Goal: Task Accomplishment & Management: Complete application form

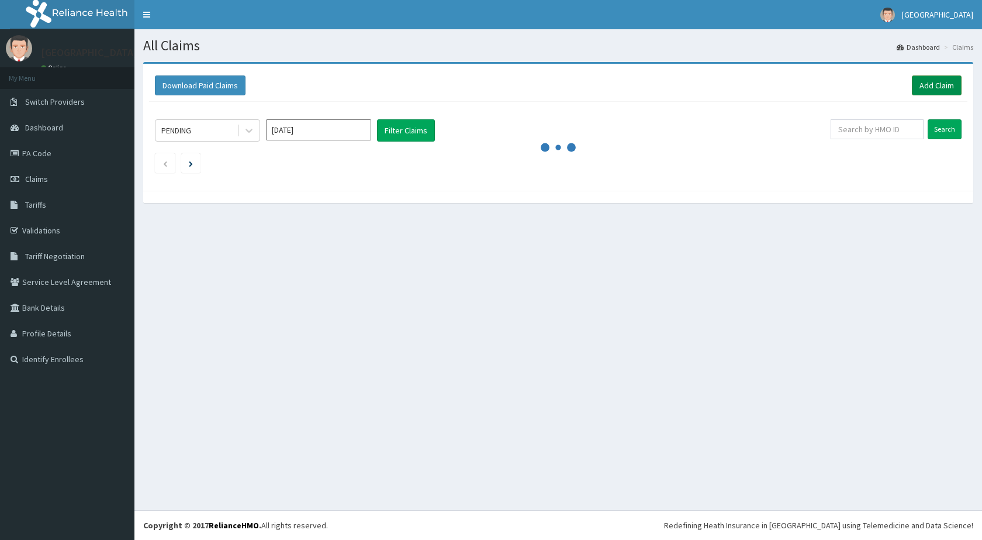
click at [932, 87] on link "Add Claim" at bounding box center [937, 85] width 50 height 20
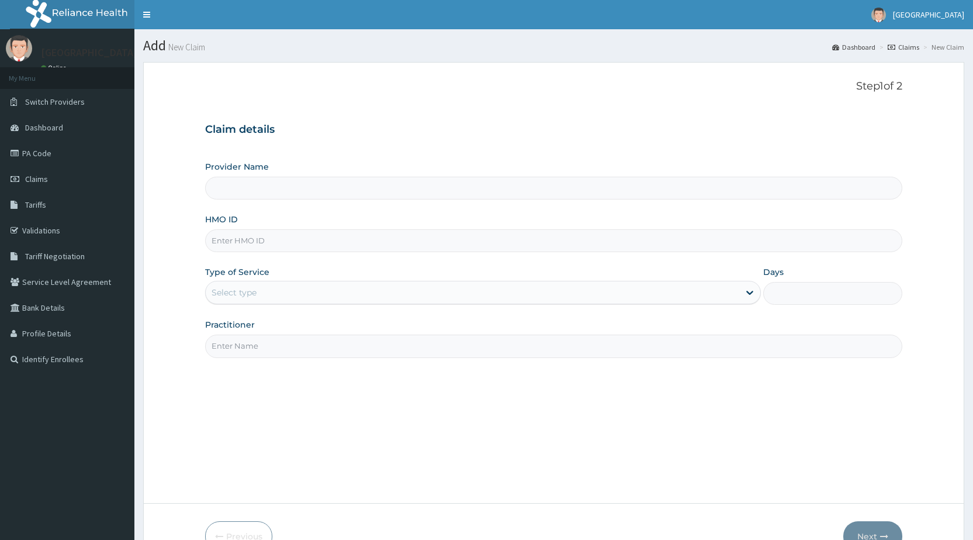
click at [223, 187] on input "Provider Name" at bounding box center [553, 188] width 697 height 23
click at [240, 238] on input "HMO ID" at bounding box center [553, 240] width 697 height 23
type input "[GEOGRAPHIC_DATA] ([GEOGRAPHIC_DATA])"
type input "f"
type input "FBL/10211/A"
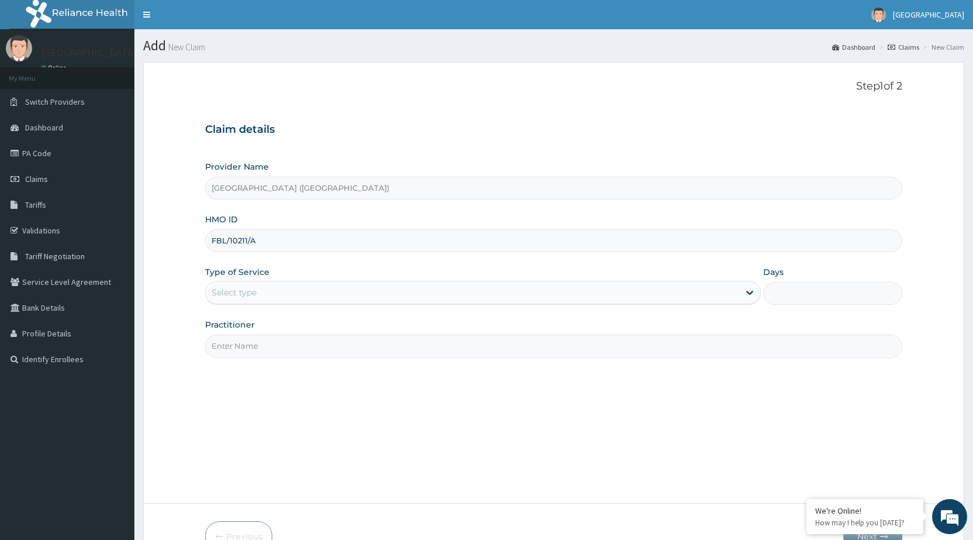
click at [229, 292] on div "Select type" at bounding box center [234, 292] width 45 height 12
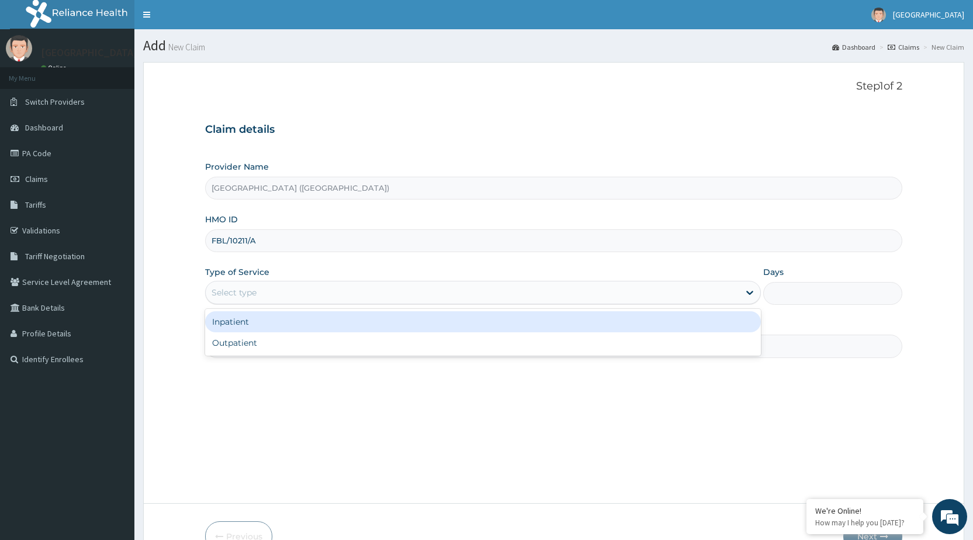
click at [241, 324] on div "Inpatient" at bounding box center [483, 321] width 556 height 21
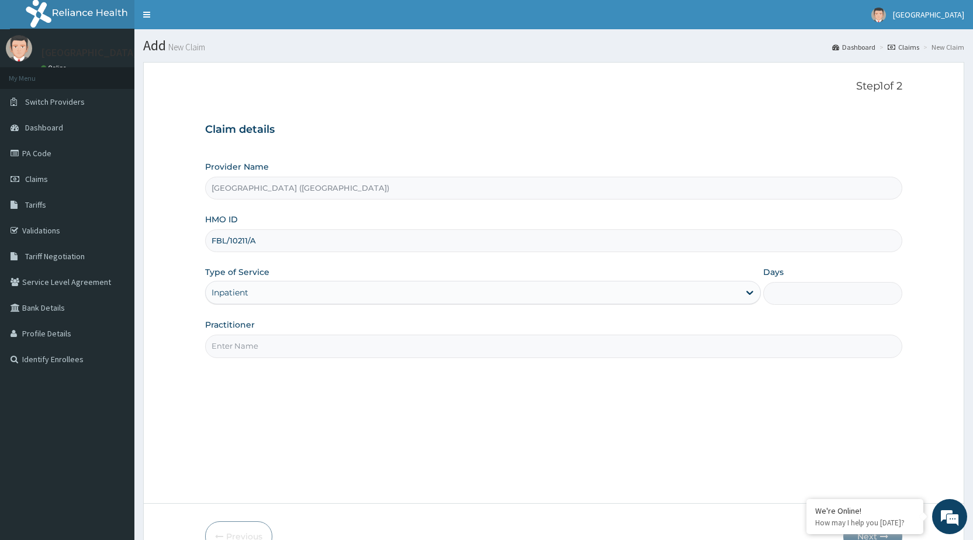
click at [243, 342] on input "Practitioner" at bounding box center [553, 345] width 697 height 23
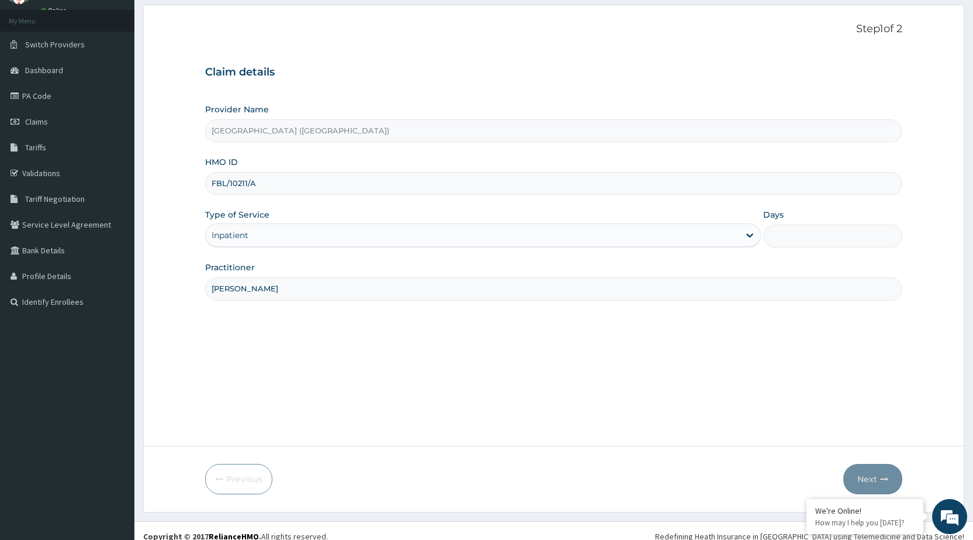
scroll to position [68, 0]
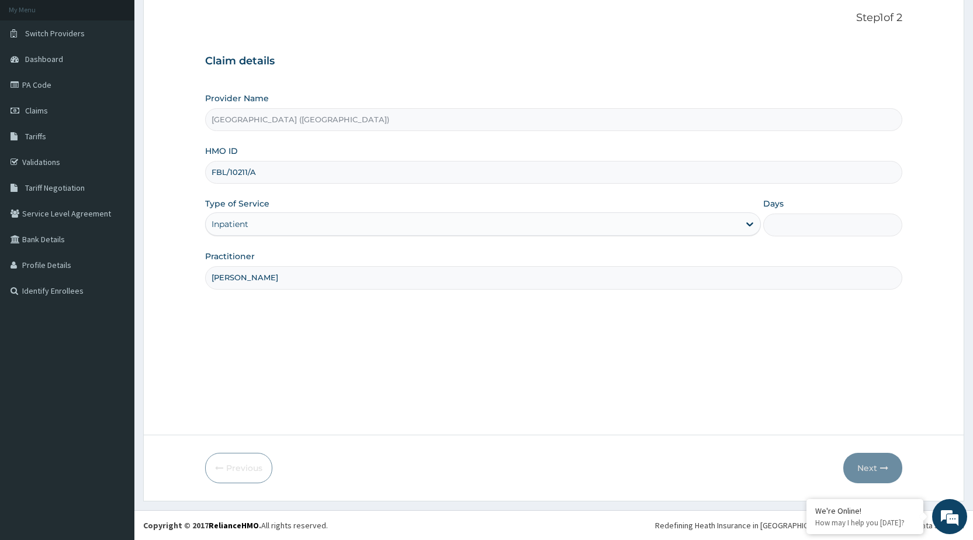
type input "DR OLUMIDE ADEWOLU"
click at [784, 226] on input "Days" at bounding box center [832, 224] width 139 height 23
type input "4"
click at [870, 468] on button "Next" at bounding box center [872, 467] width 59 height 30
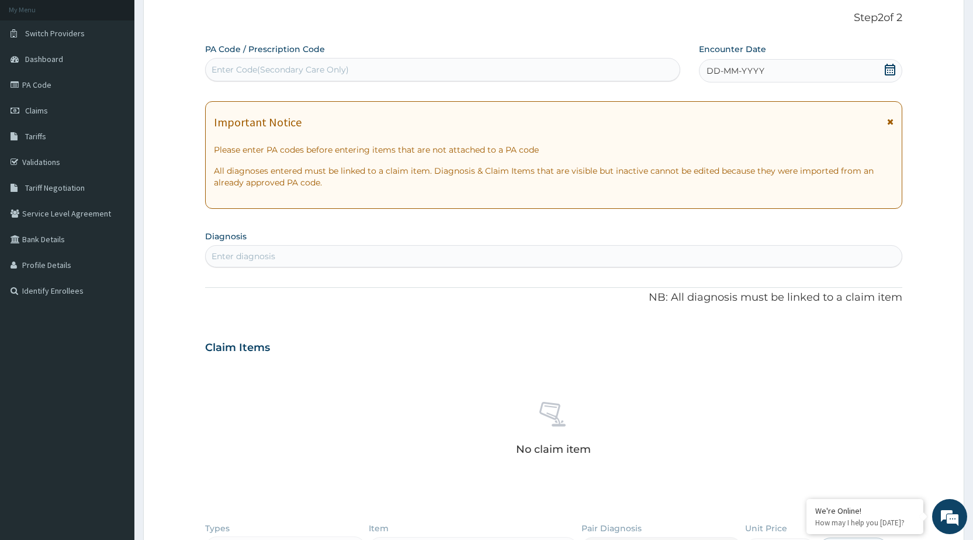
click at [248, 67] on div "Enter Code(Secondary Care Only)" at bounding box center [280, 70] width 137 height 12
drag, startPoint x: 230, startPoint y: 65, endPoint x: 220, endPoint y: 60, distance: 11.0
click at [220, 60] on div "Enter Code(Secondary Care Only)" at bounding box center [442, 69] width 473 height 19
click at [224, 64] on div "Enter Code(Secondary Care Only)" at bounding box center [280, 70] width 137 height 12
drag, startPoint x: 224, startPoint y: 65, endPoint x: 215, endPoint y: 75, distance: 12.8
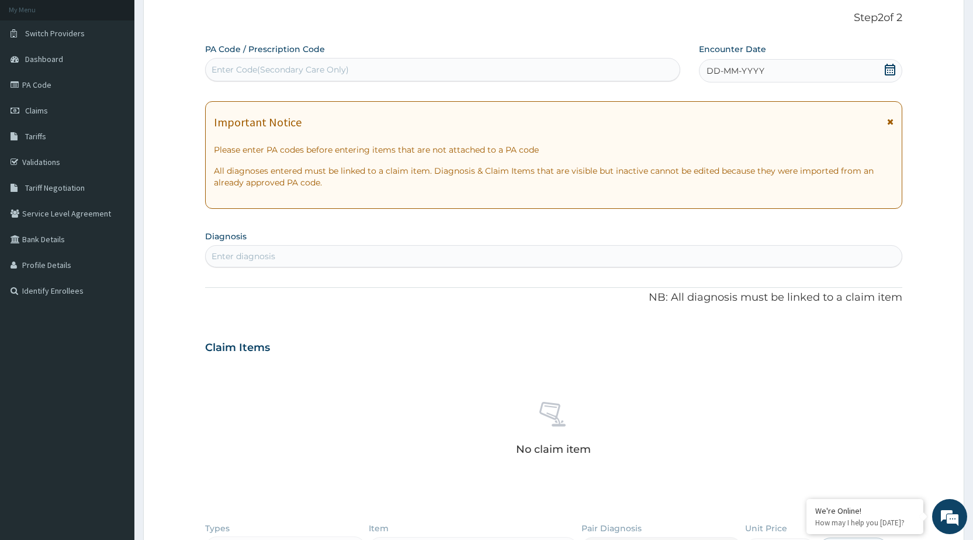
click at [215, 75] on div "Enter Code(Secondary Care Only)" at bounding box center [280, 70] width 137 height 12
type input "FBL/10211/A"
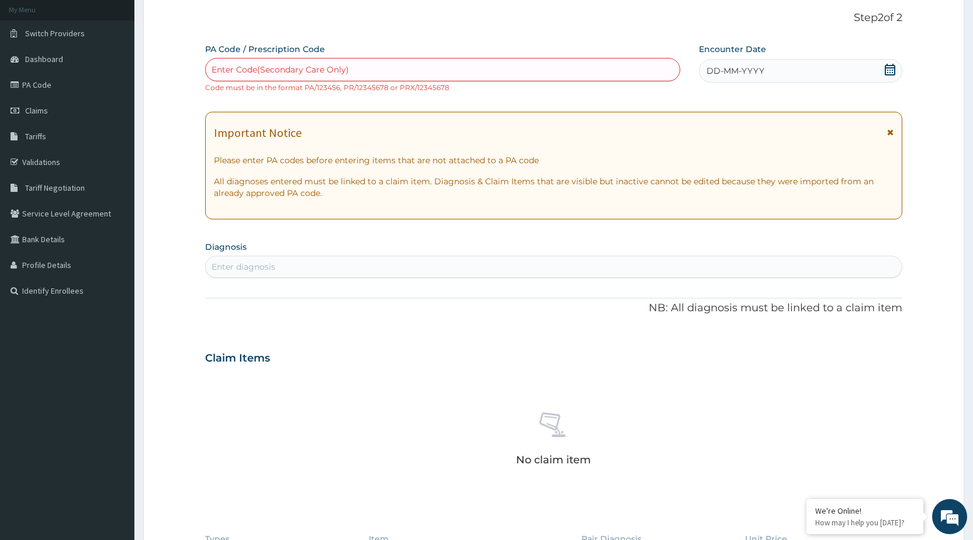
click at [713, 70] on span "DD-MM-YYYY" at bounding box center [736, 71] width 58 height 12
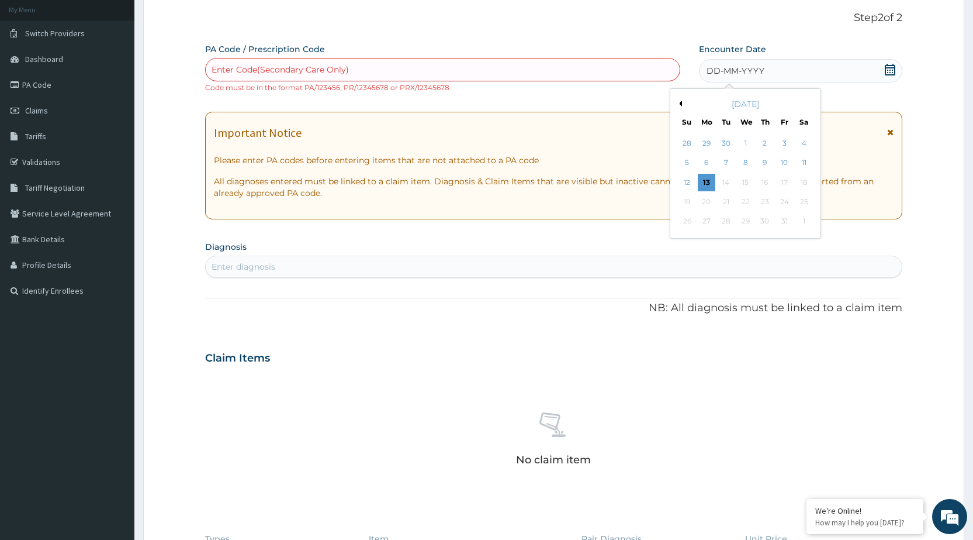
click at [258, 67] on div "Enter Code(Secondary Care Only)" at bounding box center [280, 70] width 137 height 12
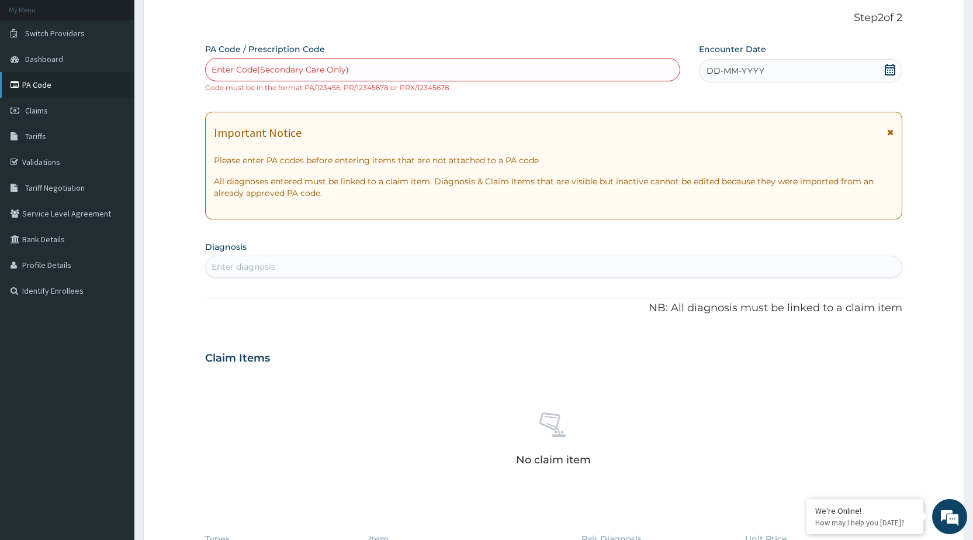
click at [37, 82] on link "PA Code" at bounding box center [67, 85] width 134 height 26
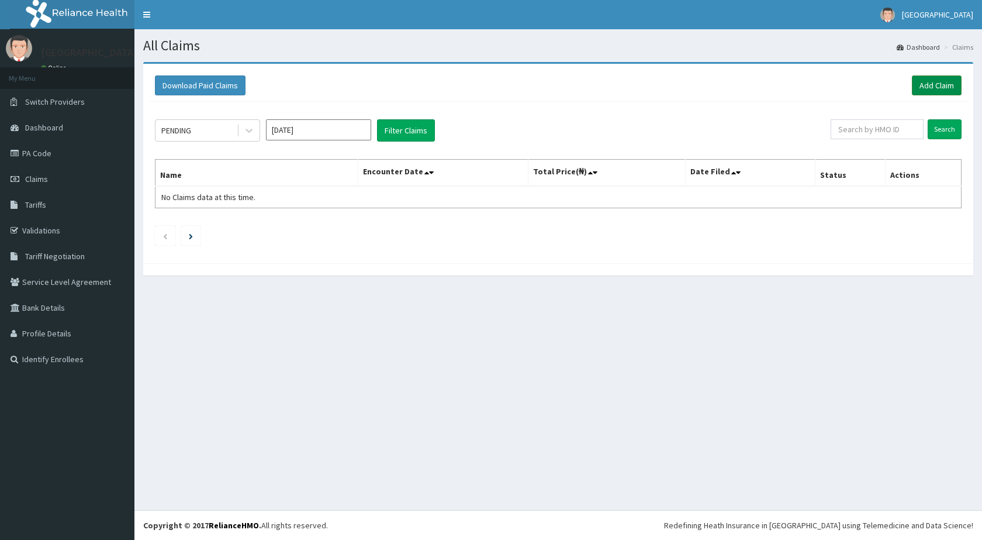
click at [921, 84] on link "Add Claim" at bounding box center [937, 85] width 50 height 20
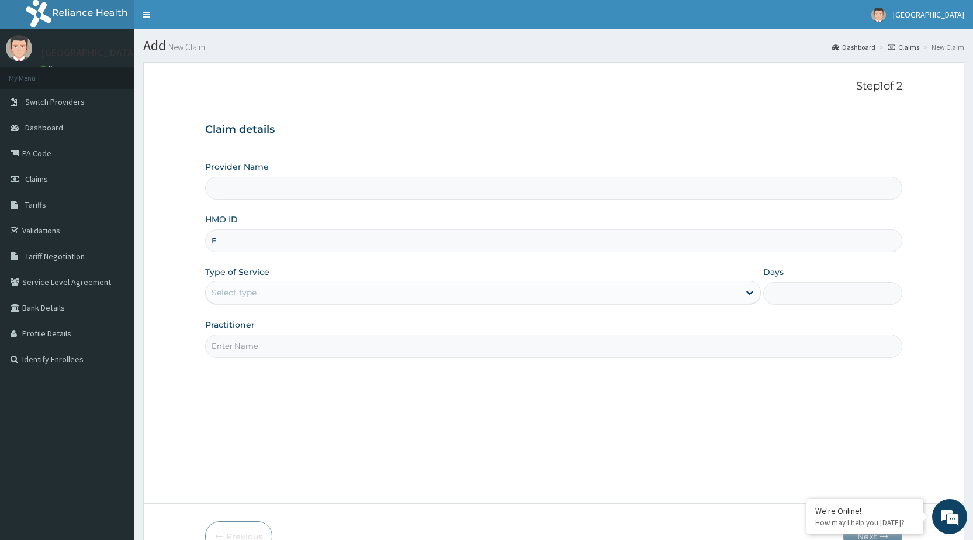
type input "FB"
type input "[GEOGRAPHIC_DATA] ([GEOGRAPHIC_DATA])"
type input "FBL/10211/A"
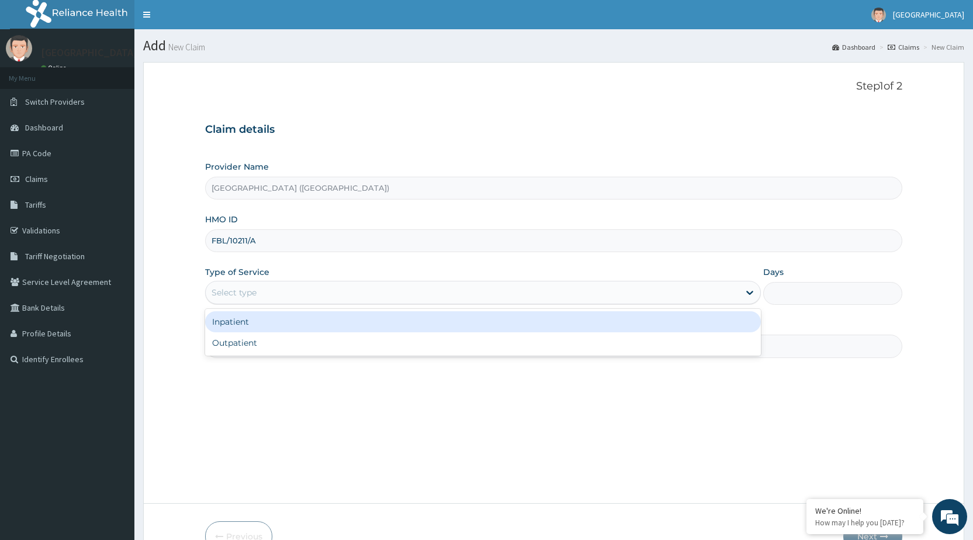
click at [233, 289] on div "Select type" at bounding box center [234, 292] width 45 height 12
click at [240, 320] on div "Inpatient" at bounding box center [483, 321] width 556 height 21
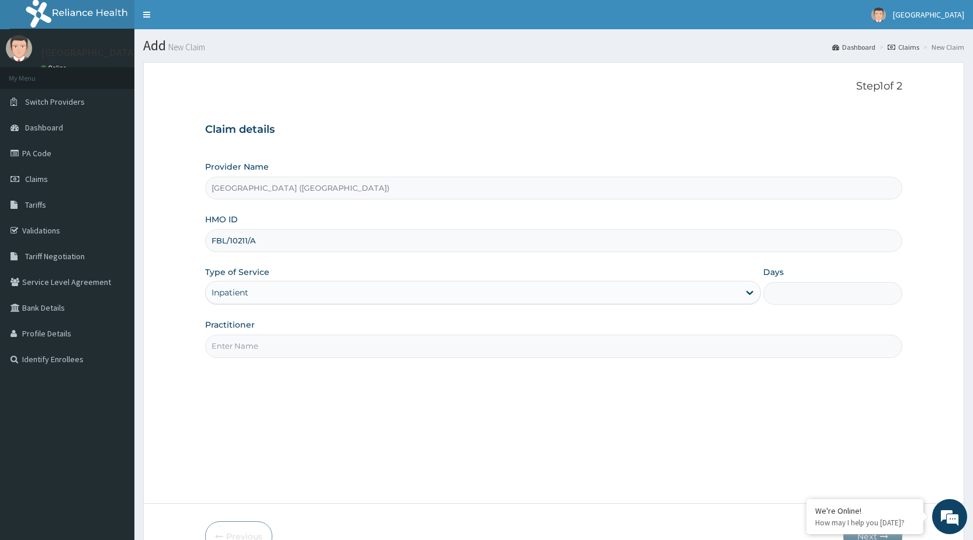
click at [237, 347] on input "Practitioner" at bounding box center [553, 345] width 697 height 23
type input "DR OLUMIDE ADEWOLU"
click at [793, 295] on input "Days" at bounding box center [832, 293] width 139 height 23
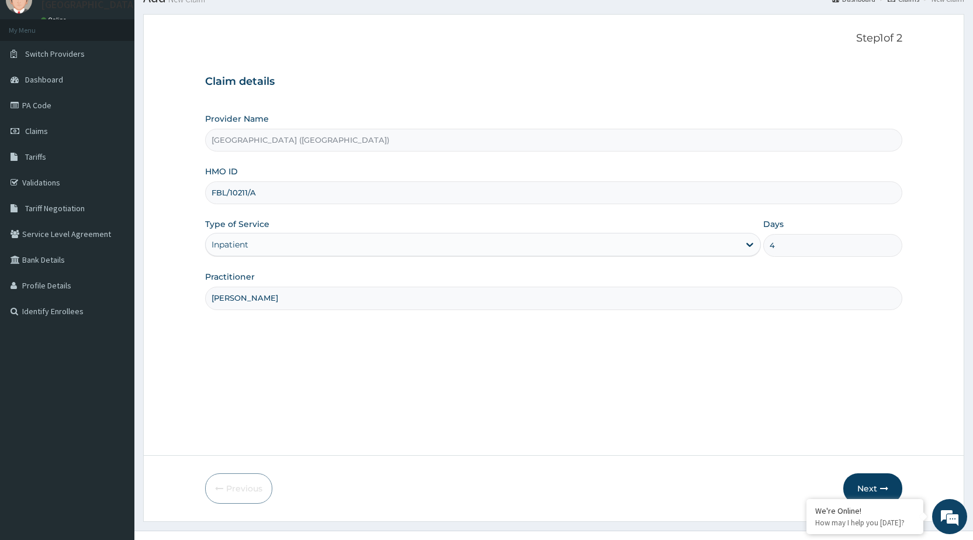
scroll to position [68, 0]
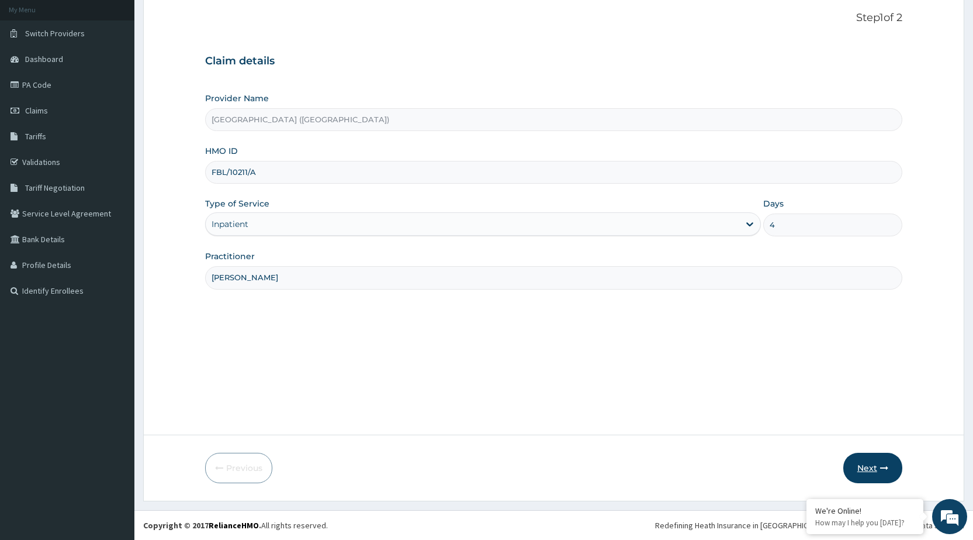
type input "4"
click at [866, 472] on button "Next" at bounding box center [872, 467] width 59 height 30
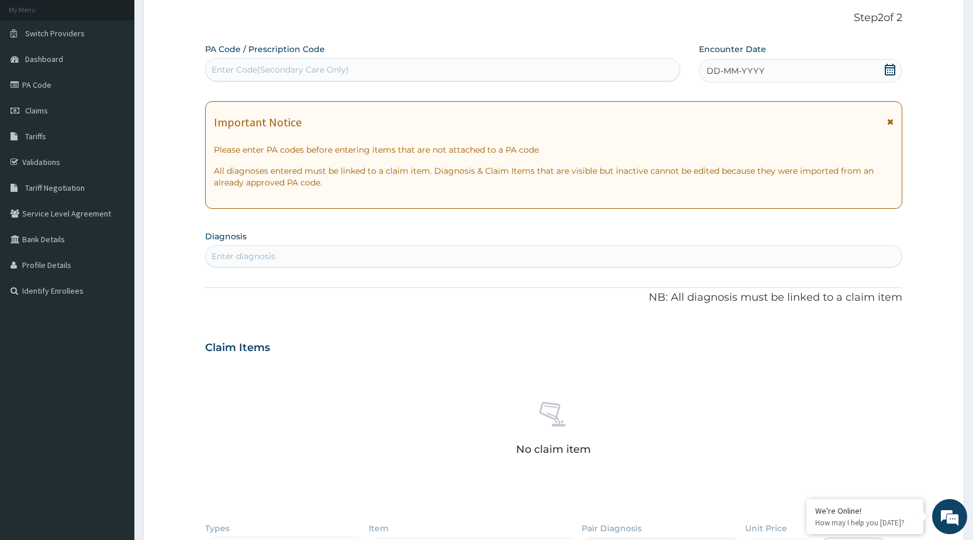
click at [232, 67] on div "Enter Code(Secondary Care Only)" at bounding box center [280, 70] width 137 height 12
type input "PA/94C259"
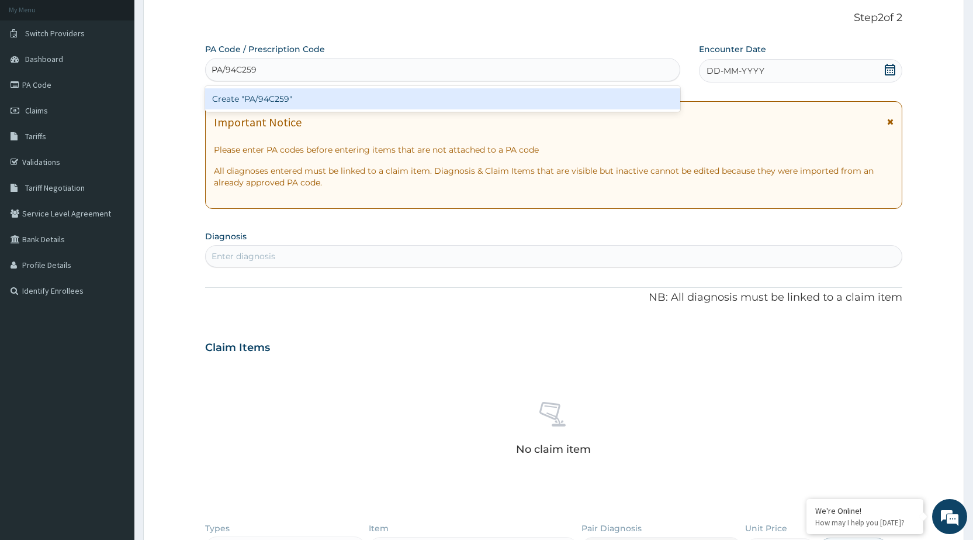
click at [256, 96] on div "Create "PA/94C259"" at bounding box center [442, 98] width 475 height 21
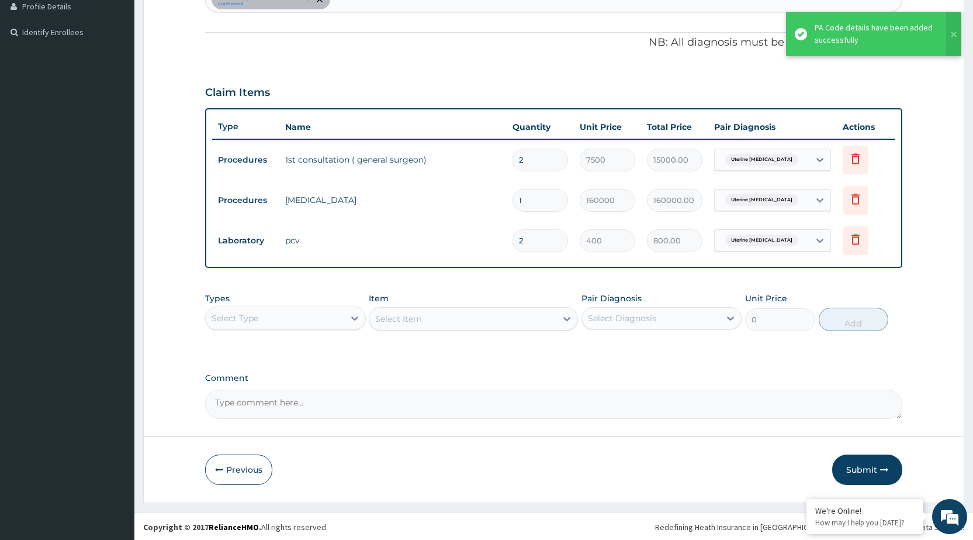
scroll to position [329, 0]
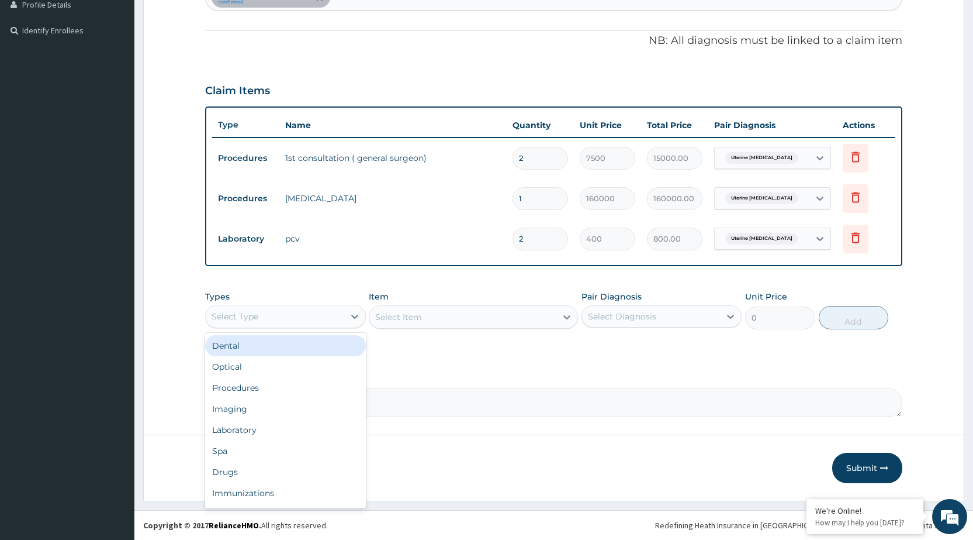
click at [259, 320] on div "Select Type" at bounding box center [275, 316] width 138 height 19
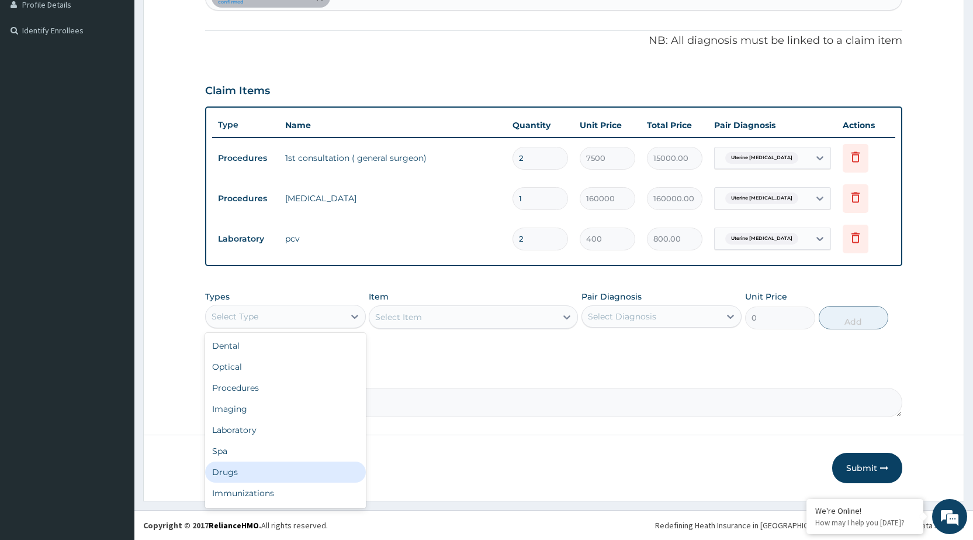
click at [243, 472] on div "Drugs" at bounding box center [285, 471] width 160 height 21
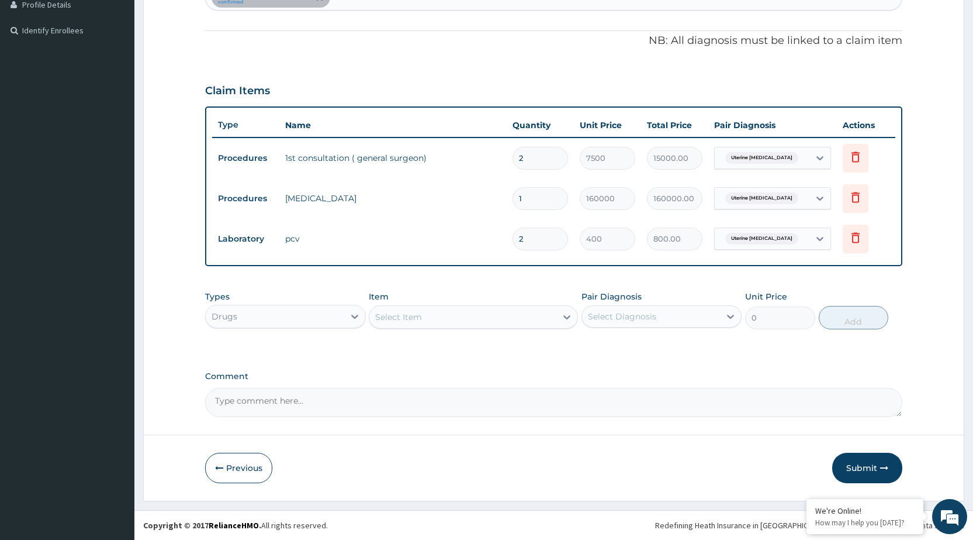
click at [411, 316] on div "Select Item" at bounding box center [398, 317] width 47 height 12
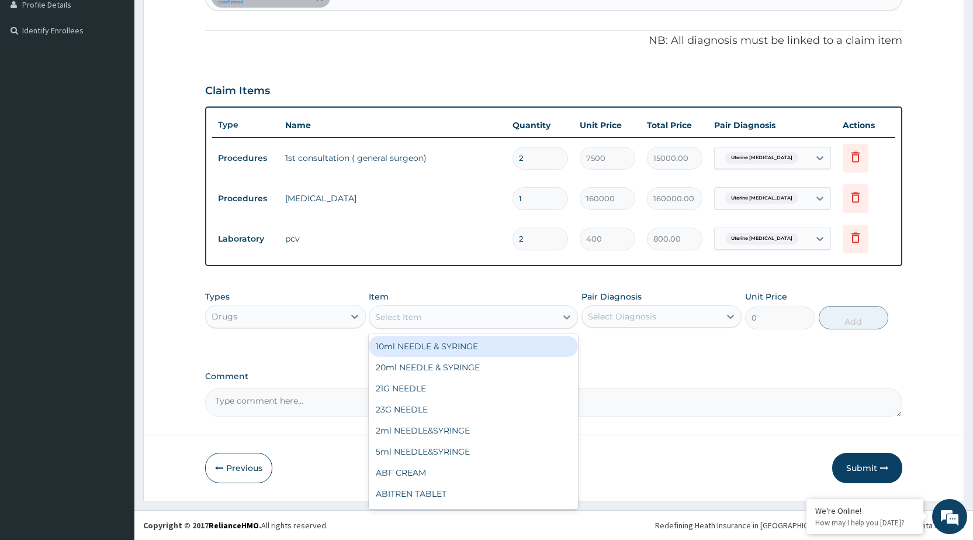
click at [385, 347] on div "10ml NEEDLE & SYRINGE" at bounding box center [473, 346] width 209 height 21
type input "26.25"
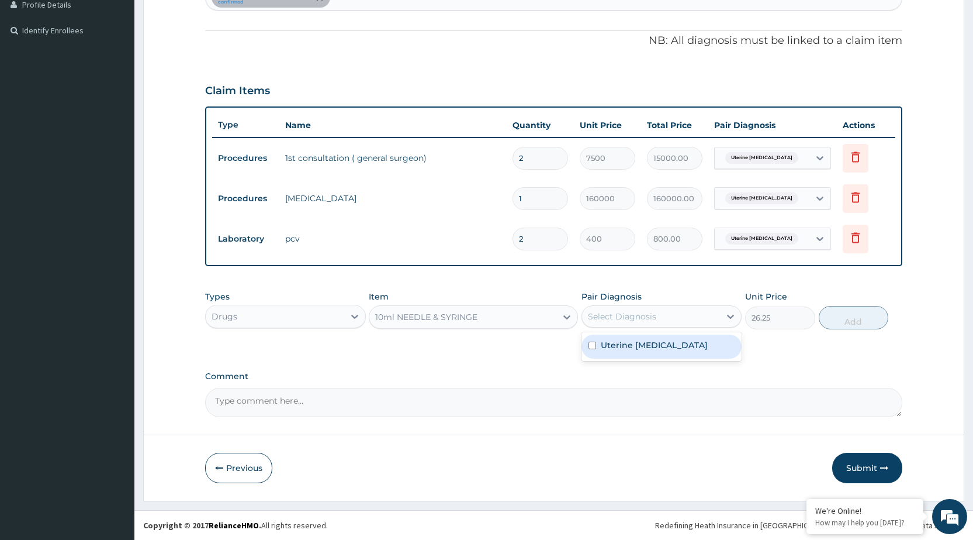
click at [608, 320] on div "Select Diagnosis" at bounding box center [622, 316] width 68 height 12
click at [604, 343] on label "Uterine adenomyosis" at bounding box center [654, 345] width 107 height 12
checkbox input "true"
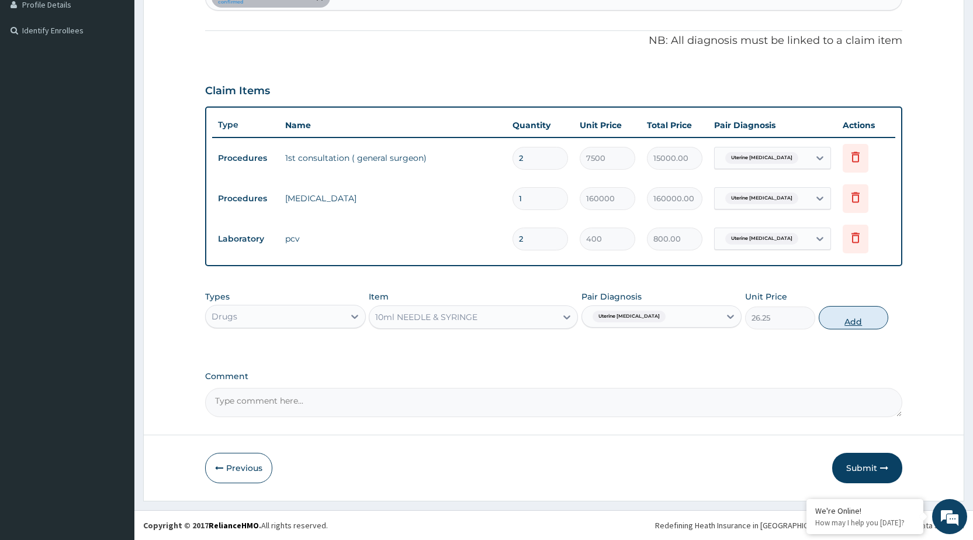
click at [850, 316] on button "Add" at bounding box center [854, 317] width 70 height 23
type input "0"
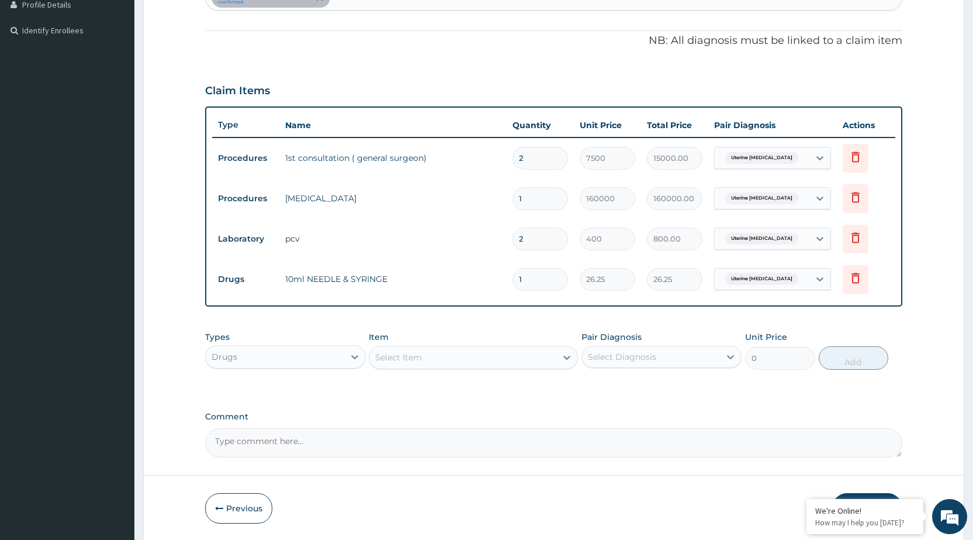
type input "10"
type input "262.50"
type input "1"
type input "26.25"
type input "0.00"
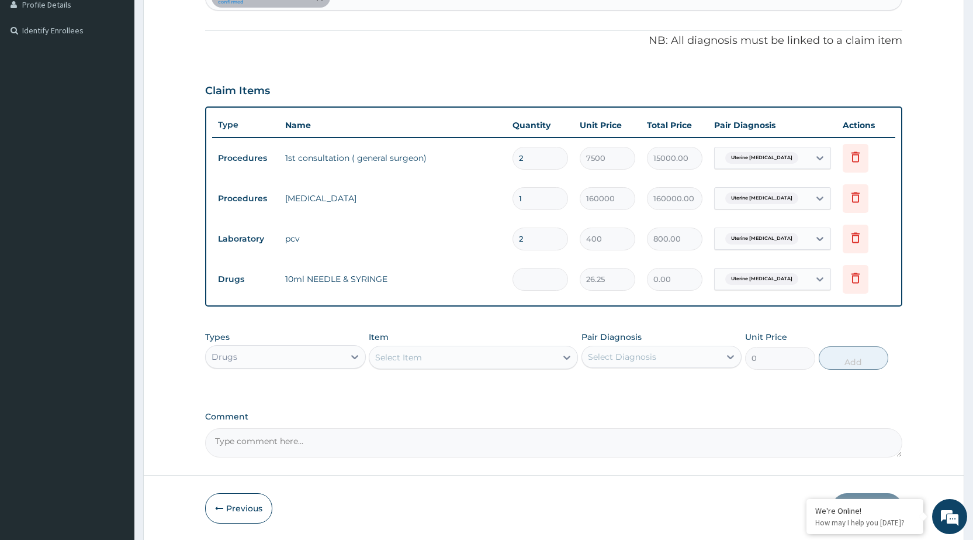
type input "2"
type input "52.50"
type input "2"
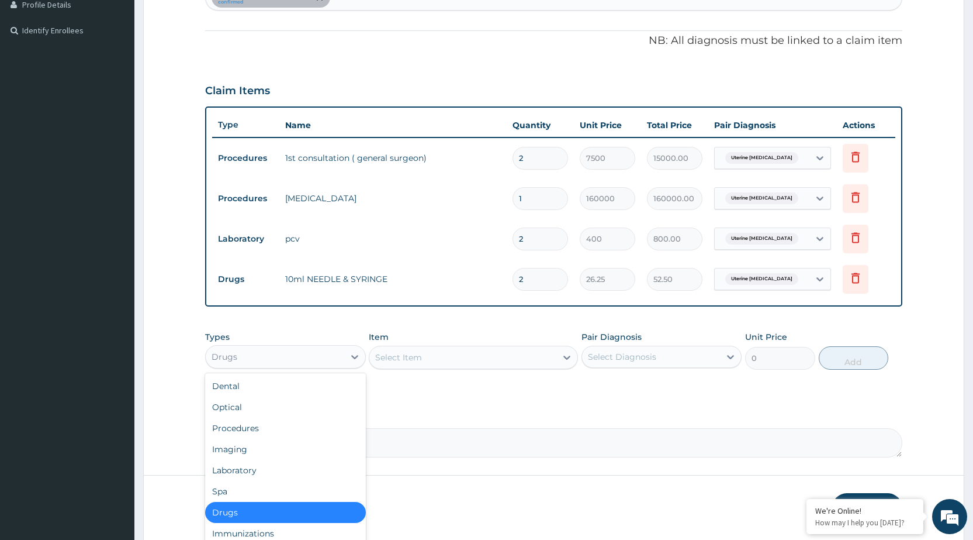
click at [268, 357] on div "Drugs" at bounding box center [275, 356] width 138 height 19
drag, startPoint x: 260, startPoint y: 512, endPoint x: 366, endPoint y: 458, distance: 118.7
click at [262, 511] on div "Drugs" at bounding box center [285, 512] width 160 height 21
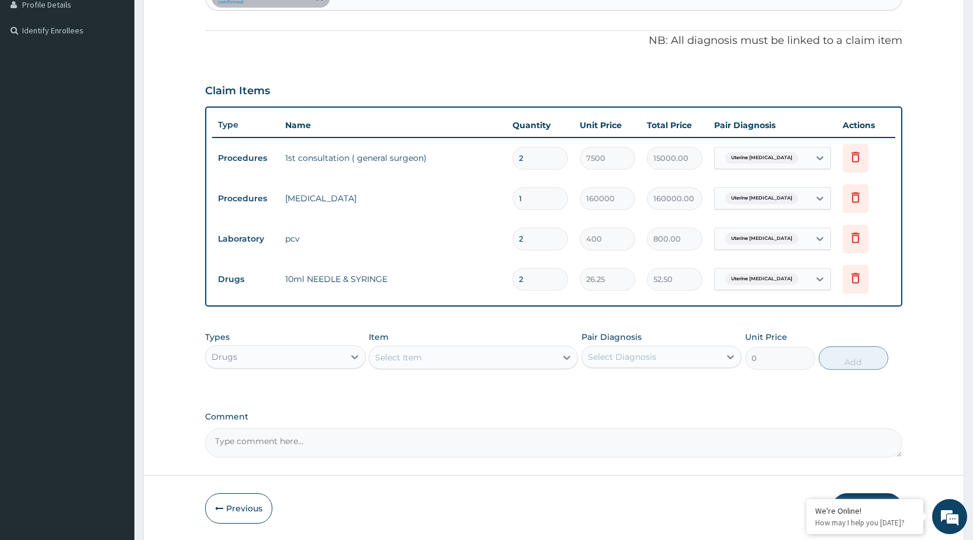
click at [452, 354] on div "Select Item" at bounding box center [462, 357] width 187 height 19
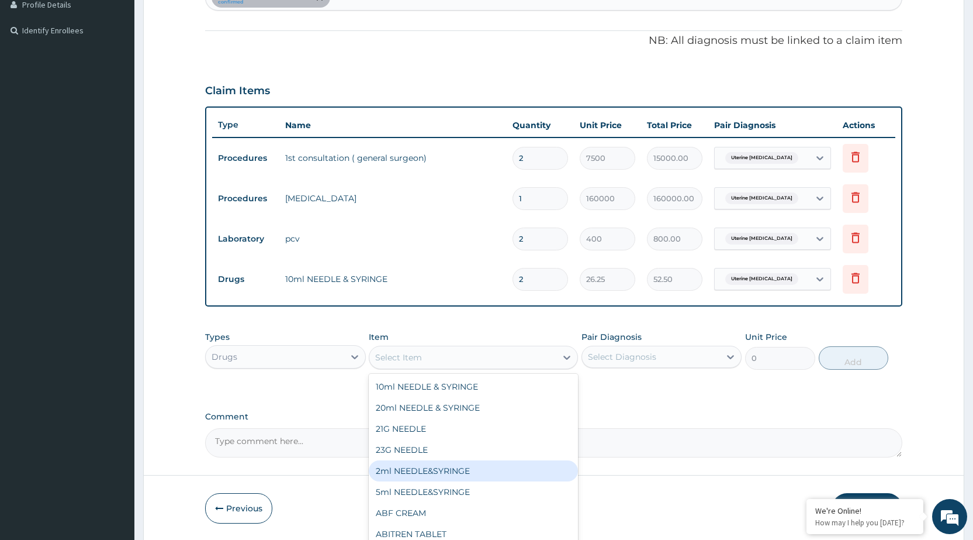
click at [400, 468] on div "2ml NEEDLE&SYRINGE" at bounding box center [473, 470] width 209 height 21
type input "26.25"
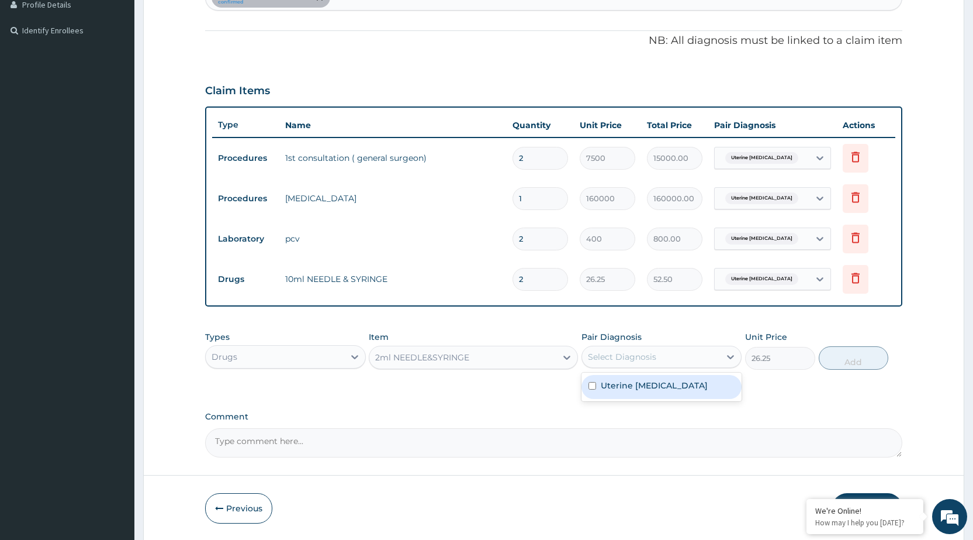
click at [631, 354] on div "Select Diagnosis" at bounding box center [622, 357] width 68 height 12
click at [622, 389] on label "Uterine adenomyosis" at bounding box center [654, 385] width 107 height 12
checkbox input "true"
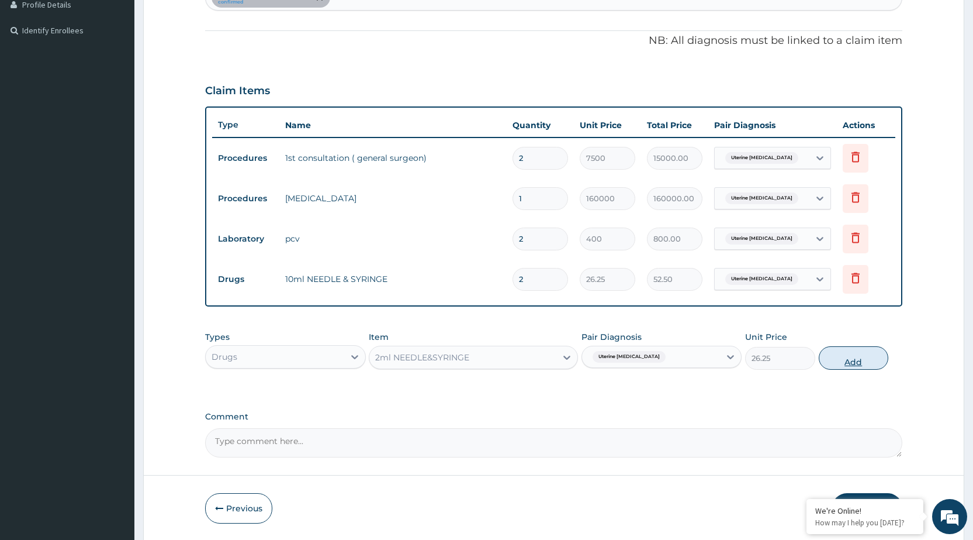
click at [836, 357] on button "Add" at bounding box center [854, 357] width 70 height 23
type input "0"
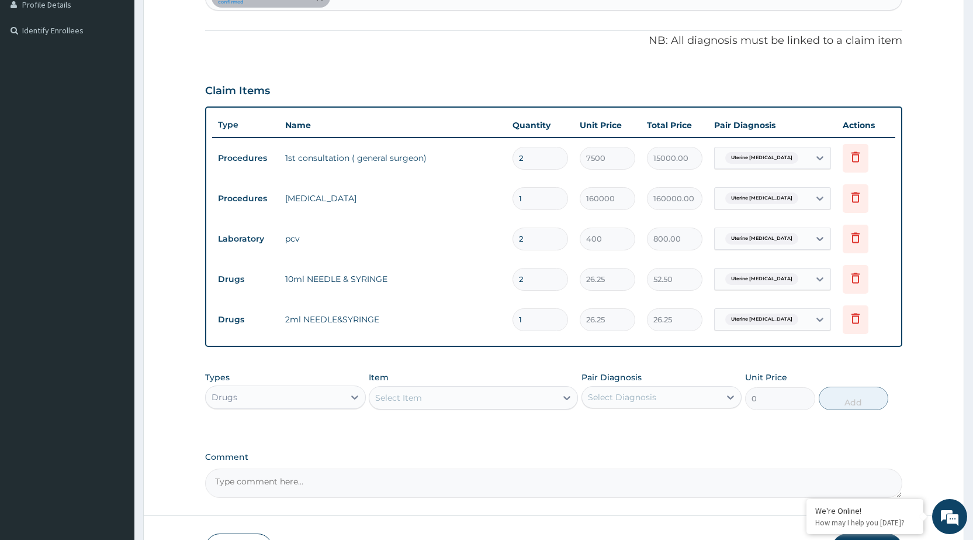
type input "10"
type input "262.50"
type input "10"
click at [404, 398] on div "Select Item" at bounding box center [398, 398] width 47 height 12
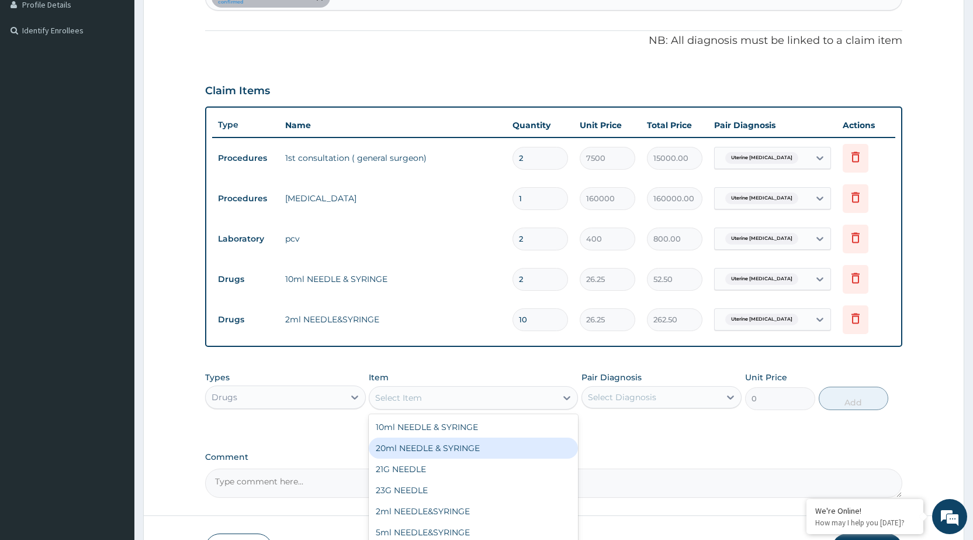
scroll to position [58, 0]
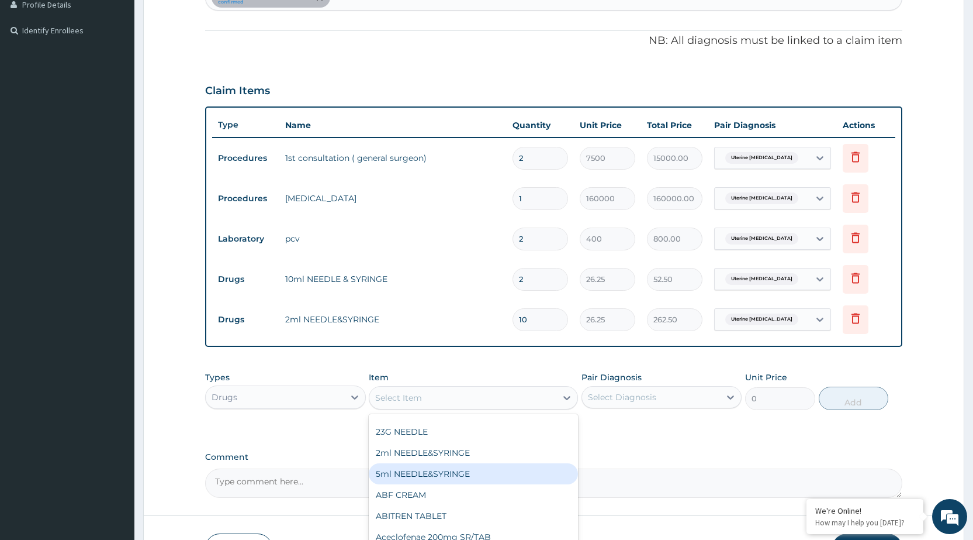
click at [409, 472] on div "5ml NEEDLE&SYRINGE" at bounding box center [473, 473] width 209 height 21
type input "26.25"
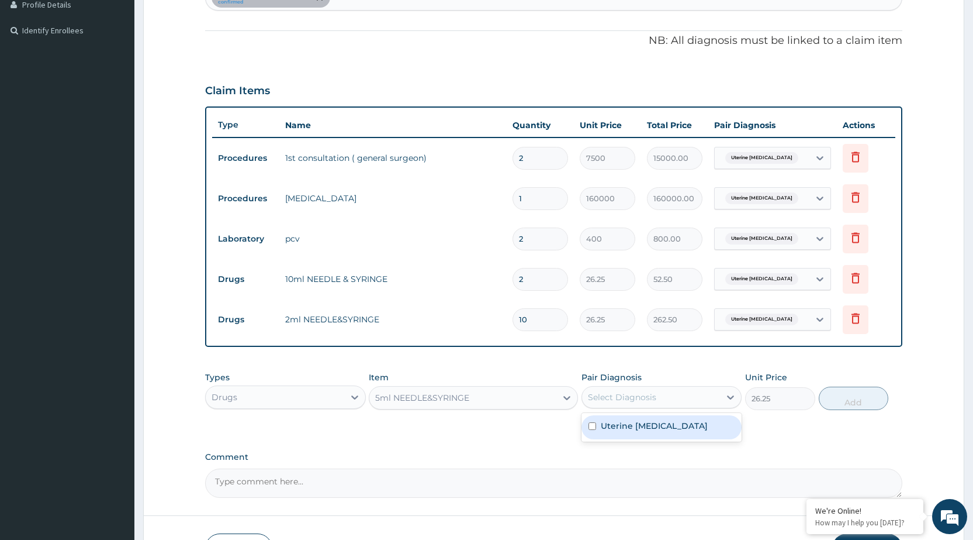
click at [609, 395] on div "Select Diagnosis" at bounding box center [622, 397] width 68 height 12
click at [607, 426] on label "Uterine adenomyosis" at bounding box center [654, 426] width 107 height 12
checkbox input "true"
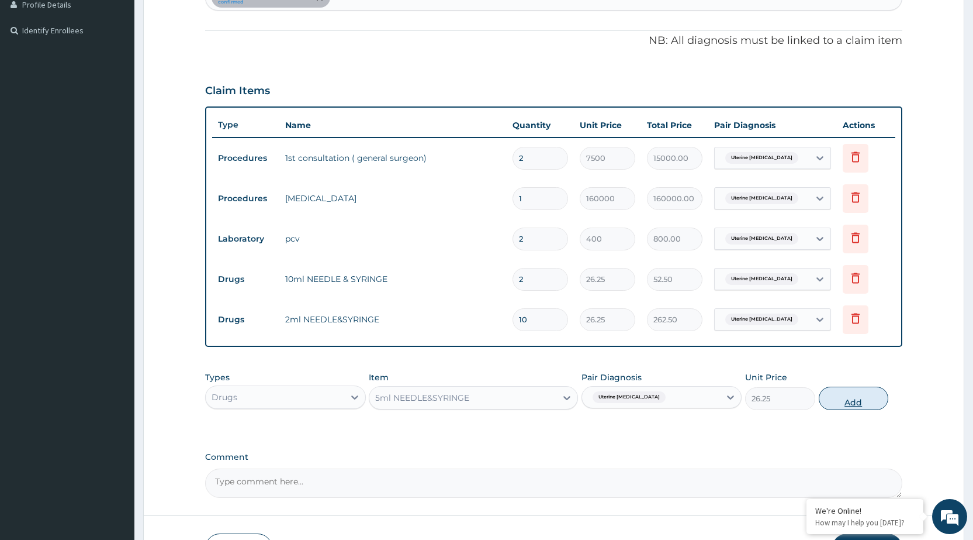
click at [854, 400] on button "Add" at bounding box center [854, 397] width 70 height 23
type input "0"
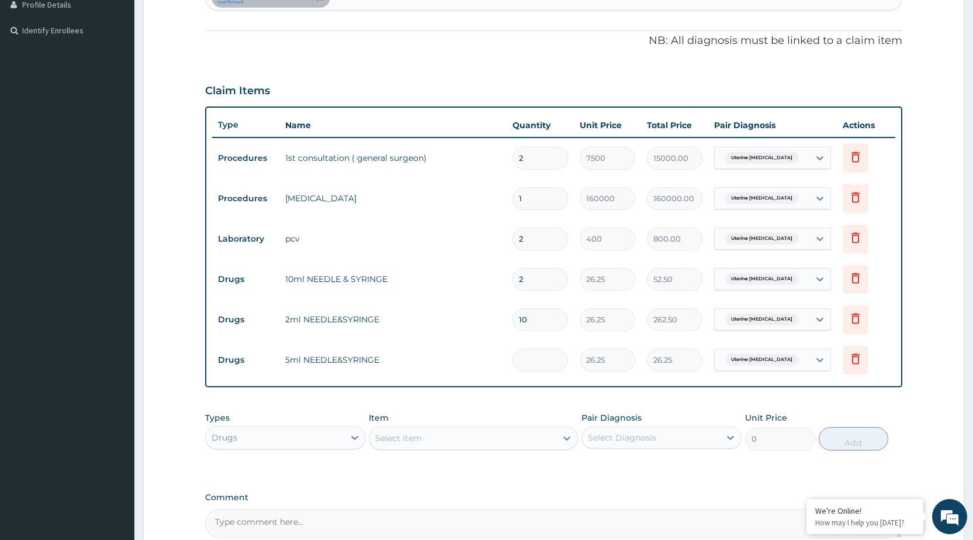
type input "0.00"
type input "2"
type input "52.50"
type input "20"
type input "525.00"
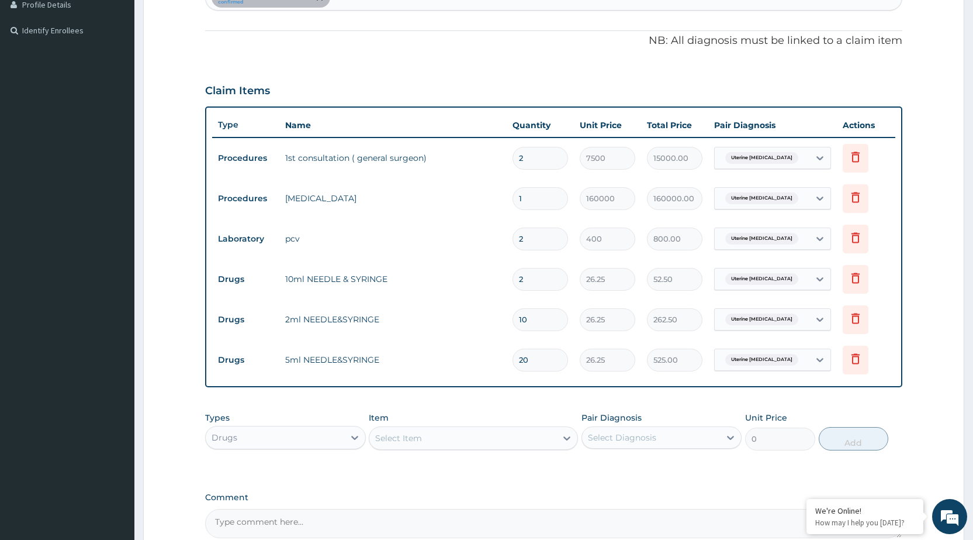
scroll to position [387, 0]
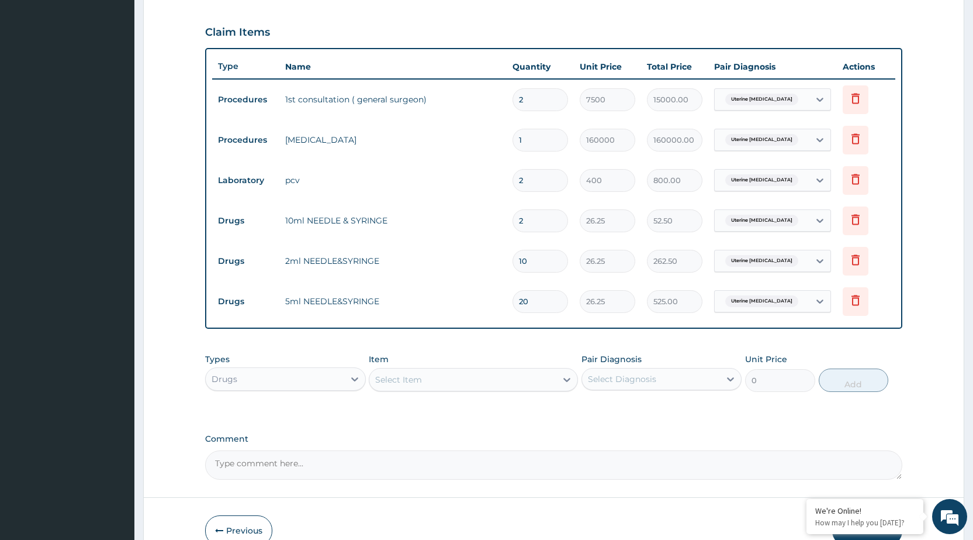
type input "20"
click at [409, 381] on div "Select Item" at bounding box center [398, 380] width 47 height 12
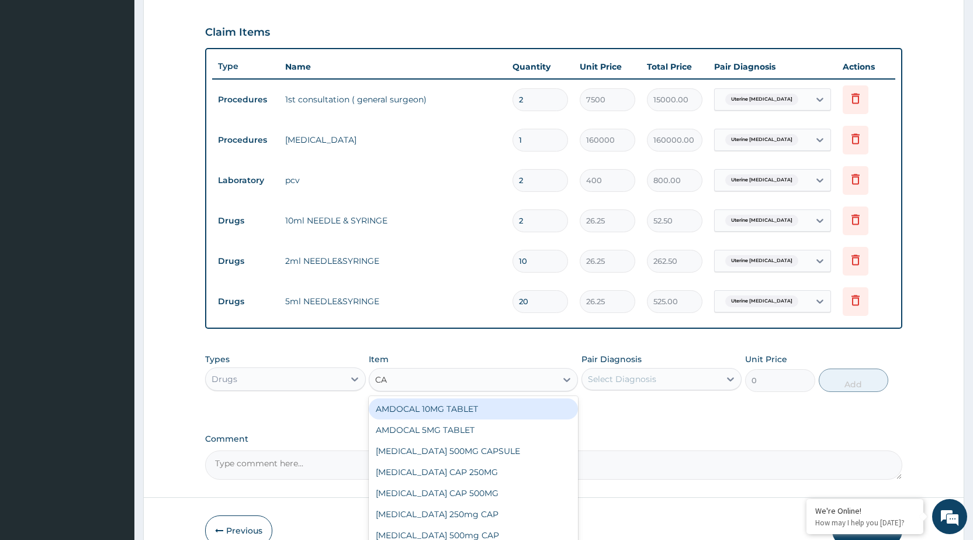
type input "CAT"
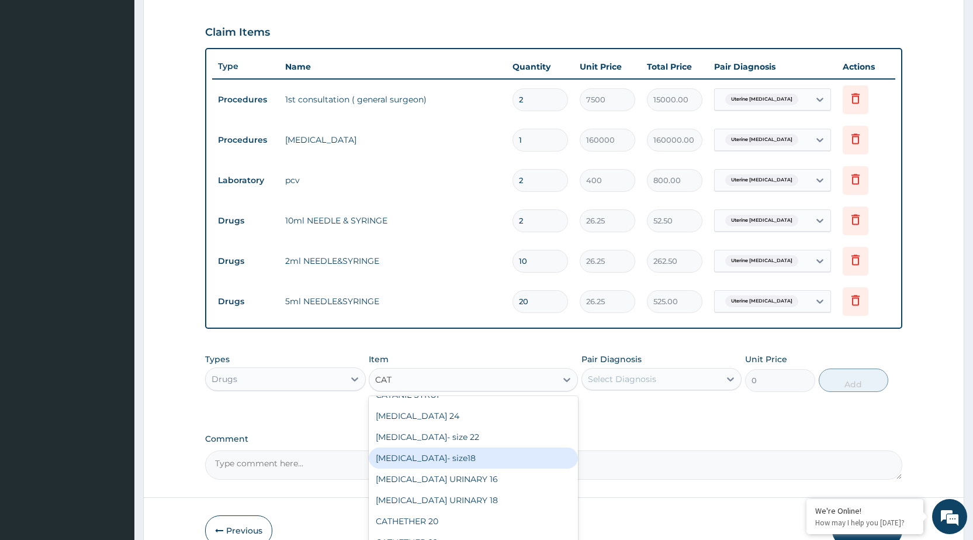
scroll to position [58, 0]
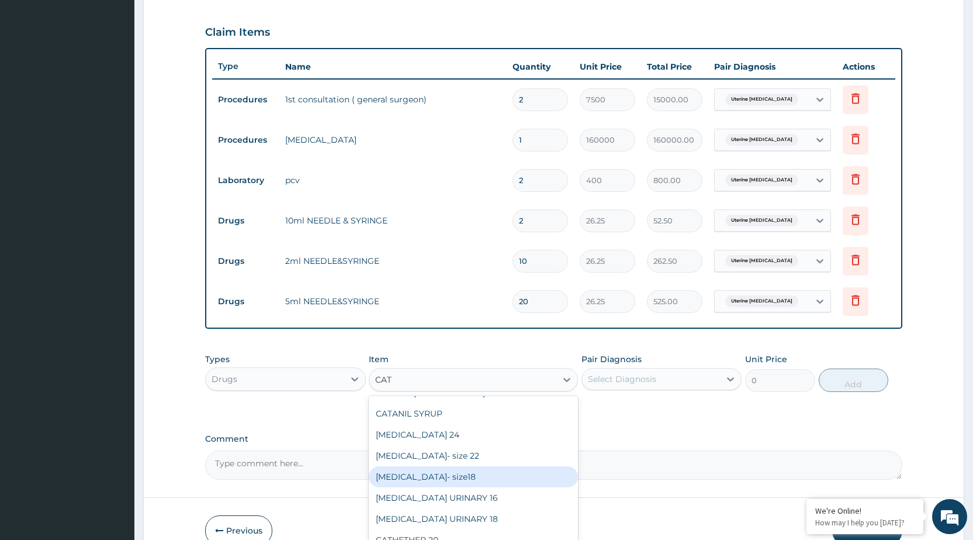
click at [417, 475] on div "catheter- size18" at bounding box center [473, 476] width 209 height 21
type input "157.5"
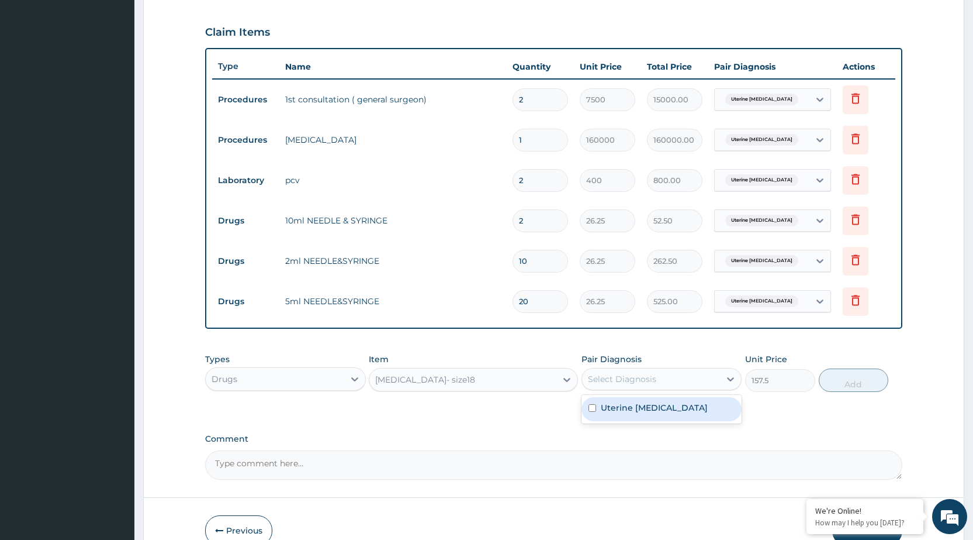
click at [652, 382] on div "Select Diagnosis" at bounding box center [622, 379] width 68 height 12
click at [648, 400] on div "Uterine adenomyosis" at bounding box center [662, 409] width 160 height 24
checkbox input "true"
click at [840, 381] on button "Add" at bounding box center [854, 379] width 70 height 23
type input "0"
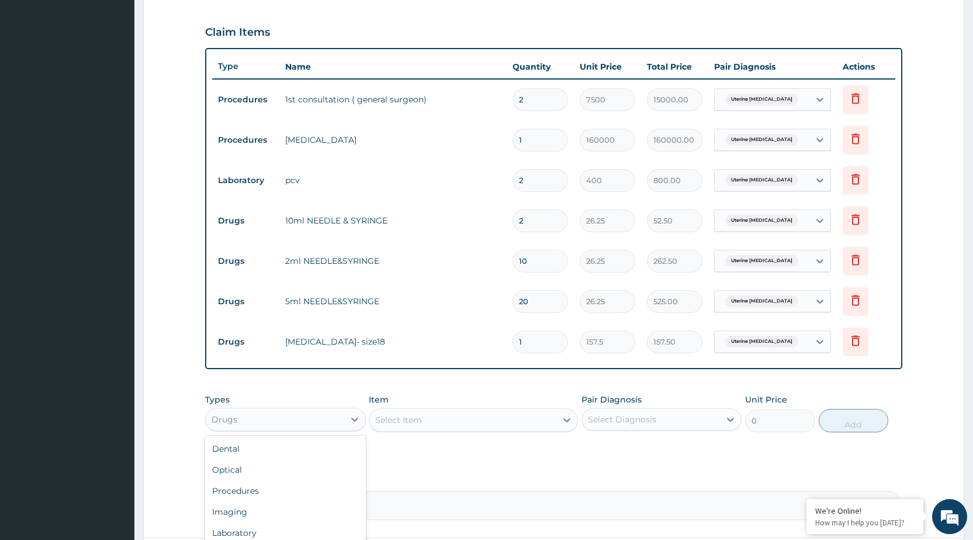
click at [268, 417] on div "Drugs" at bounding box center [275, 419] width 138 height 19
click at [476, 416] on div "Select Item" at bounding box center [462, 419] width 187 height 19
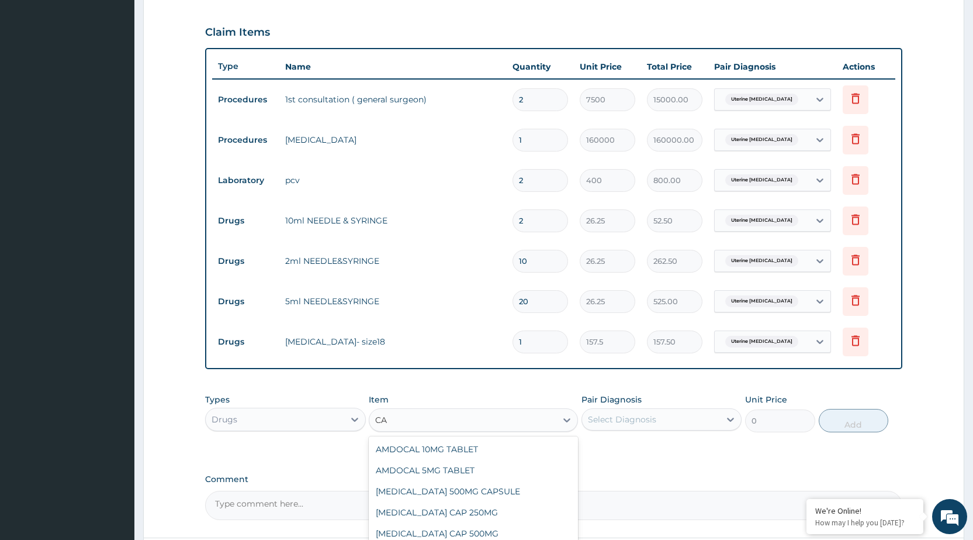
type input "C"
type input "CAT"
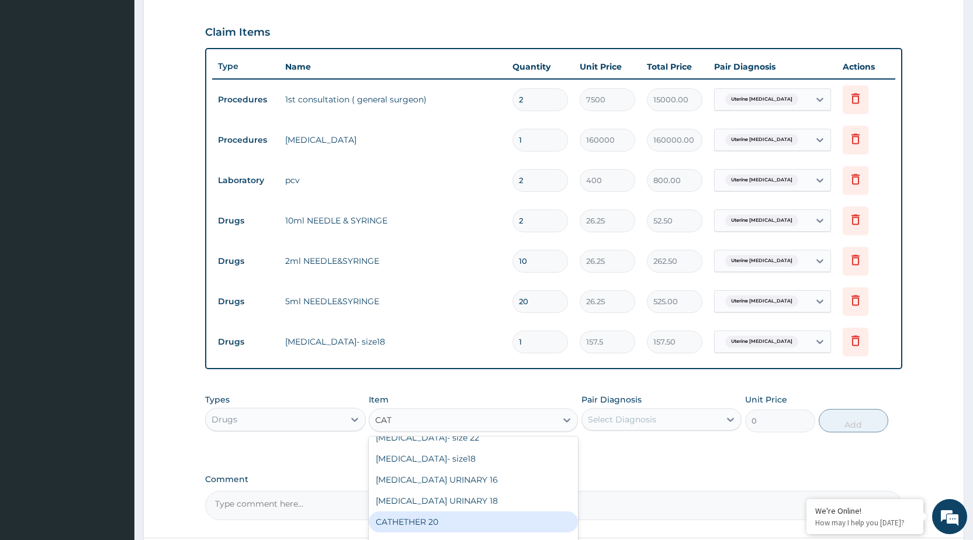
click at [415, 524] on div "CATHETHER 20" at bounding box center [473, 521] width 209 height 21
type input "126"
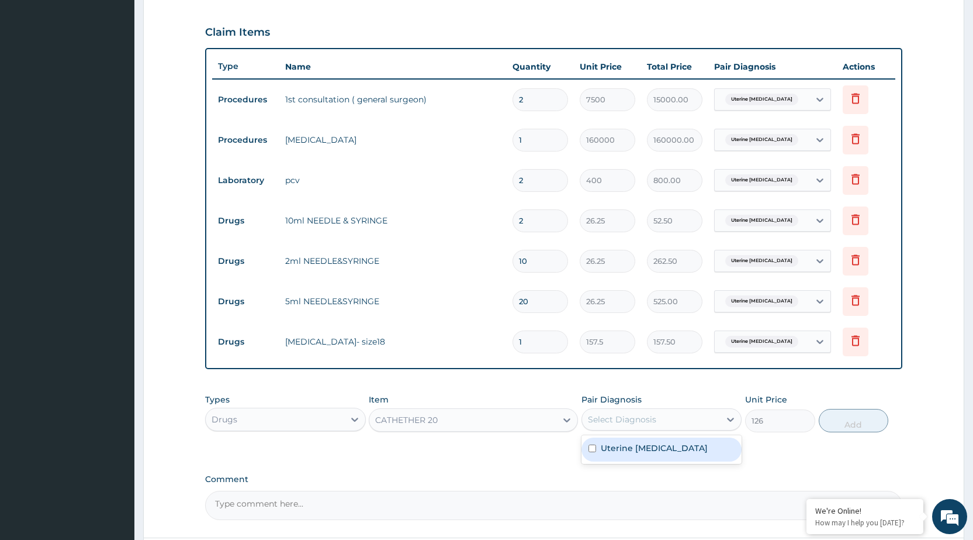
drag, startPoint x: 670, startPoint y: 413, endPoint x: 670, endPoint y: 423, distance: 10.0
click at [670, 414] on div "Select Diagnosis" at bounding box center [651, 419] width 138 height 19
click at [664, 454] on div "Uterine adenomyosis" at bounding box center [662, 449] width 160 height 24
checkbox input "true"
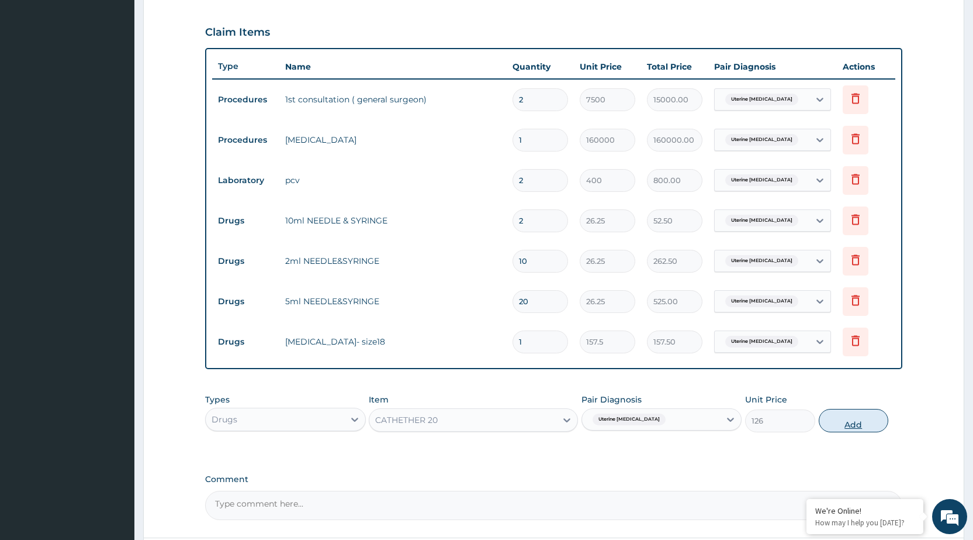
click at [859, 422] on button "Add" at bounding box center [854, 420] width 70 height 23
type input "0"
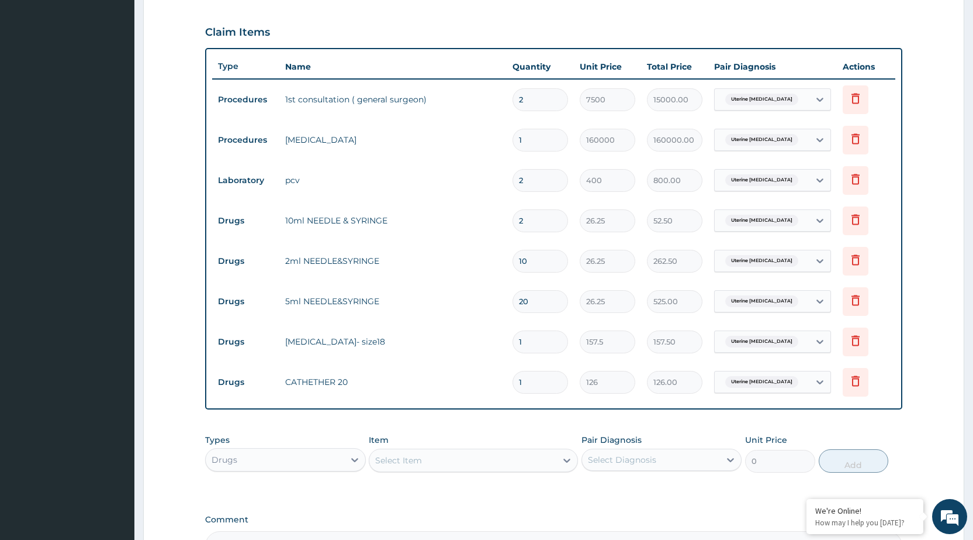
click at [396, 459] on div "Select Item" at bounding box center [398, 460] width 47 height 12
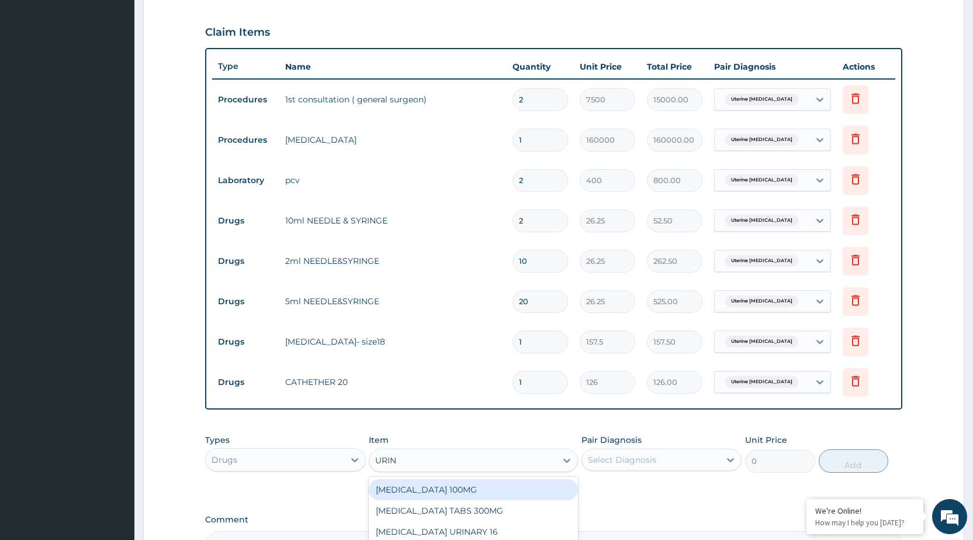
type input "URINE"
click at [403, 487] on div "urine bag" at bounding box center [473, 489] width 209 height 21
type input "78.75"
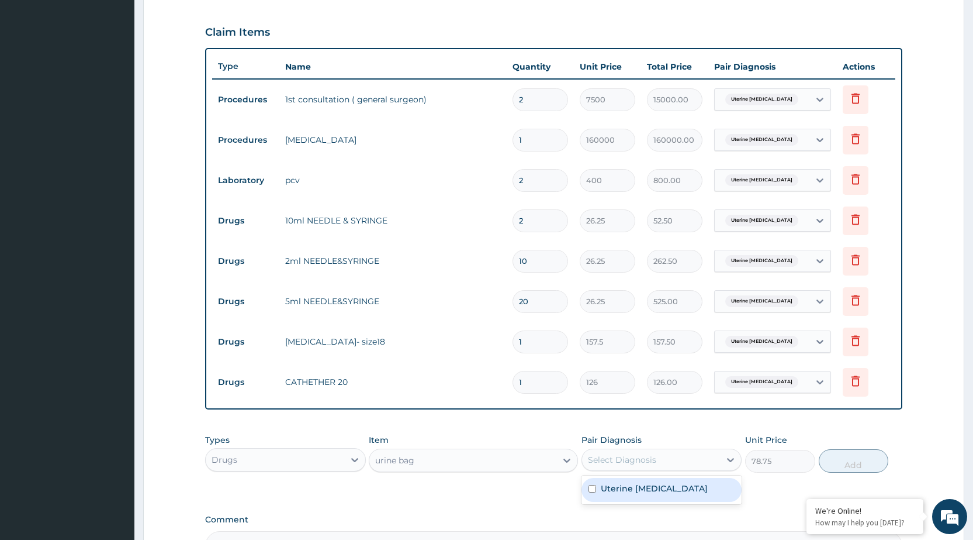
click at [638, 460] on div "Select Diagnosis" at bounding box center [622, 460] width 68 height 12
drag, startPoint x: 646, startPoint y: 485, endPoint x: 663, endPoint y: 486, distance: 17.6
click at [647, 485] on label "Uterine adenomyosis" at bounding box center [654, 488] width 107 height 12
checkbox input "true"
click at [837, 460] on button "Add" at bounding box center [854, 460] width 70 height 23
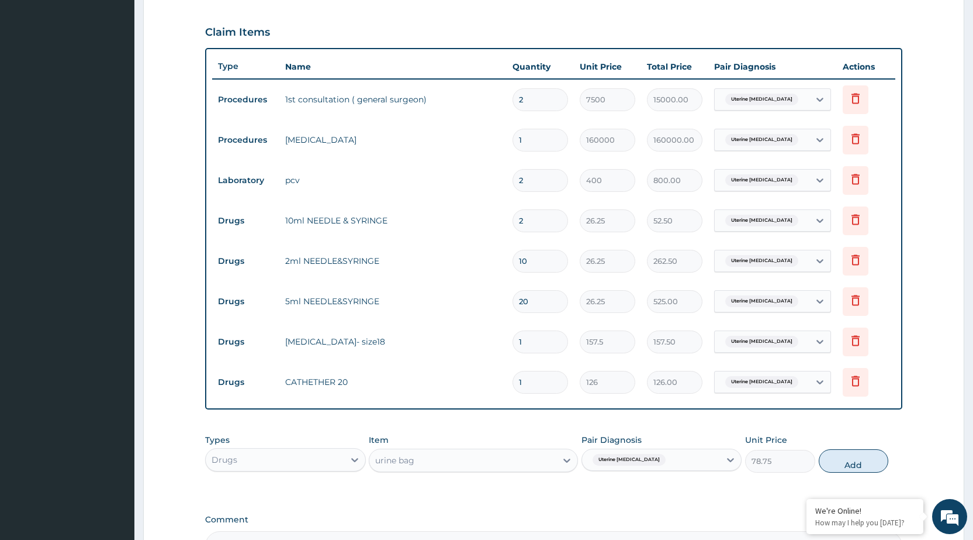
type input "0"
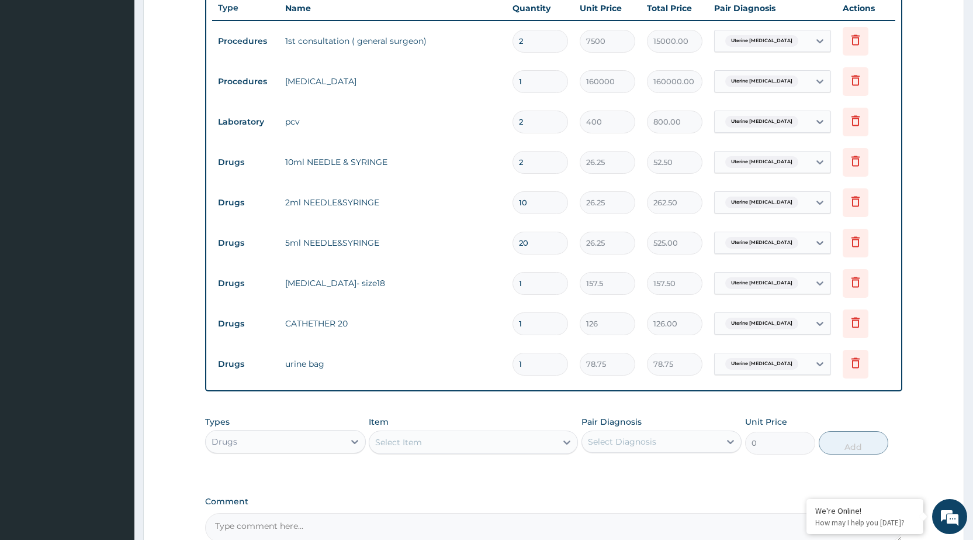
scroll to position [504, 0]
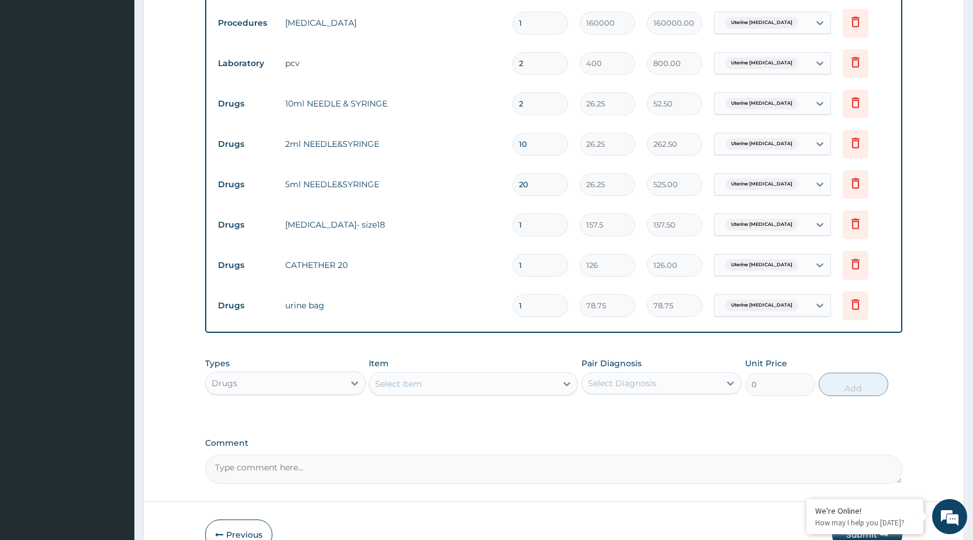
click at [459, 390] on div "Select Item" at bounding box center [462, 383] width 187 height 19
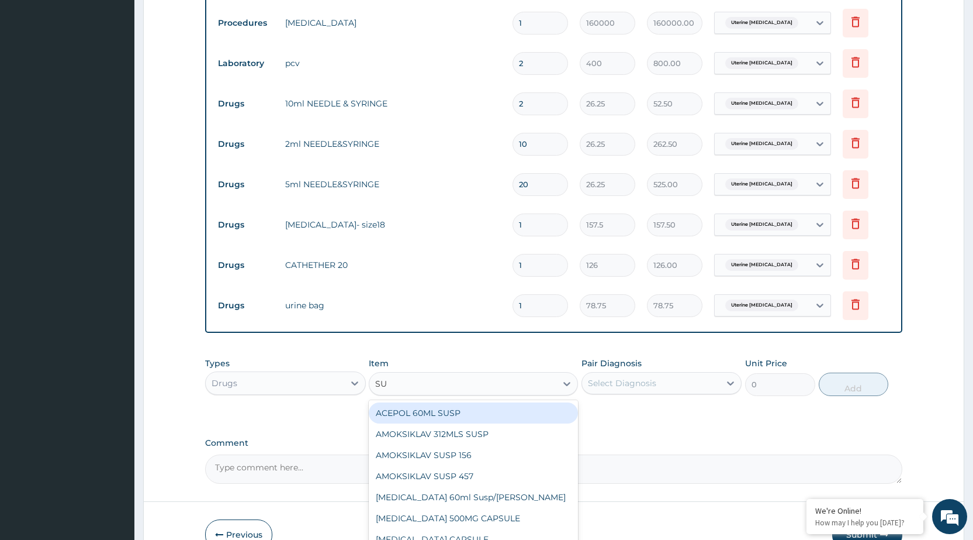
type input "SUP"
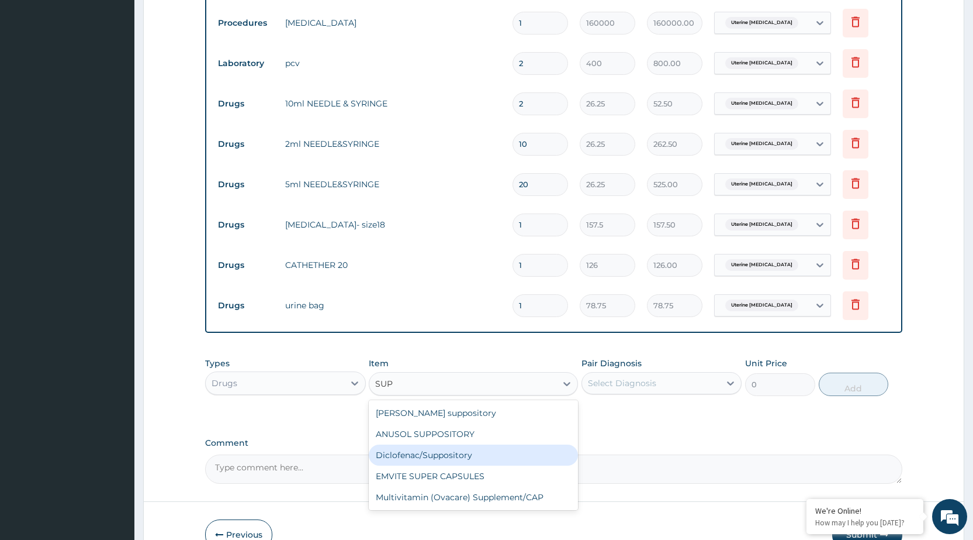
click at [389, 459] on div "Diclofenac/Suppository" at bounding box center [473, 454] width 209 height 21
type input "63"
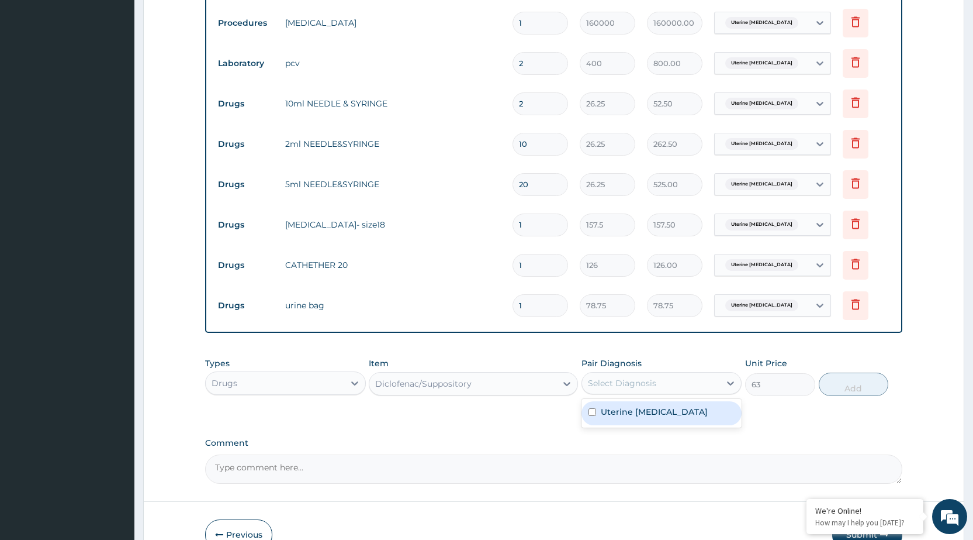
click at [631, 387] on div "Select Diagnosis" at bounding box center [622, 383] width 68 height 12
click at [642, 414] on label "Uterine adenomyosis" at bounding box center [654, 412] width 107 height 12
checkbox input "true"
click at [848, 389] on button "Add" at bounding box center [854, 383] width 70 height 23
type input "0"
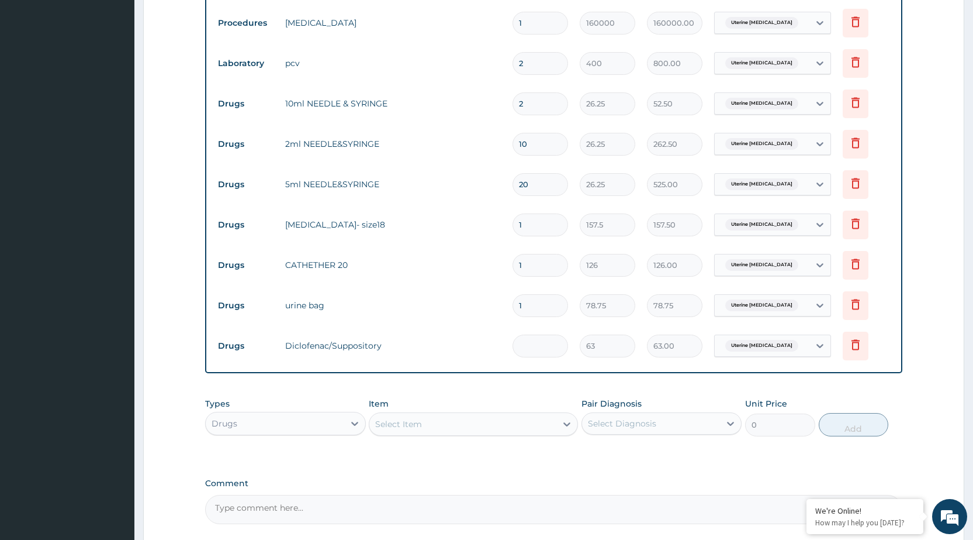
type input "0.00"
type input "4"
type input "252.00"
type input "4"
click at [416, 422] on div "Select Item" at bounding box center [398, 424] width 47 height 12
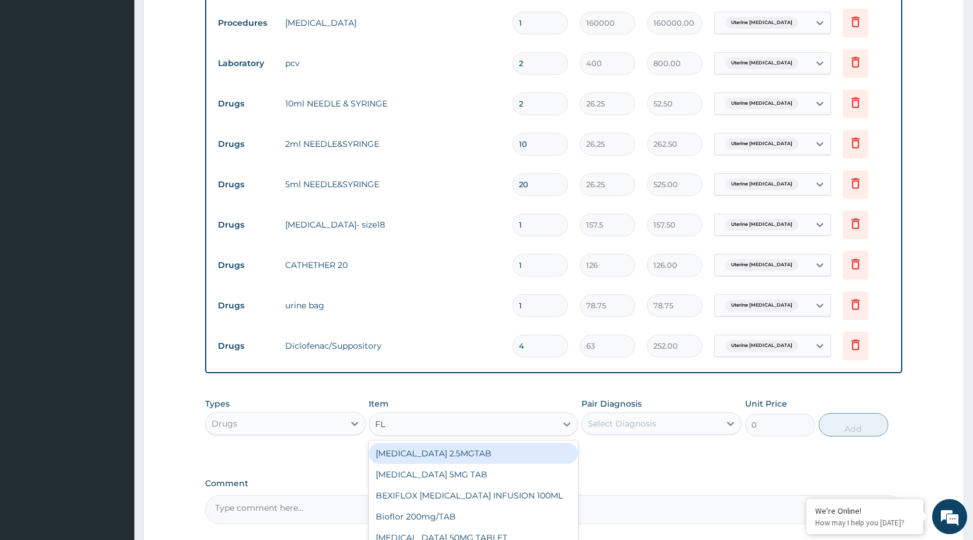
type input "FLA"
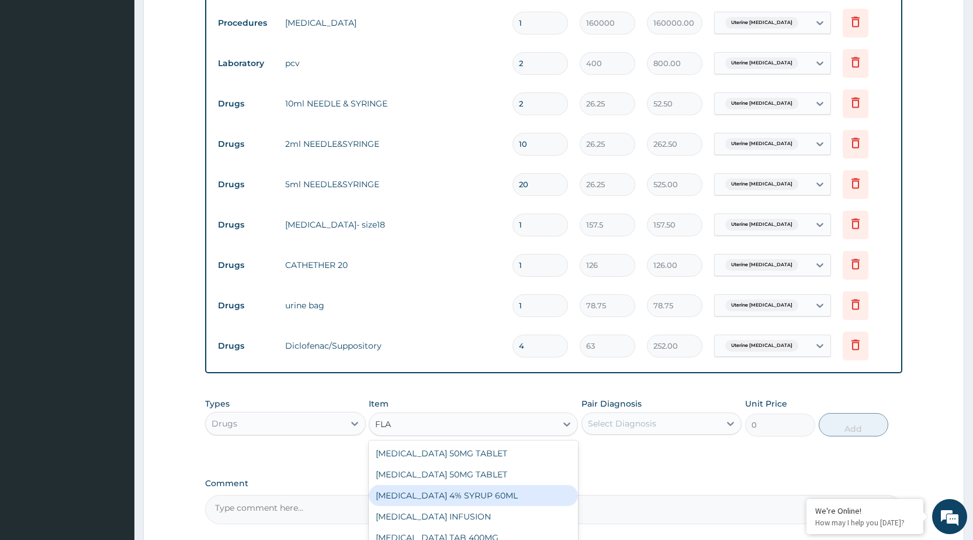
scroll to position [19, 0]
click at [480, 493] on div "FLAGYL INFUSION" at bounding box center [473, 497] width 209 height 21
type input "210"
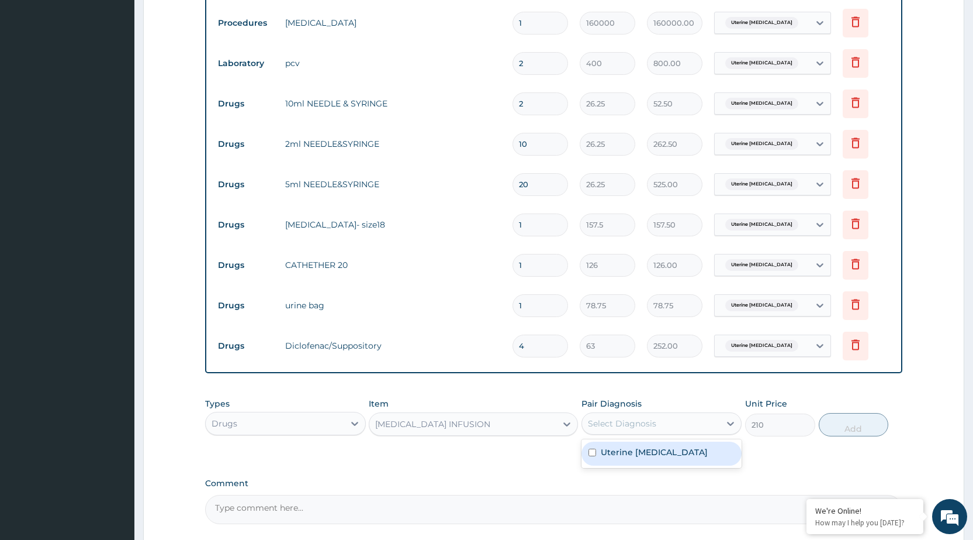
click at [611, 421] on div "Select Diagnosis" at bounding box center [622, 423] width 68 height 12
click at [635, 451] on label "Uterine adenomyosis" at bounding box center [654, 452] width 107 height 12
checkbox input "true"
click at [843, 424] on button "Add" at bounding box center [854, 424] width 70 height 23
type input "0"
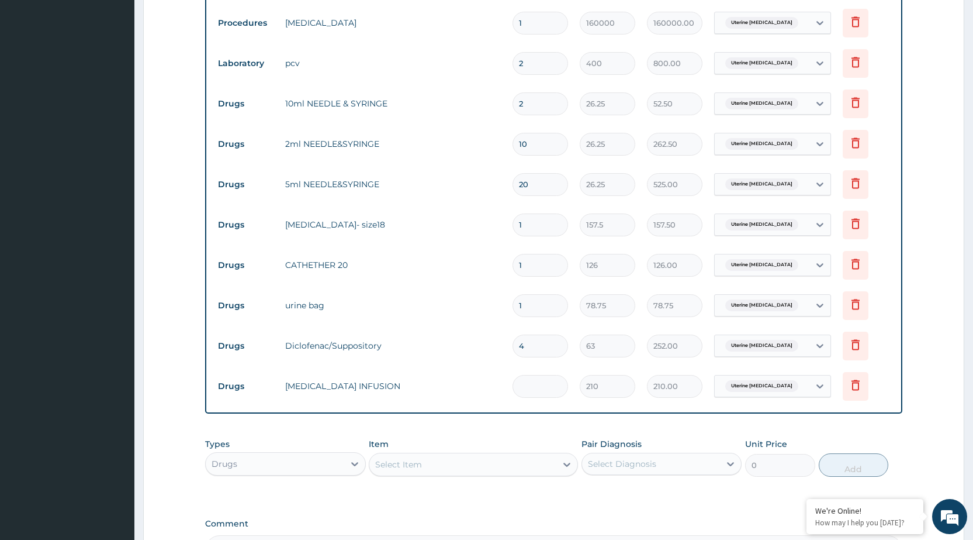
type input "0.00"
type input "8"
type input "1680.00"
type input "8"
click at [389, 465] on div "Select Item" at bounding box center [398, 464] width 47 height 12
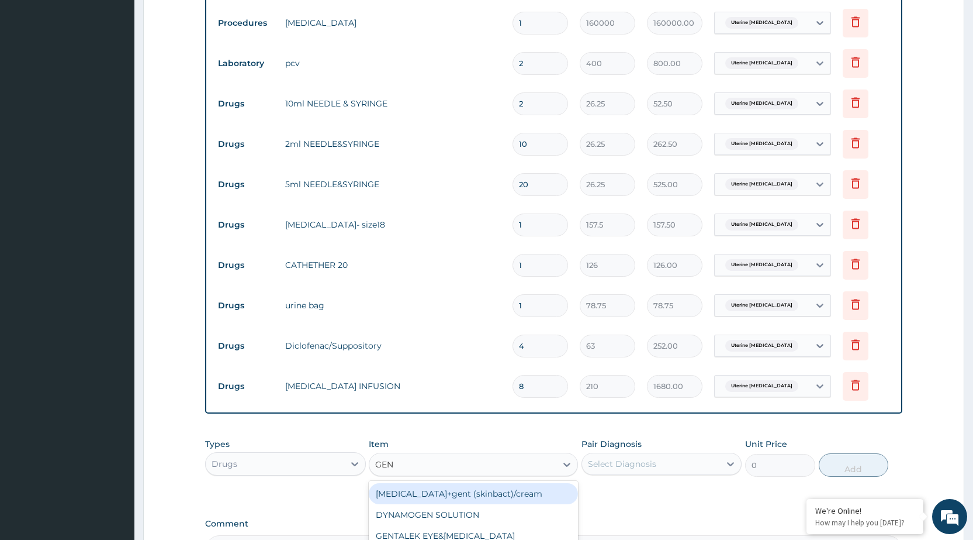
type input "GENT"
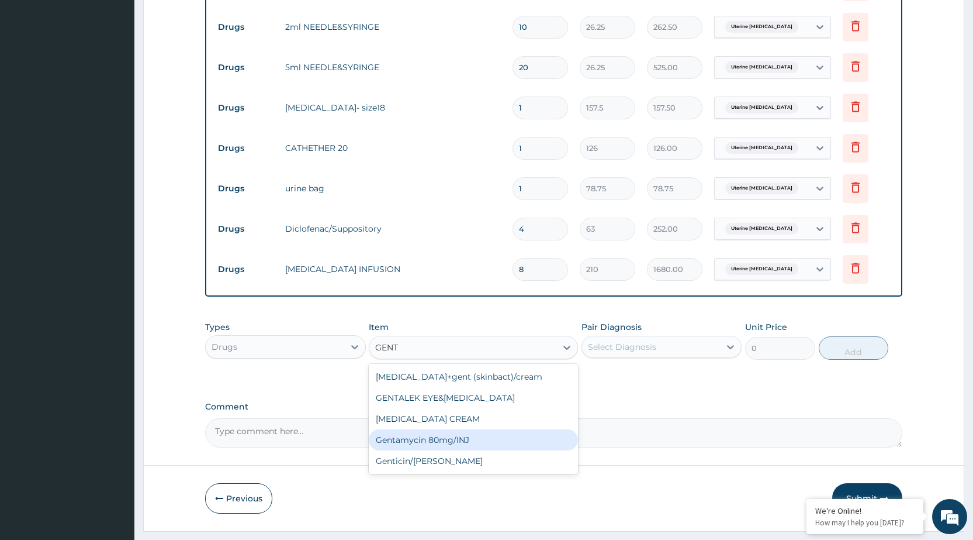
click at [397, 440] on div "Gentamycin 80mg/INJ" at bounding box center [473, 439] width 209 height 21
type input "52.5"
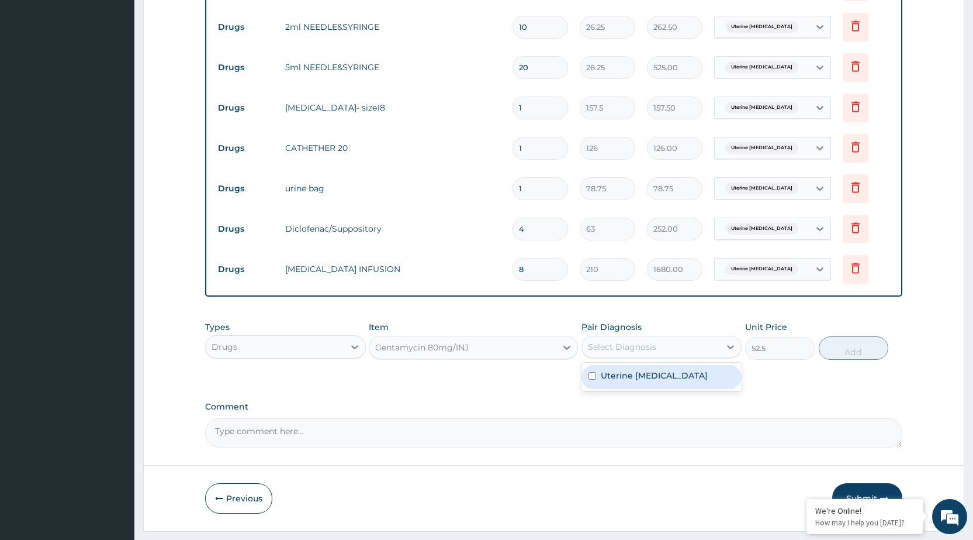
click at [679, 350] on div "Select Diagnosis" at bounding box center [651, 346] width 138 height 19
click at [665, 372] on label "Uterine adenomyosis" at bounding box center [654, 375] width 107 height 12
checkbox input "true"
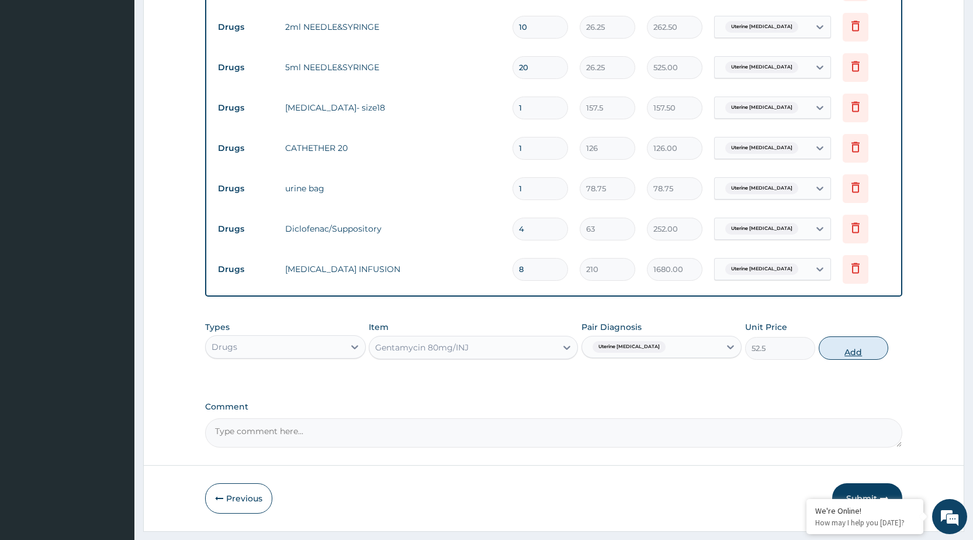
click at [827, 346] on button "Add" at bounding box center [854, 347] width 70 height 23
type input "0"
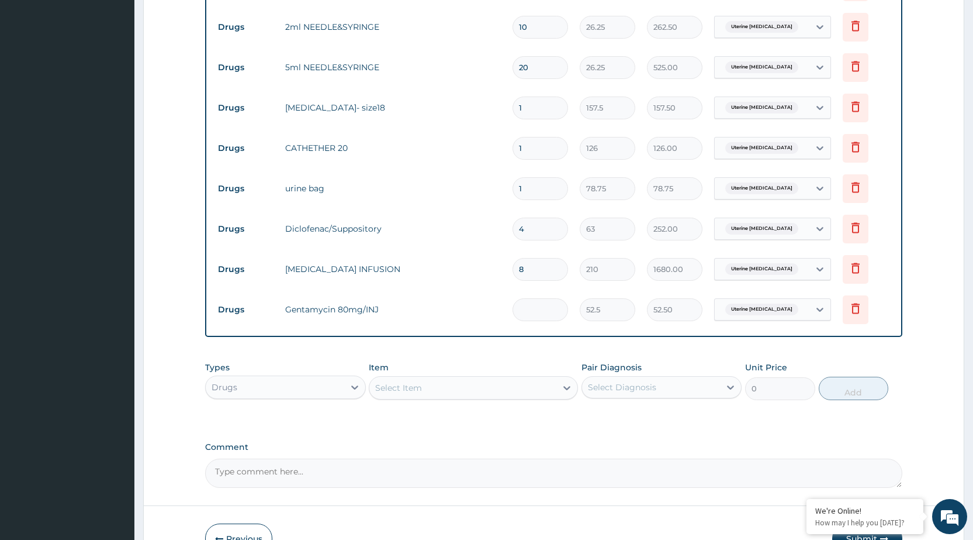
type input "0.00"
type input "8"
type input "420.00"
type input "8"
click at [396, 383] on div "Select Item" at bounding box center [398, 388] width 47 height 12
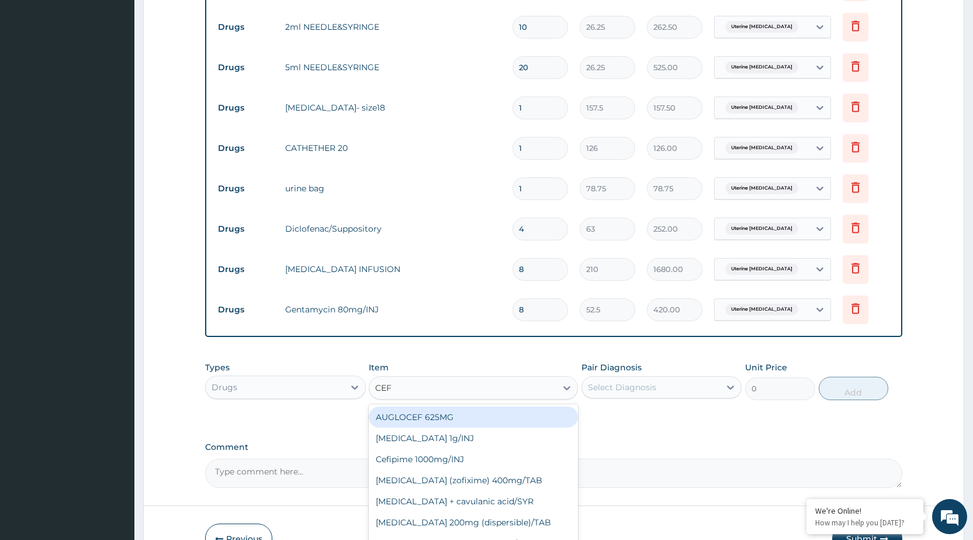
type input "CEFT"
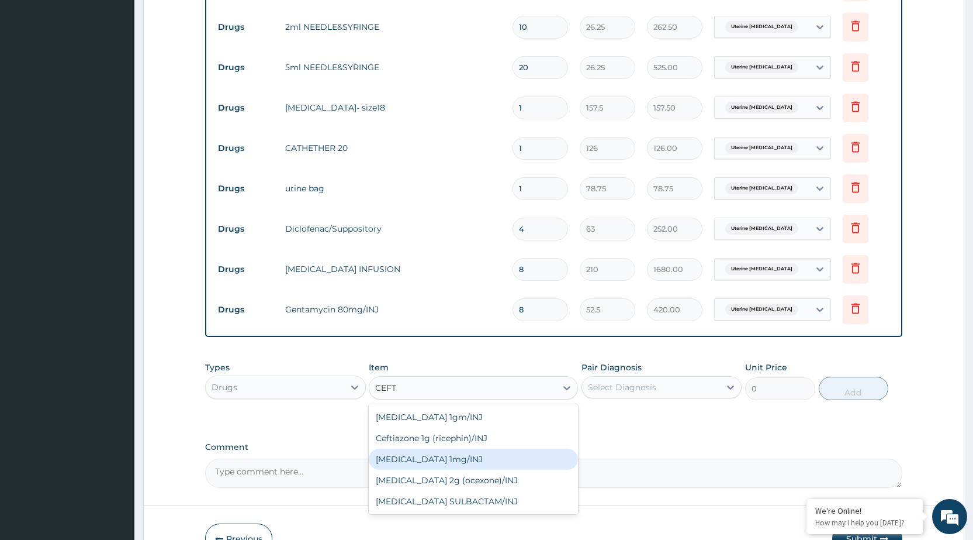
click at [411, 457] on div "Ceftriaxone 1mg/INJ" at bounding box center [473, 458] width 209 height 21
type input "446.25"
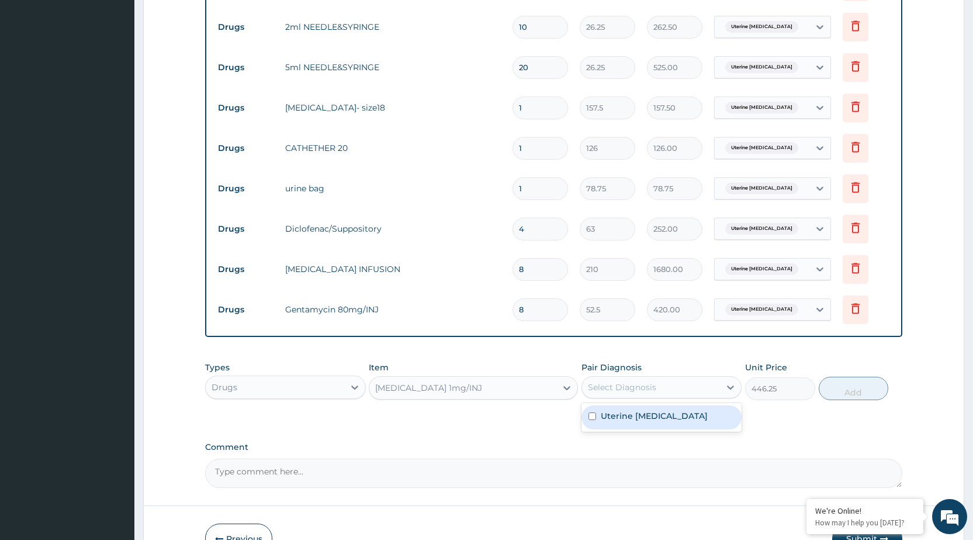
click at [634, 388] on div "Select Diagnosis" at bounding box center [622, 387] width 68 height 12
click at [639, 416] on label "Uterine adenomyosis" at bounding box center [654, 416] width 107 height 12
checkbox input "true"
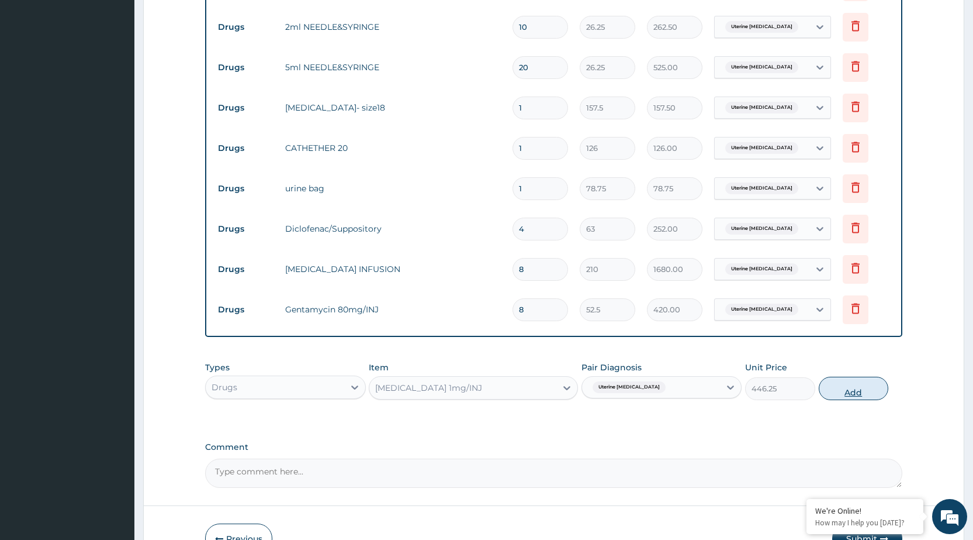
click at [838, 388] on button "Add" at bounding box center [854, 387] width 70 height 23
type input "0"
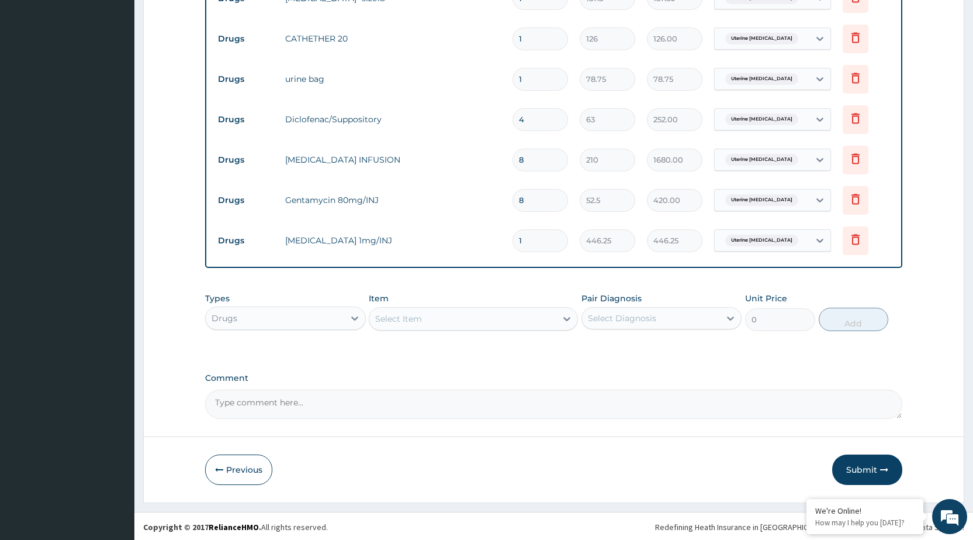
scroll to position [732, 0]
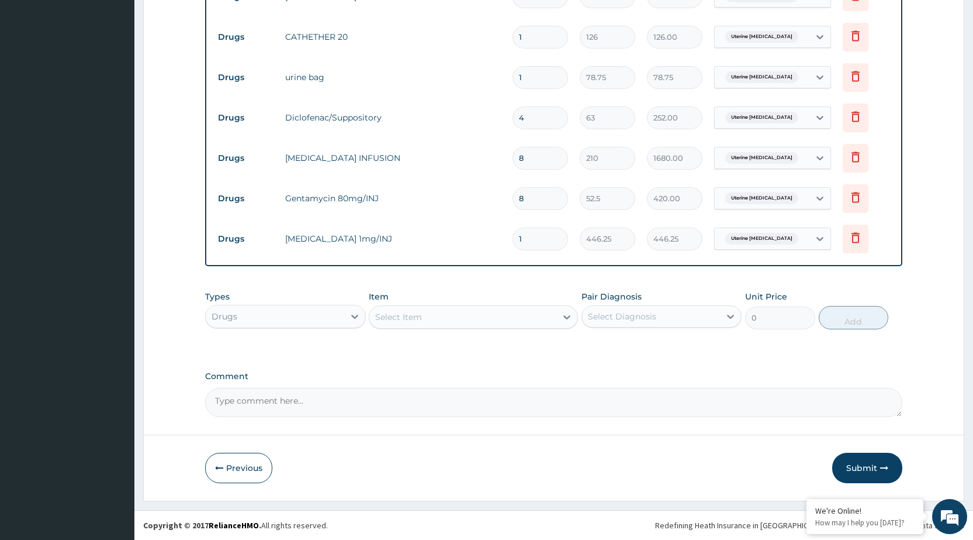
click at [392, 317] on div "Select Item" at bounding box center [398, 317] width 47 height 12
type input "DETR"
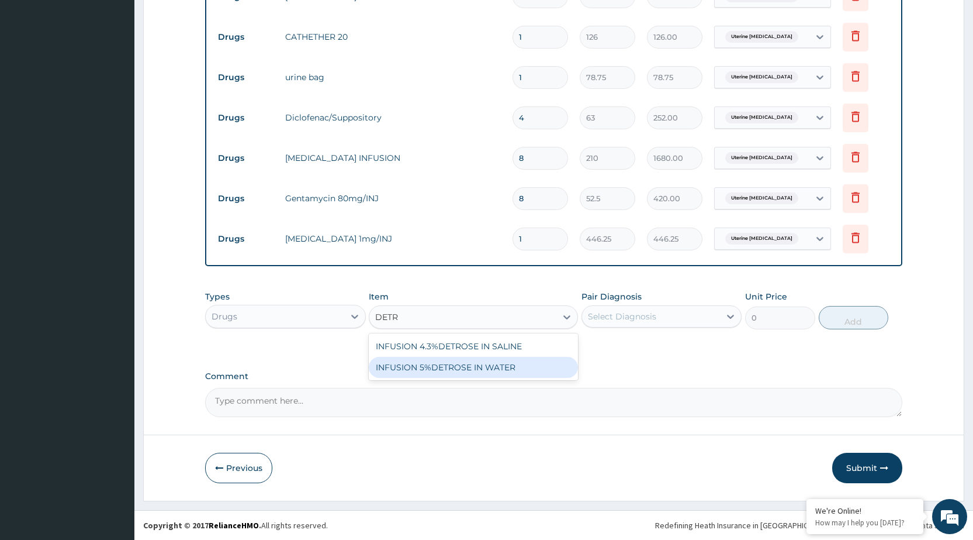
click at [417, 367] on div "INFUSION 5%DETROSE IN WATER" at bounding box center [473, 367] width 209 height 21
type input "162.75"
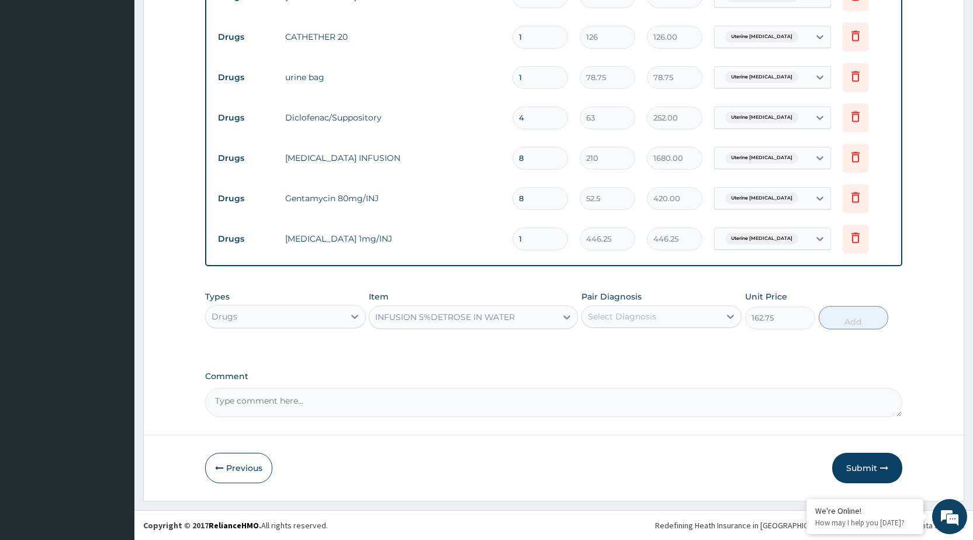
click at [617, 313] on div "Select Diagnosis" at bounding box center [622, 316] width 68 height 12
click at [616, 342] on label "Uterine adenomyosis" at bounding box center [654, 345] width 107 height 12
checkbox input "true"
click at [850, 321] on button "Add" at bounding box center [854, 317] width 70 height 23
type input "0"
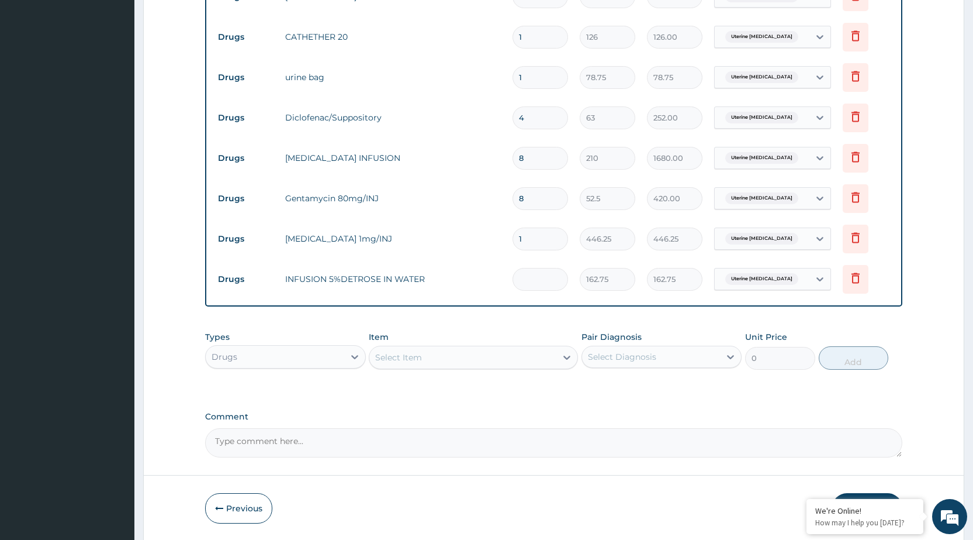
type input "0.00"
type input "4"
type input "651.00"
type input "4"
click at [396, 358] on div "Select Item" at bounding box center [398, 357] width 47 height 12
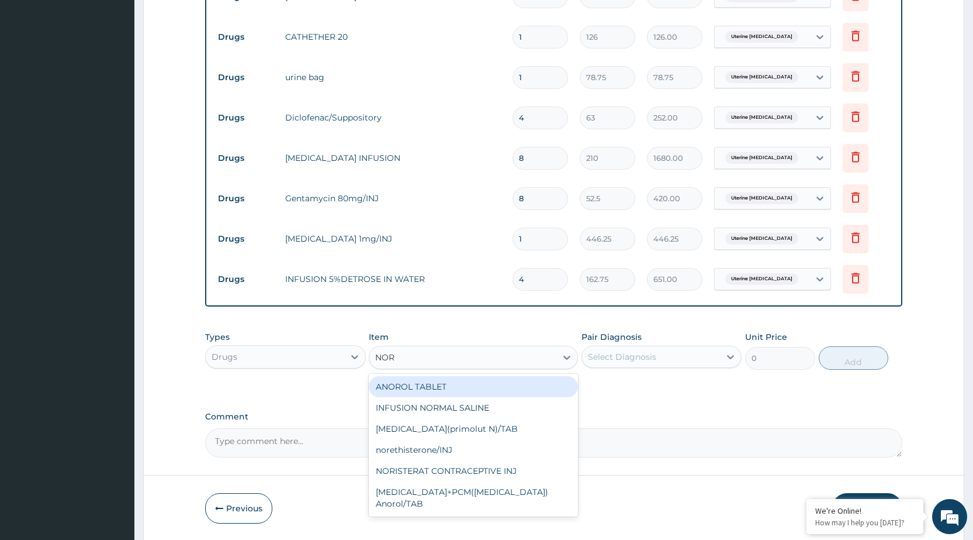
type input "NORM"
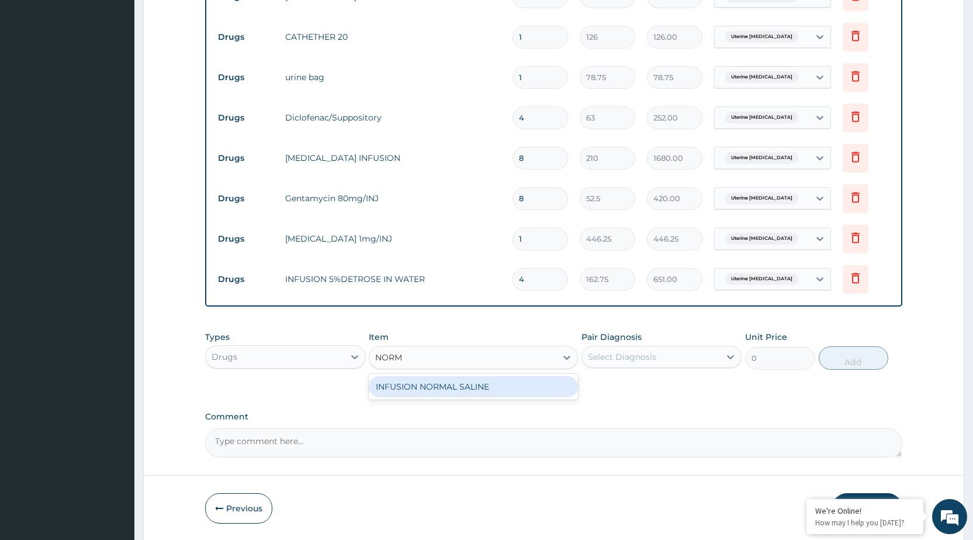
click at [411, 385] on div "INFUSION NORMAL SALINE" at bounding box center [473, 386] width 209 height 21
type input "262.5"
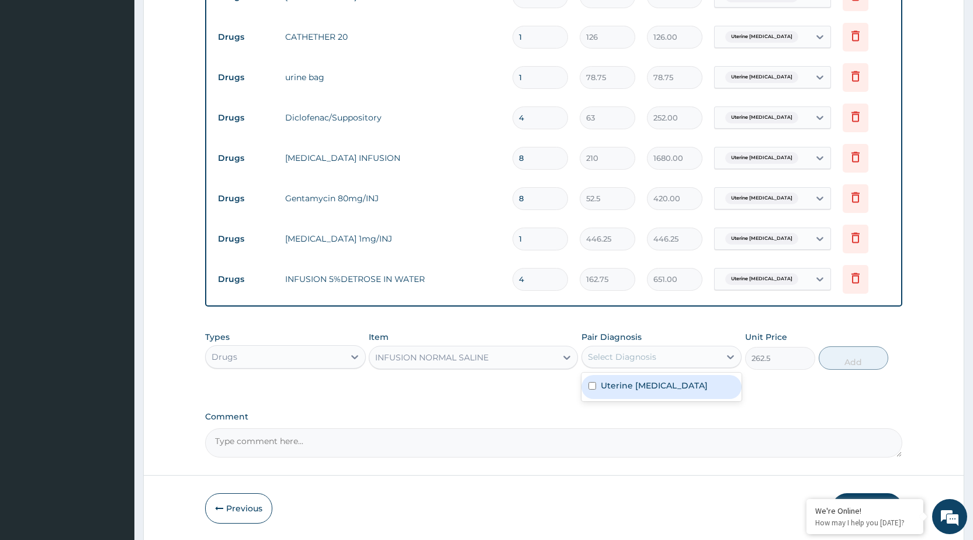
click at [669, 359] on div "Select Diagnosis" at bounding box center [651, 356] width 138 height 19
click at [659, 382] on label "Uterine adenomyosis" at bounding box center [654, 385] width 107 height 12
checkbox input "true"
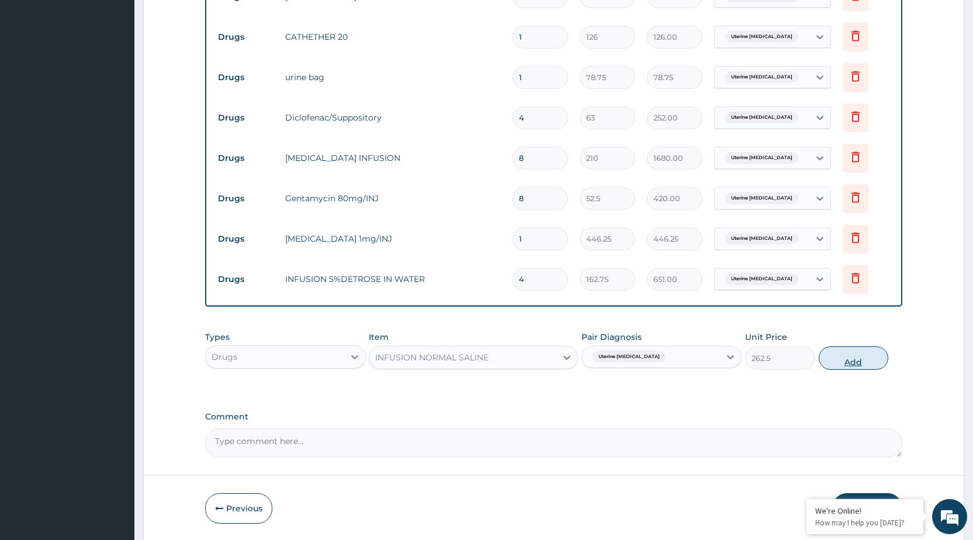
click at [840, 355] on button "Add" at bounding box center [854, 357] width 70 height 23
type input "0"
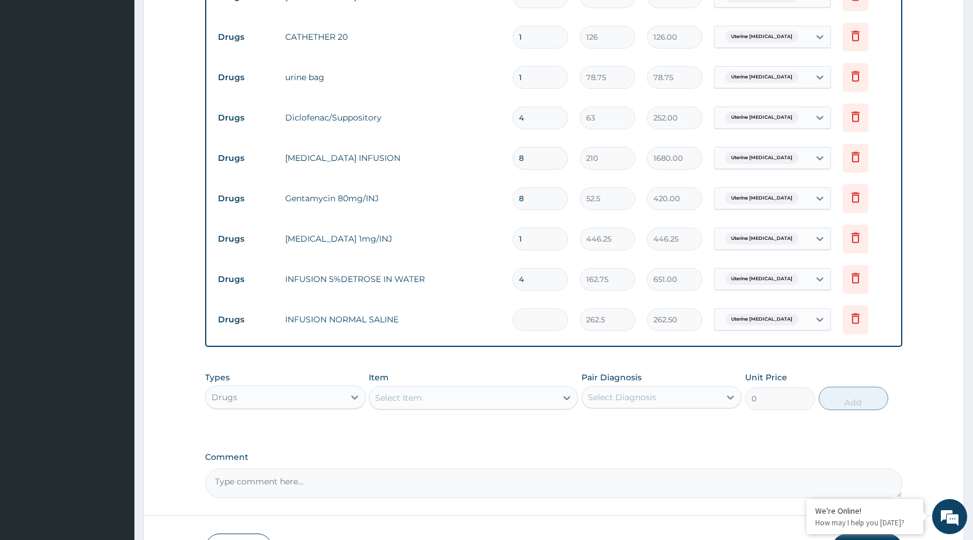
type input "0.00"
type input "9"
type input "2362.50"
type input "9"
click at [406, 399] on div "Select Item" at bounding box center [398, 398] width 47 height 12
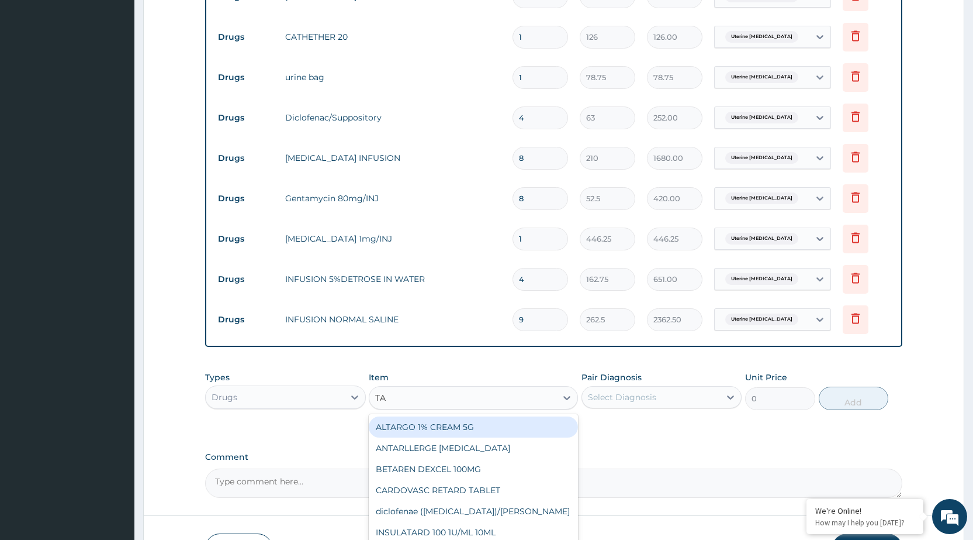
type input "T"
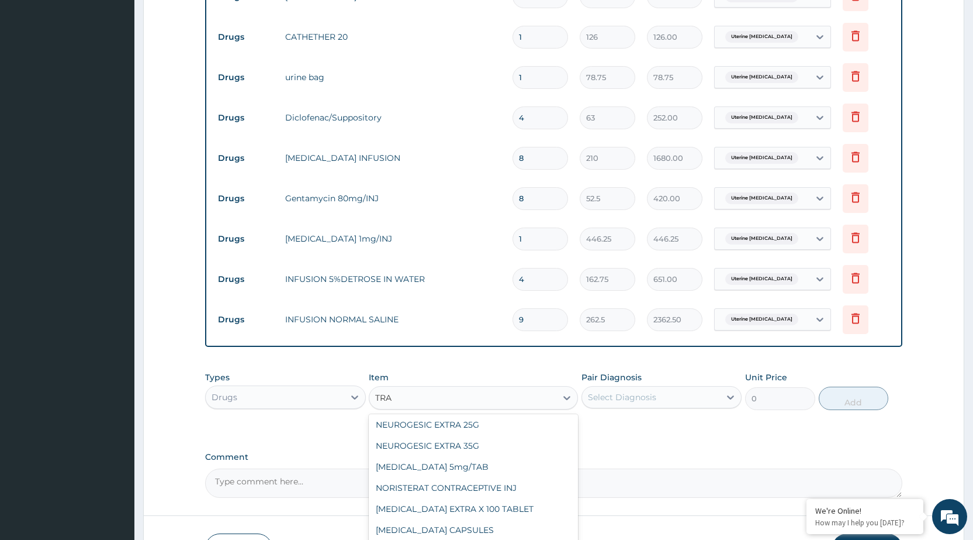
scroll to position [292, 0]
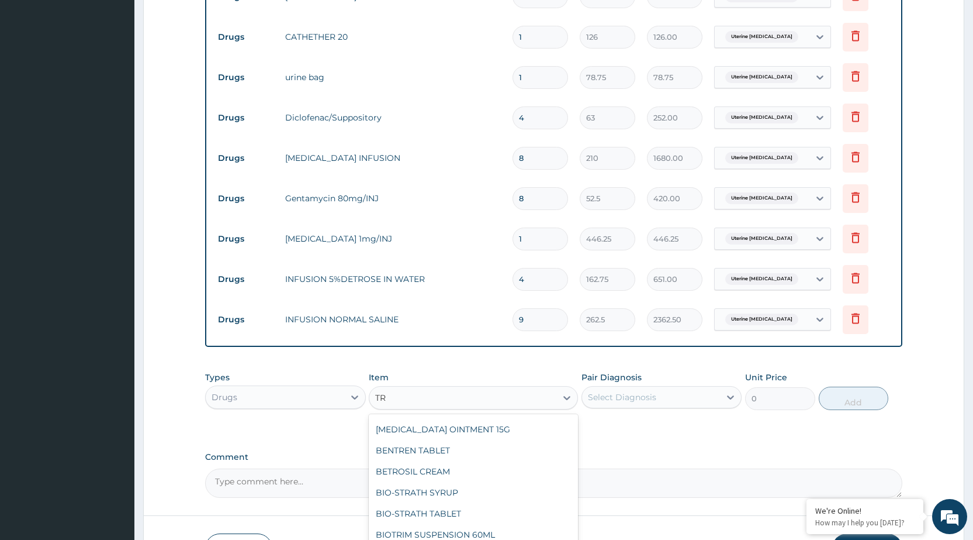
type input "T"
type input "PENT"
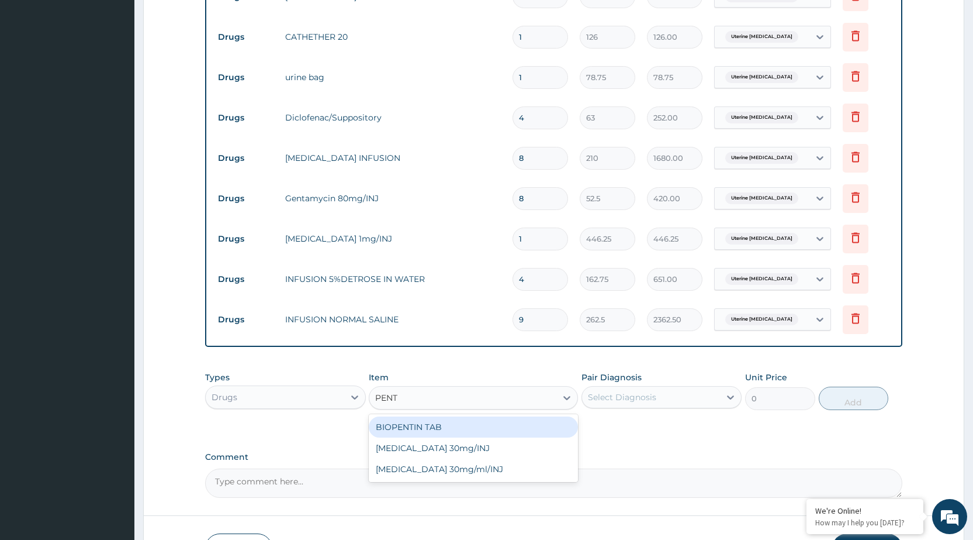
scroll to position [0, 0]
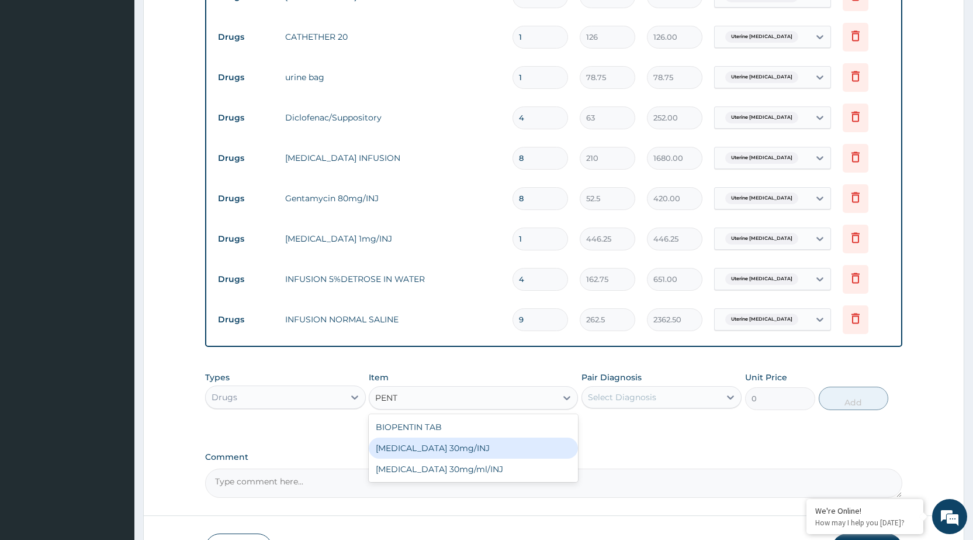
drag, startPoint x: 392, startPoint y: 448, endPoint x: 399, endPoint y: 443, distance: 8.0
click at [392, 447] on div "Pentazocine 30mg/INJ" at bounding box center [473, 447] width 209 height 21
type input "131.25"
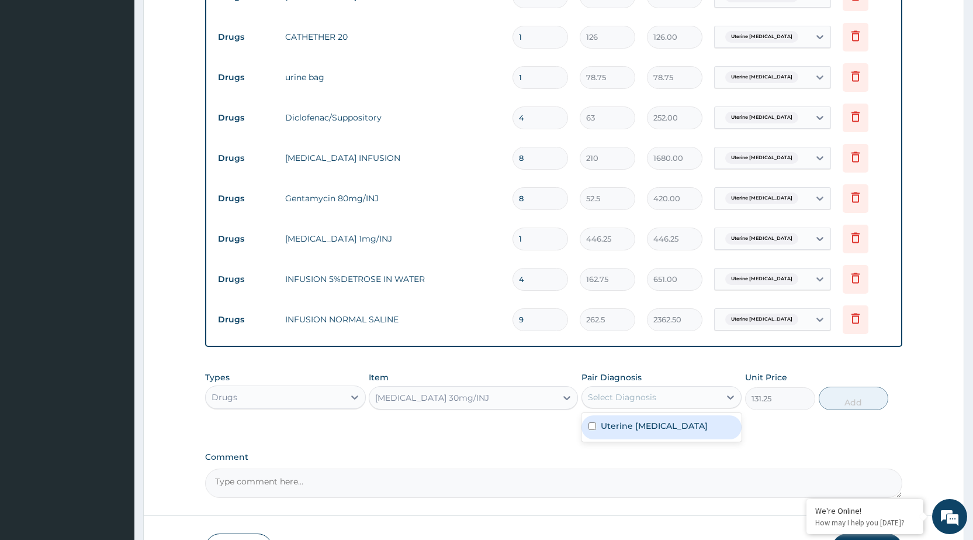
click at [632, 396] on div "Select Diagnosis" at bounding box center [651, 397] width 138 height 19
drag, startPoint x: 628, startPoint y: 426, endPoint x: 667, endPoint y: 419, distance: 39.1
click at [634, 424] on label "Uterine adenomyosis" at bounding box center [654, 426] width 107 height 12
checkbox input "true"
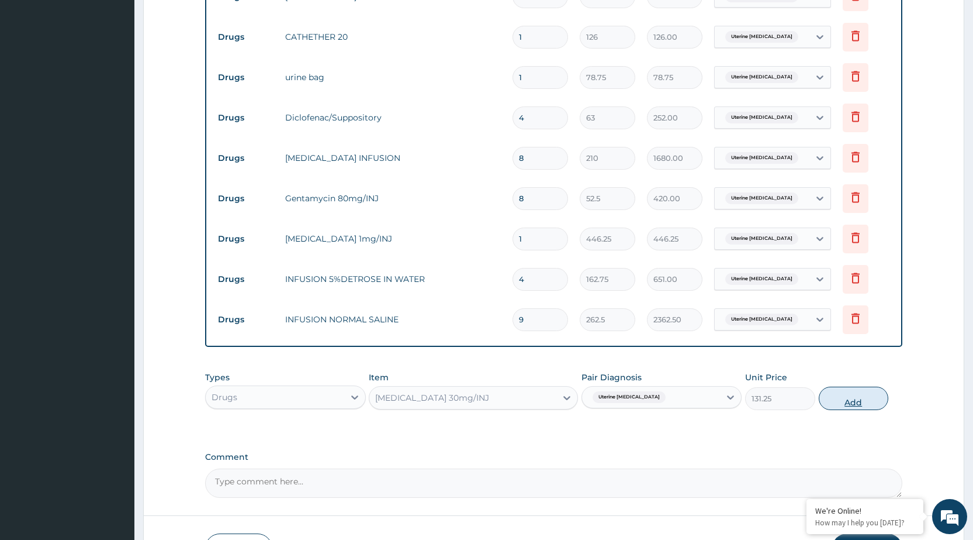
click at [864, 399] on button "Add" at bounding box center [854, 397] width 70 height 23
type input "0"
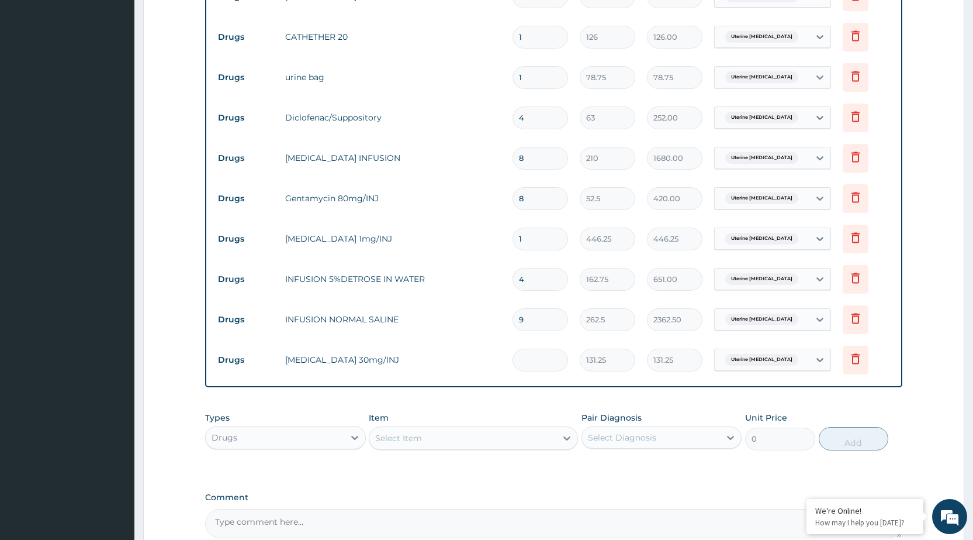
type input "0.00"
type input "3"
type input "393.75"
type input "3"
click at [417, 443] on div "Select Item" at bounding box center [398, 438] width 47 height 12
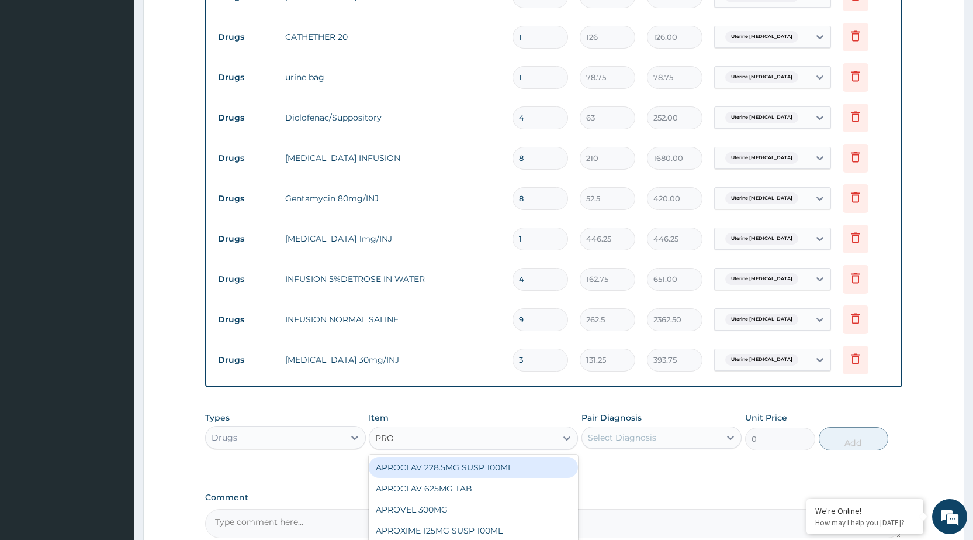
type input "PROM"
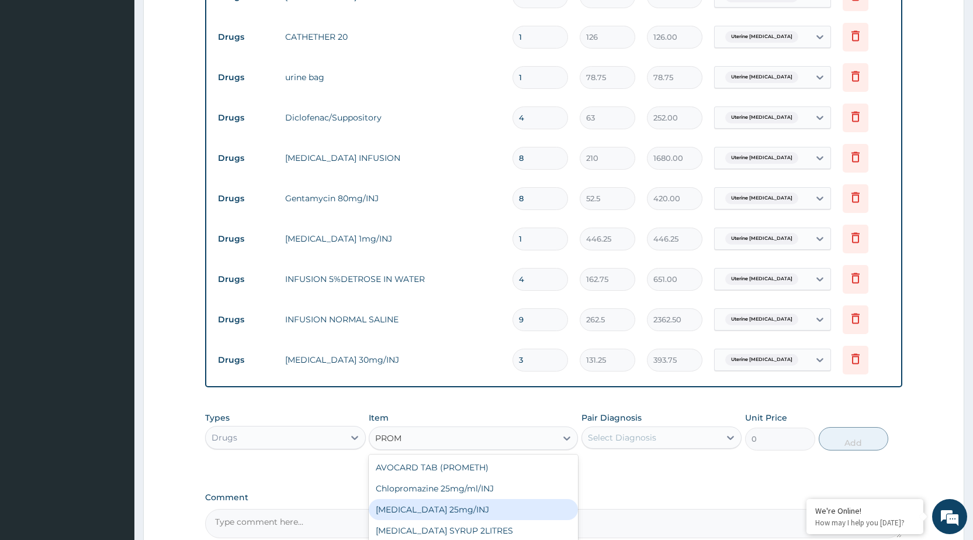
click at [410, 512] on div "Promethazine 25mg/INJ" at bounding box center [473, 509] width 209 height 21
type input "52.5"
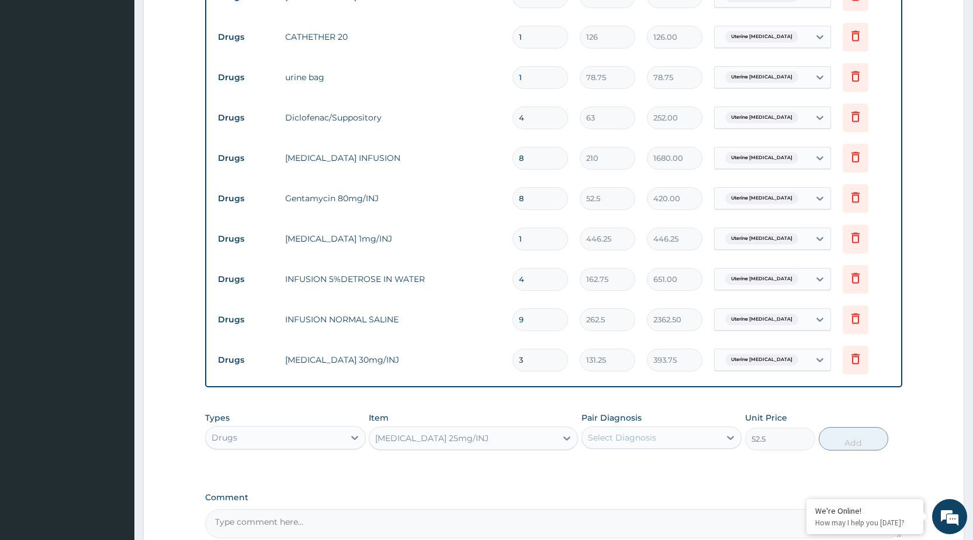
drag, startPoint x: 633, startPoint y: 438, endPoint x: 634, endPoint y: 446, distance: 8.3
click at [634, 438] on div "Select Diagnosis" at bounding box center [622, 437] width 68 height 12
drag, startPoint x: 635, startPoint y: 468, endPoint x: 654, endPoint y: 464, distance: 19.7
click at [638, 469] on label "Uterine adenomyosis" at bounding box center [654, 466] width 107 height 12
checkbox input "true"
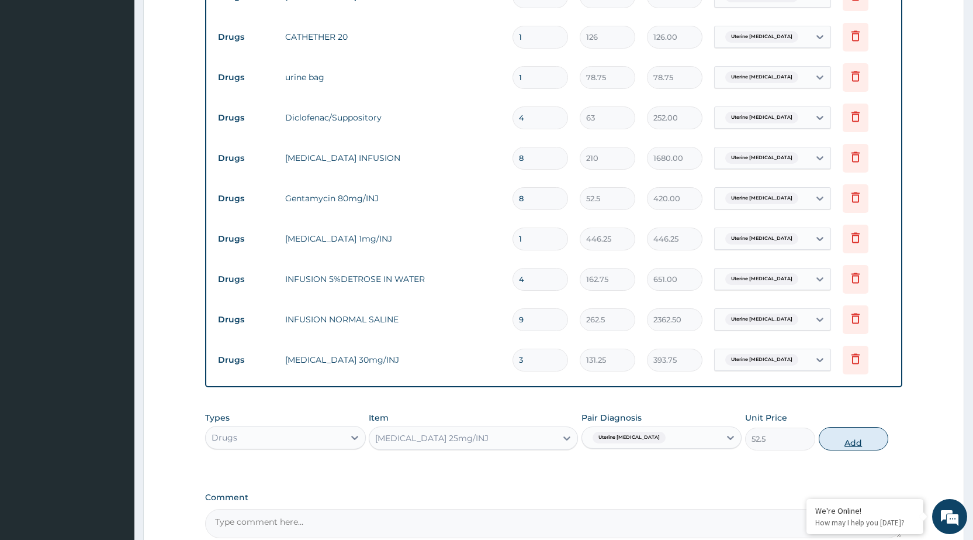
click at [846, 438] on button "Add" at bounding box center [854, 438] width 70 height 23
type input "0"
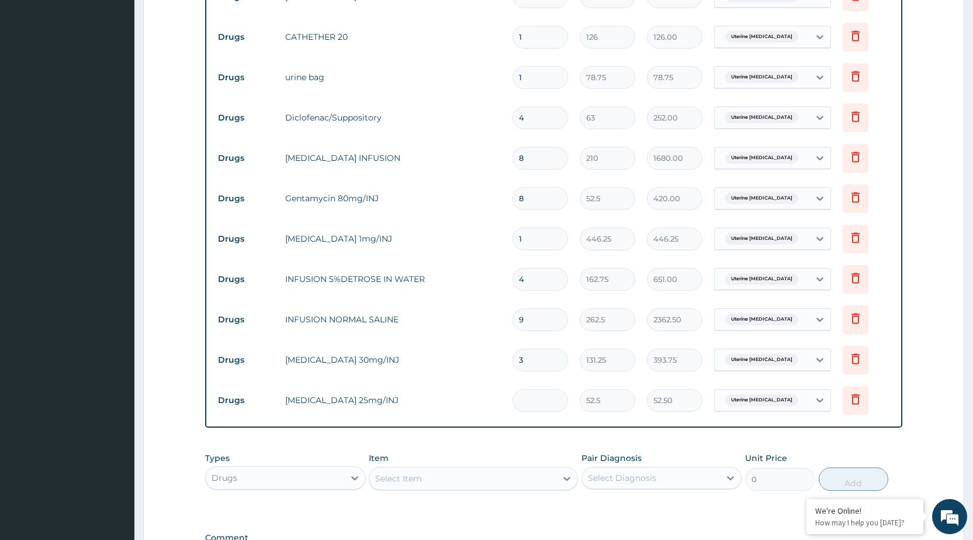
type input "0.00"
type input "2"
type input "105.00"
type input "2"
click at [391, 481] on div "Select Item" at bounding box center [398, 478] width 47 height 12
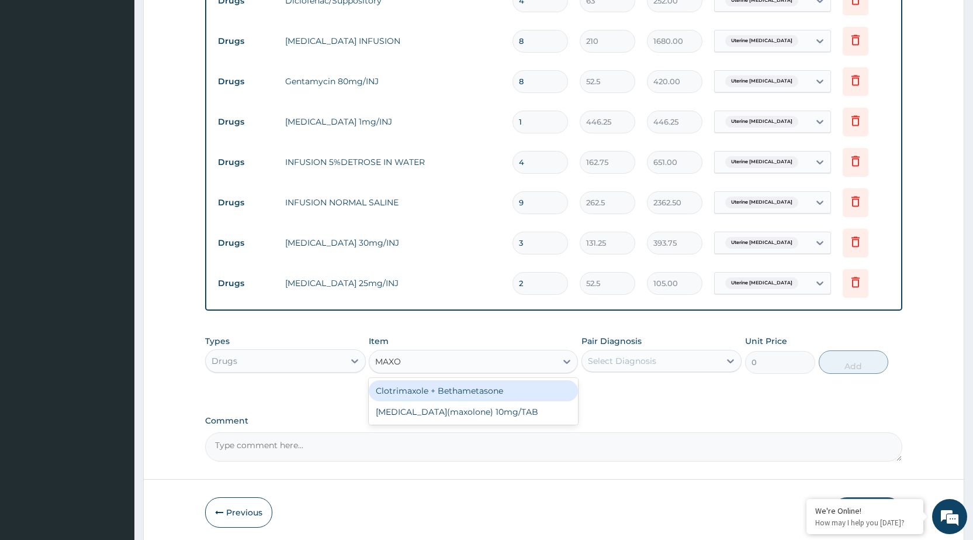
type input "MAXOL"
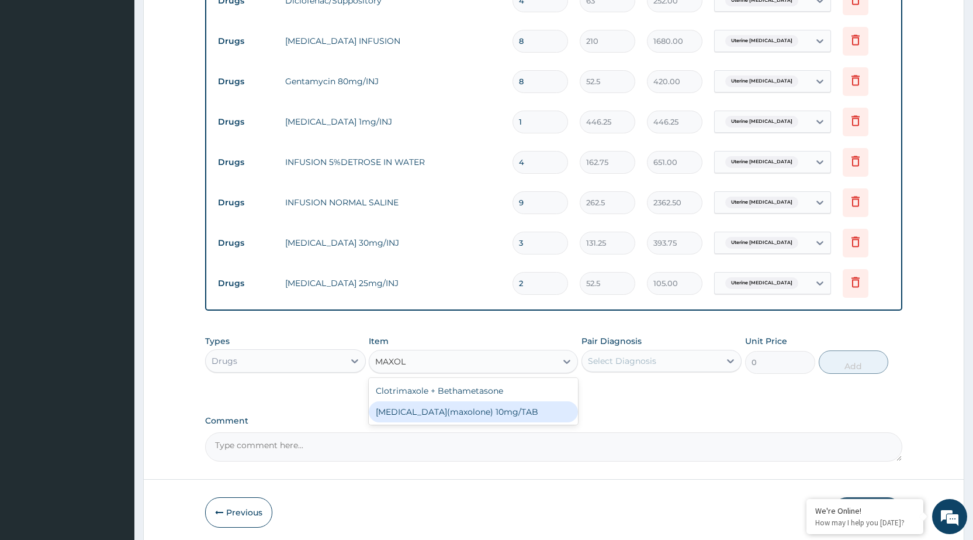
click at [438, 412] on div "METOCLOPRAMIDE(maxolone) 10mg/TAB" at bounding box center [473, 411] width 209 height 21
type input "13.12"
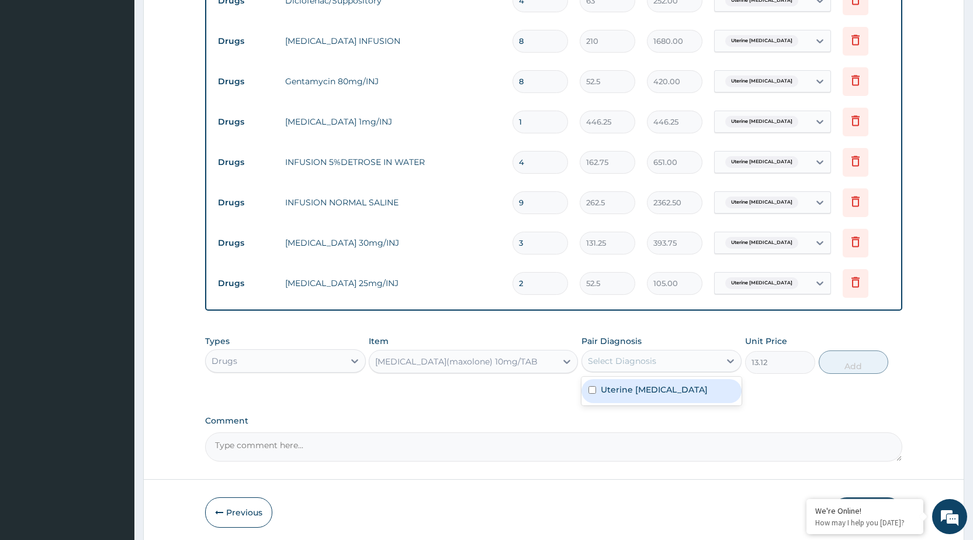
click at [635, 361] on div "Select Diagnosis" at bounding box center [622, 361] width 68 height 12
click at [623, 390] on label "Uterine adenomyosis" at bounding box center [654, 389] width 107 height 12
checkbox input "true"
click at [527, 282] on input "2" at bounding box center [541, 283] width 56 height 23
type input "0.00"
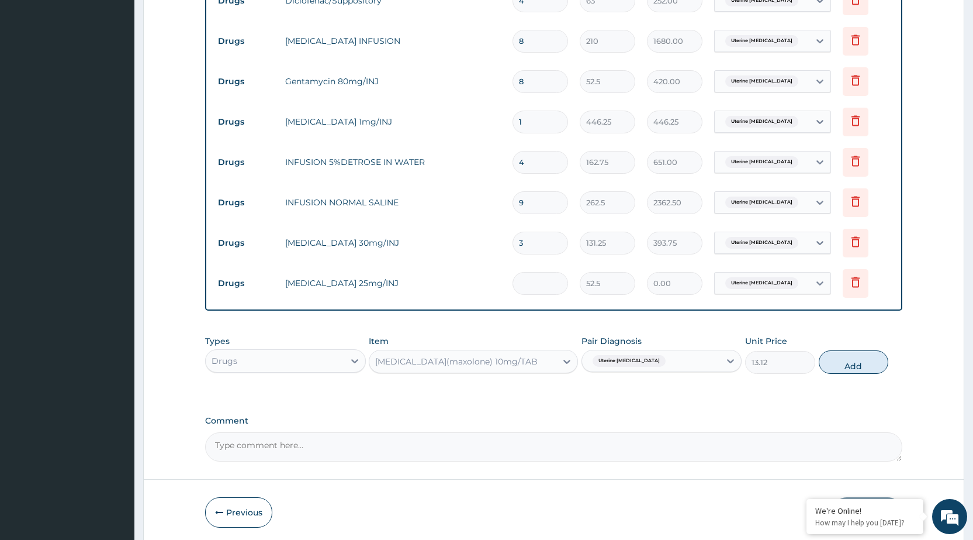
type input "3"
type input "157.50"
type input "3"
click at [390, 358] on div "METOCLOPRAMIDE(maxolone) 10mg/TAB" at bounding box center [456, 361] width 162 height 12
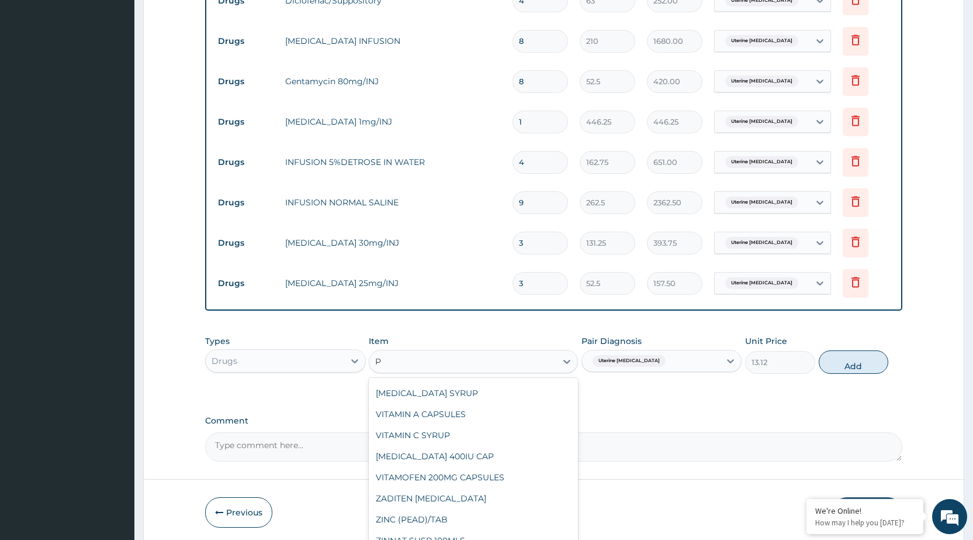
scroll to position [7304, 0]
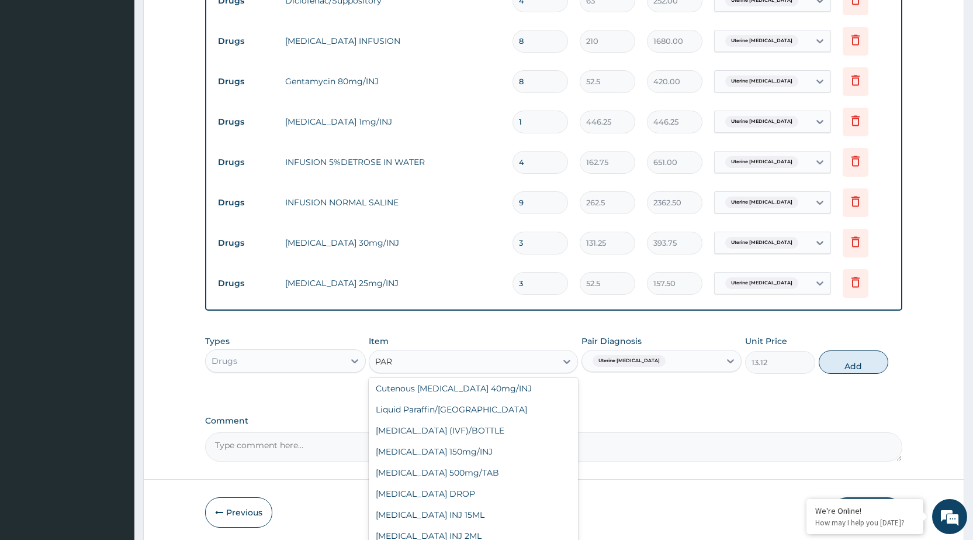
type input "PARA"
click at [402, 427] on div "PARACETAMOL (IVF)/BOTTLE" at bounding box center [473, 430] width 209 height 21
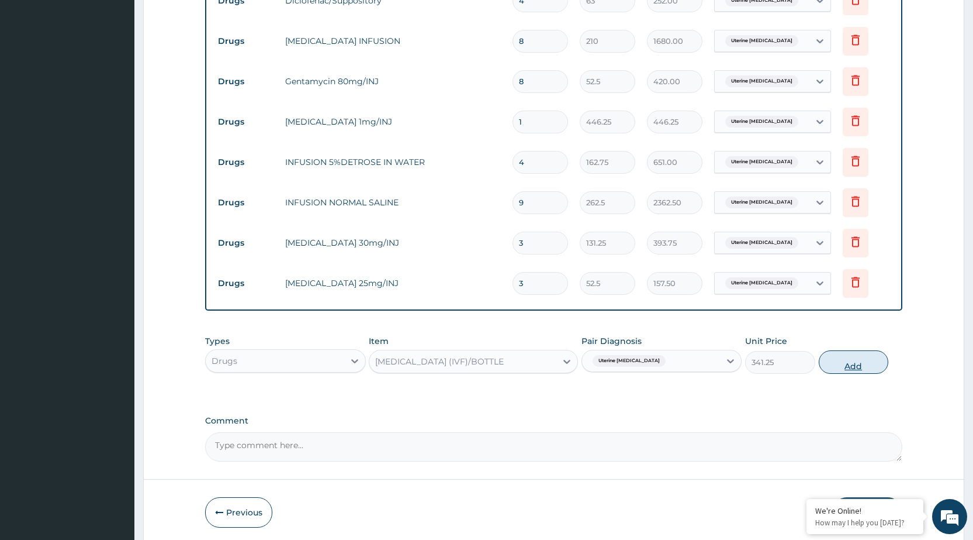
click at [841, 358] on button "Add" at bounding box center [854, 361] width 70 height 23
type input "0"
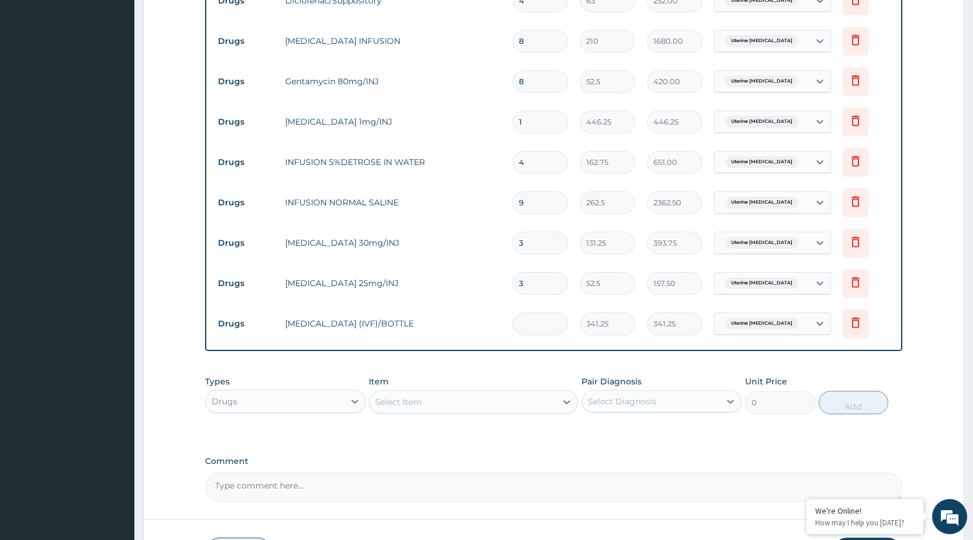
type input "0.00"
type input "7"
type input "2388.75"
type input "7"
click at [387, 402] on div "Select Item" at bounding box center [398, 402] width 47 height 12
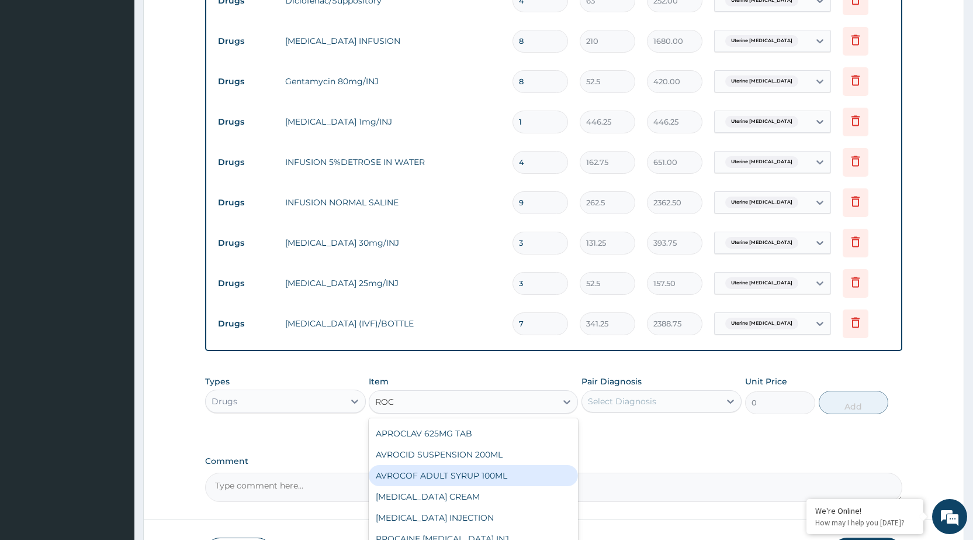
scroll to position [0, 0]
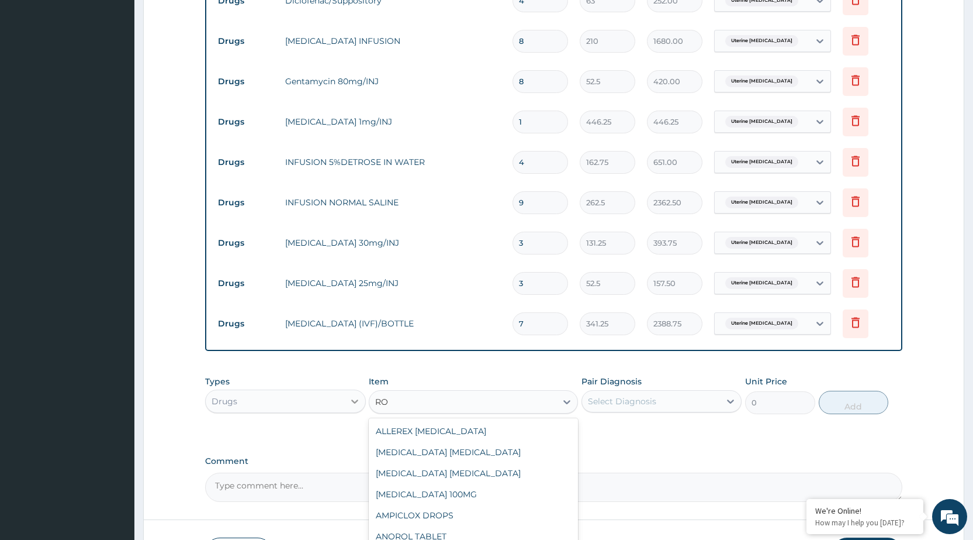
type input "R"
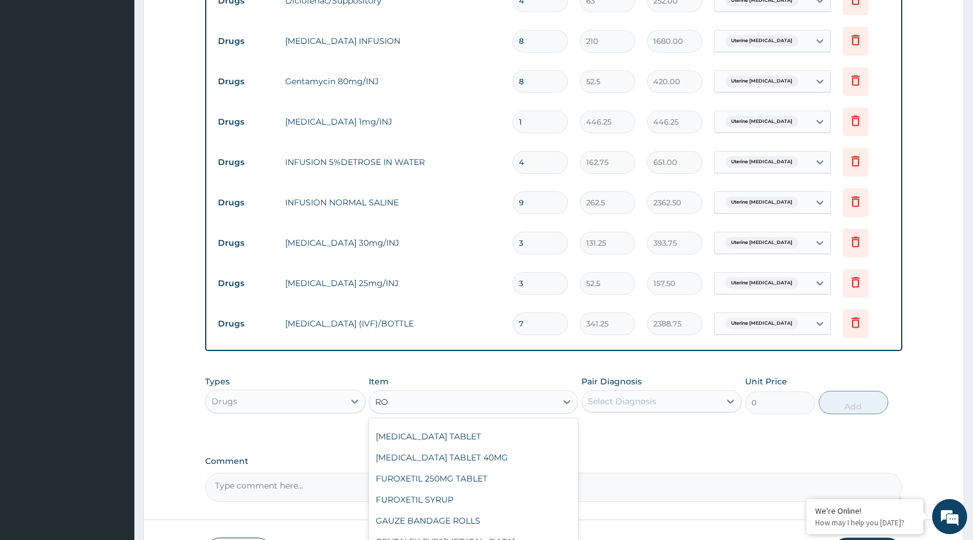
scroll to position [2443, 0]
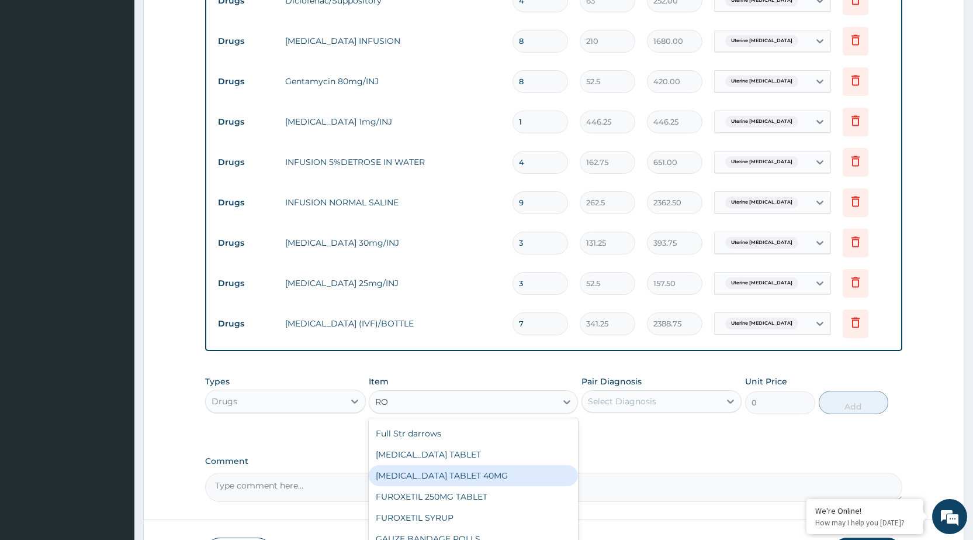
type input "R"
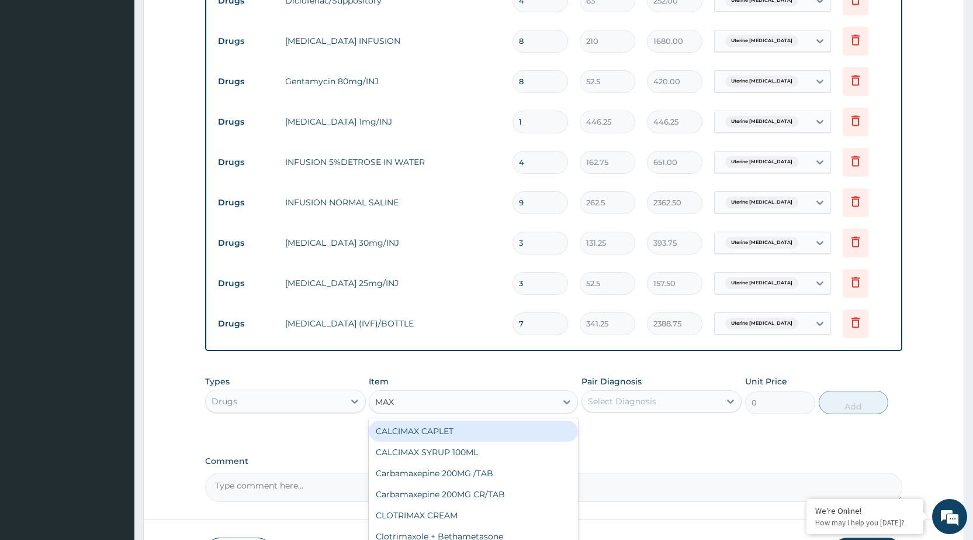
scroll to position [0, 0]
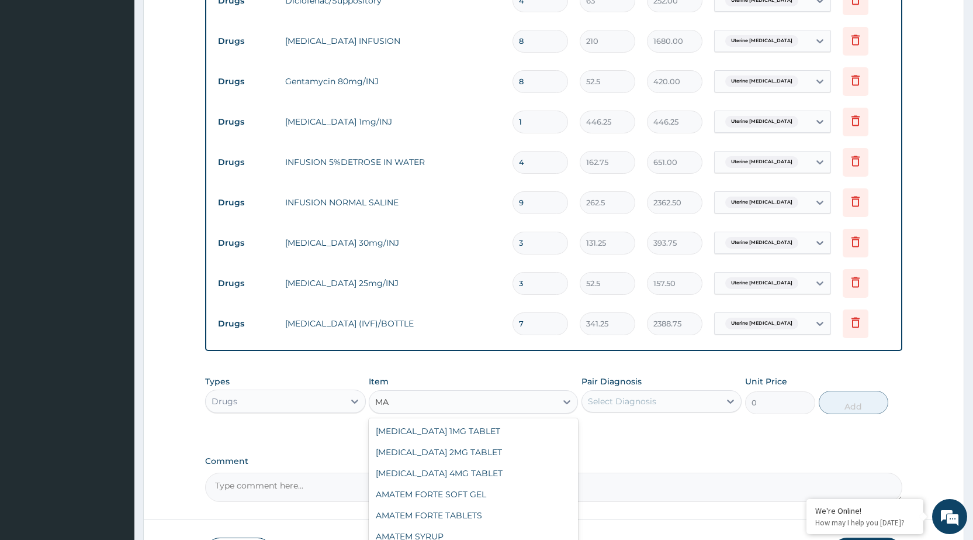
type input "M"
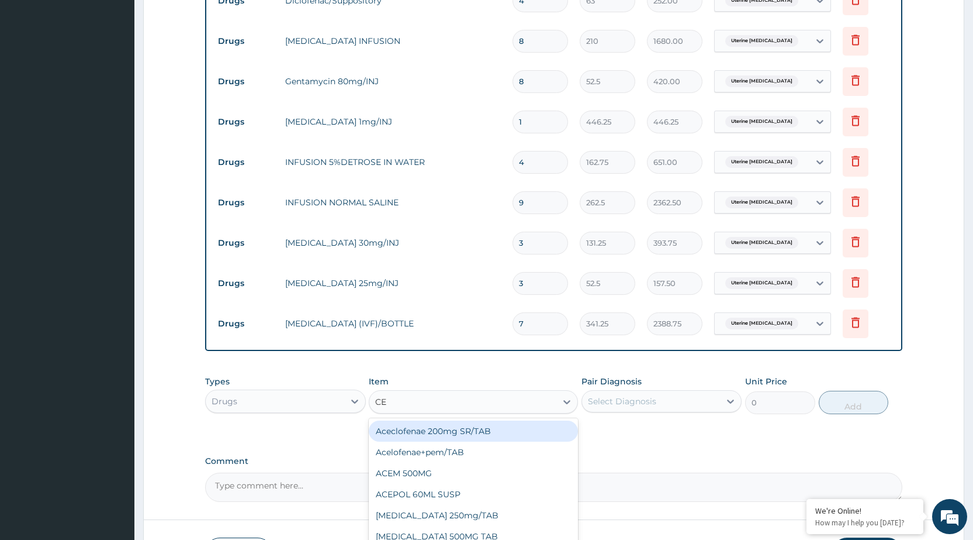
type input "CEF"
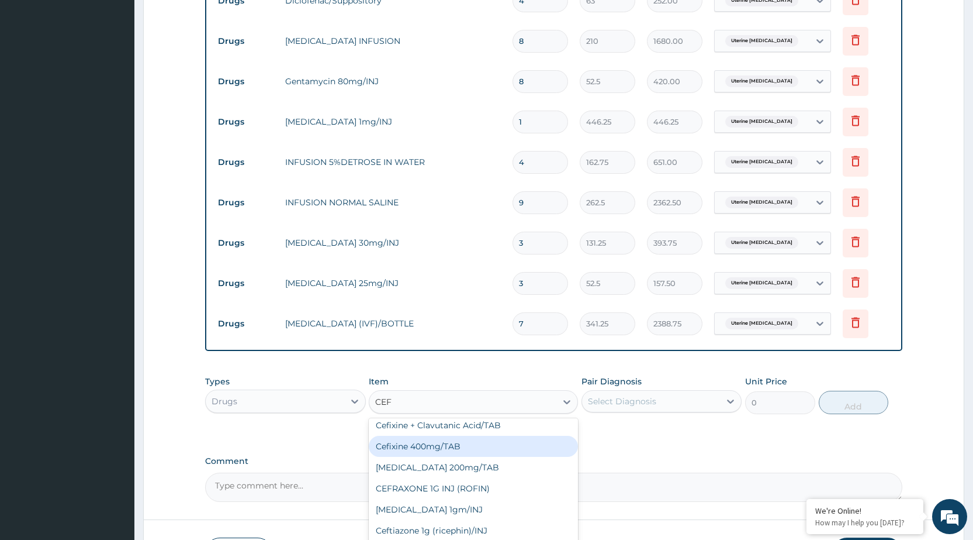
scroll to position [234, 0]
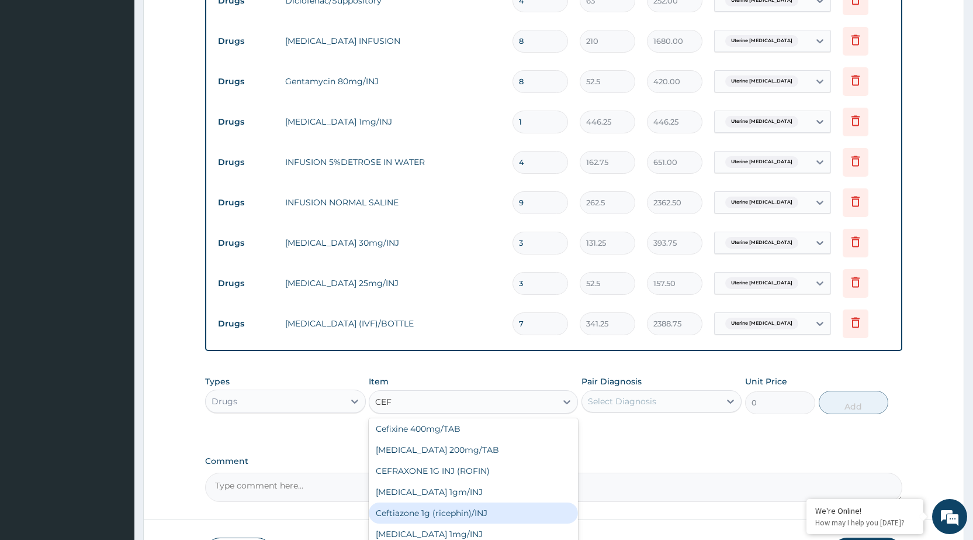
click at [420, 511] on div "Ceftiazone 1g (ricephin)/INJ" at bounding box center [473, 512] width 209 height 21
type input "1023.75"
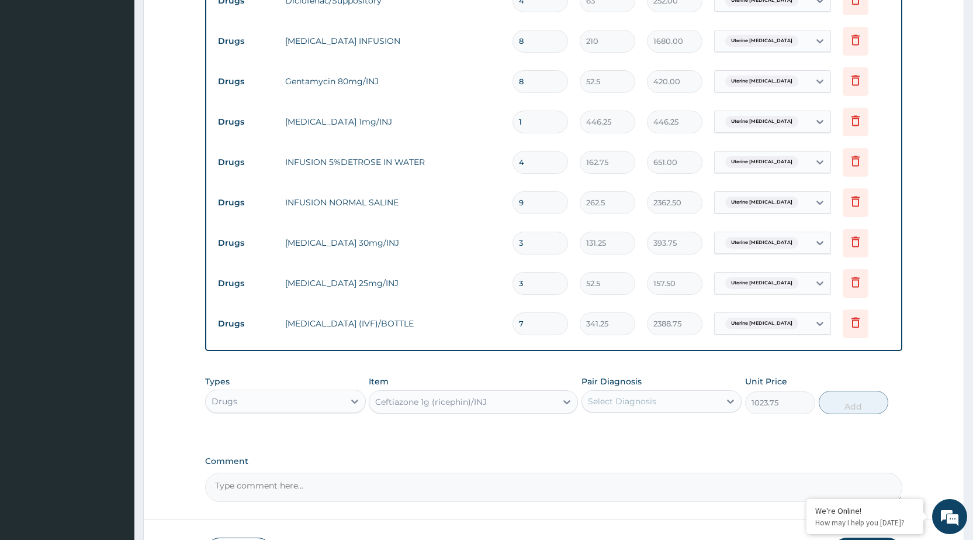
click at [672, 400] on div "Select Diagnosis" at bounding box center [651, 401] width 138 height 19
click at [653, 434] on label "Uterine adenomyosis" at bounding box center [654, 430] width 107 height 12
checkbox input "true"
click at [861, 405] on button "Add" at bounding box center [854, 401] width 70 height 23
type input "0"
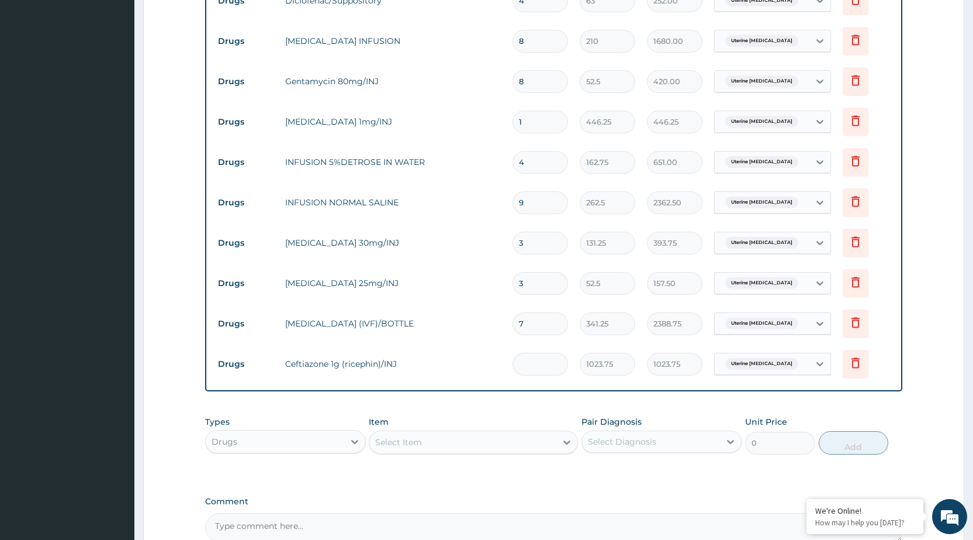
type input "0.00"
type input "2"
type input "2047.50"
type input "2"
click at [399, 441] on div "Select Item" at bounding box center [398, 442] width 47 height 12
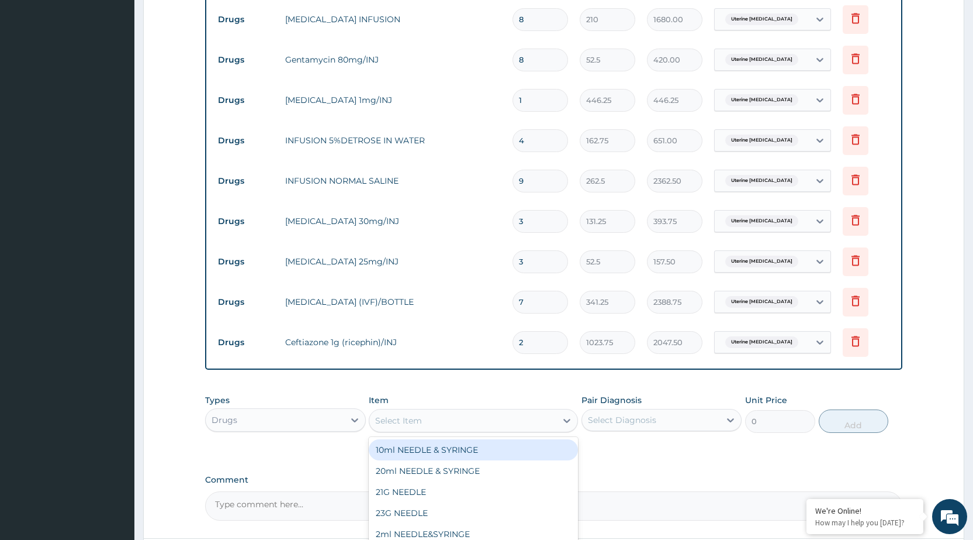
scroll to position [974, 0]
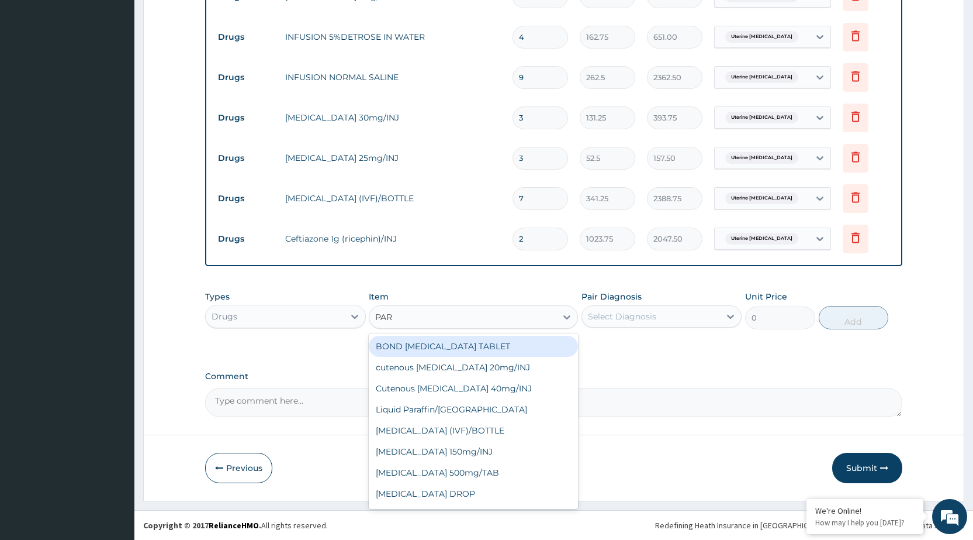
type input "PARA"
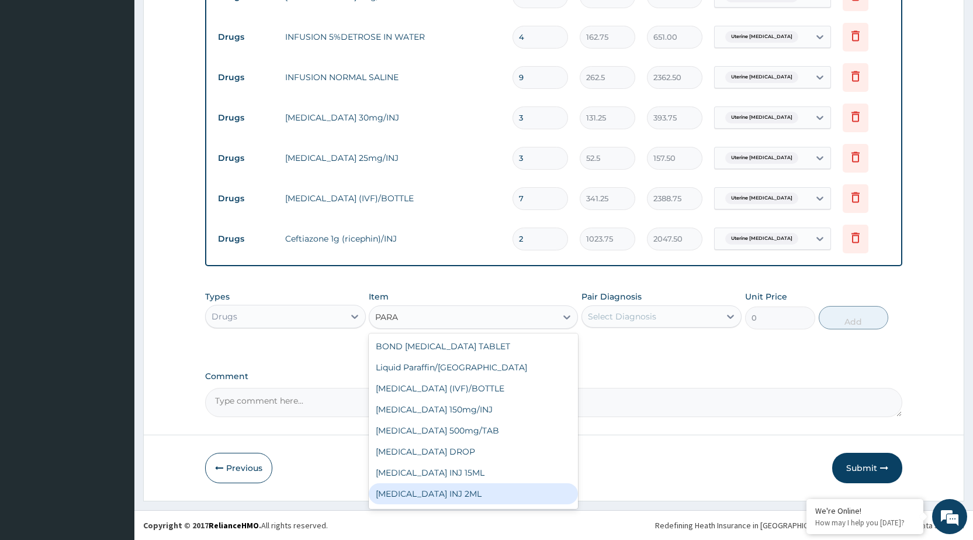
scroll to position [58, 0]
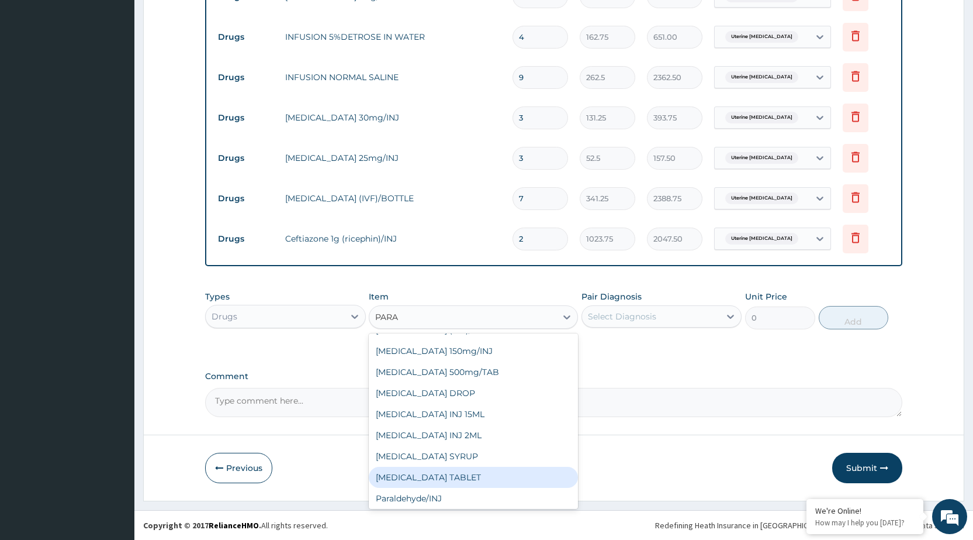
click at [427, 476] on div "PARACETAMOL TABLET" at bounding box center [473, 476] width 209 height 21
type input "2.62"
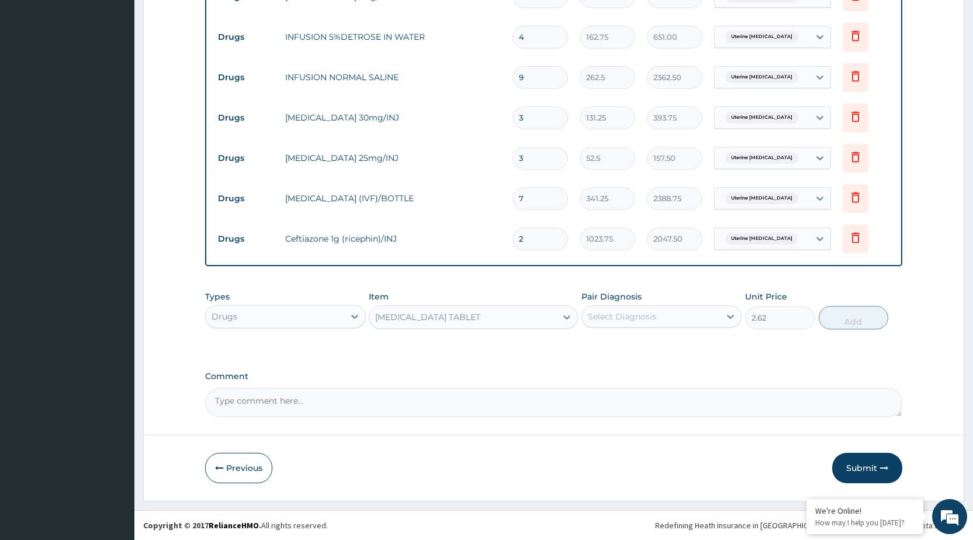
drag, startPoint x: 629, startPoint y: 312, endPoint x: 629, endPoint y: 319, distance: 7.6
click at [629, 313] on div "Select Diagnosis" at bounding box center [622, 316] width 68 height 12
click at [625, 346] on label "Uterine adenomyosis" at bounding box center [654, 345] width 107 height 12
checkbox input "true"
click at [848, 319] on button "Add" at bounding box center [854, 317] width 70 height 23
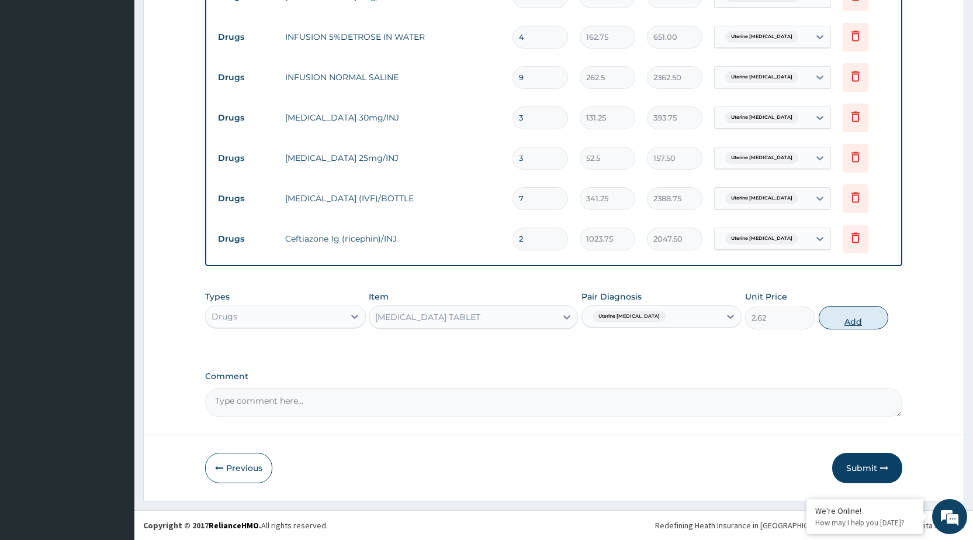
type input "0"
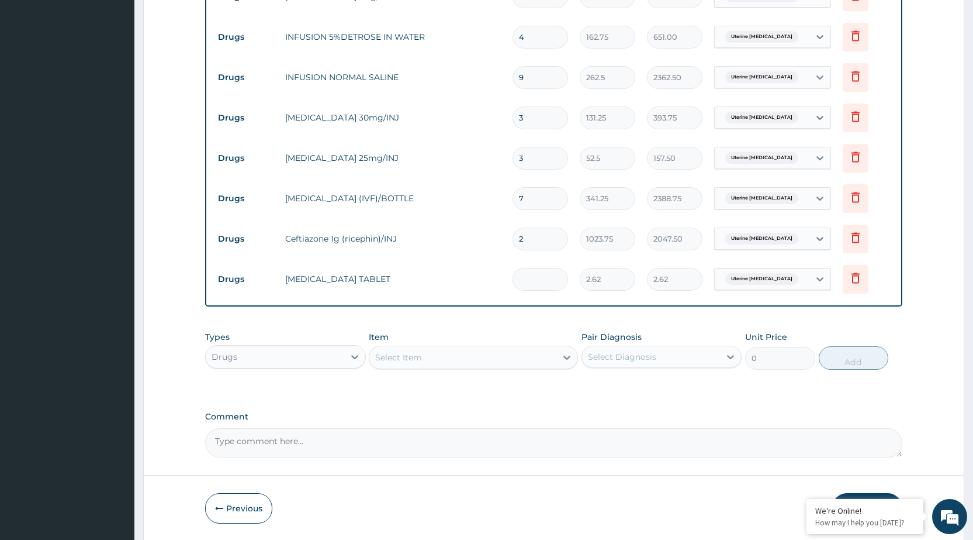
type input "0.00"
type input "2"
type input "5.24"
type input "24"
type input "62.88"
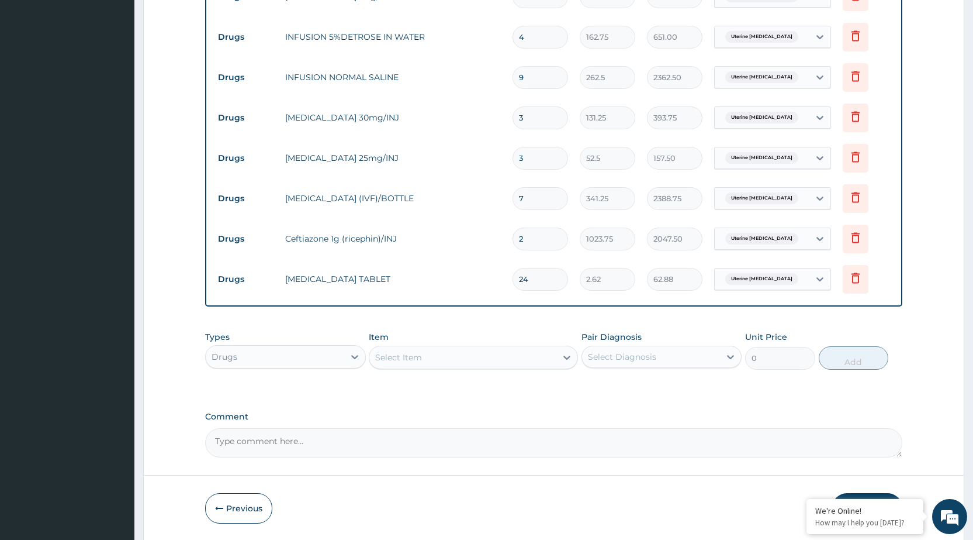
type input "24"
click at [412, 357] on div "Select Item" at bounding box center [398, 357] width 47 height 12
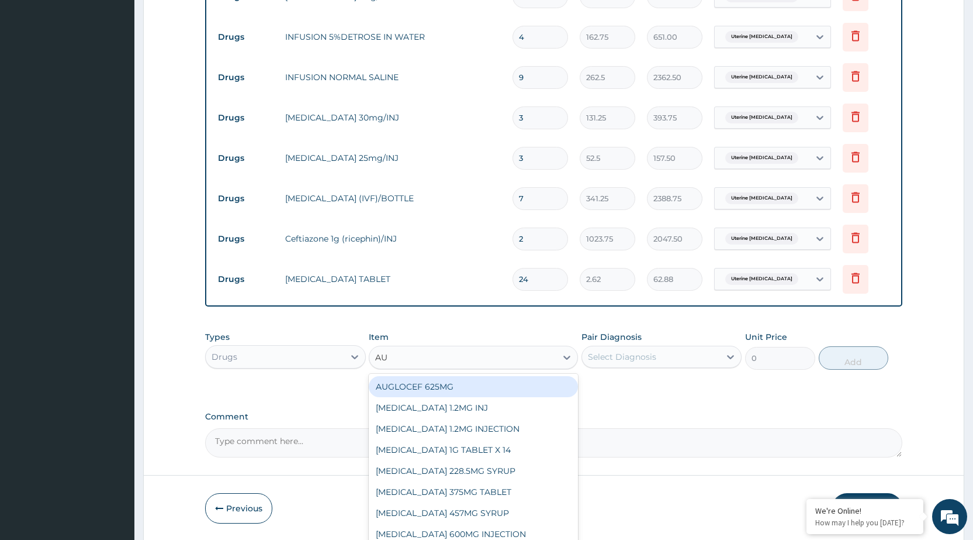
type input "AUG"
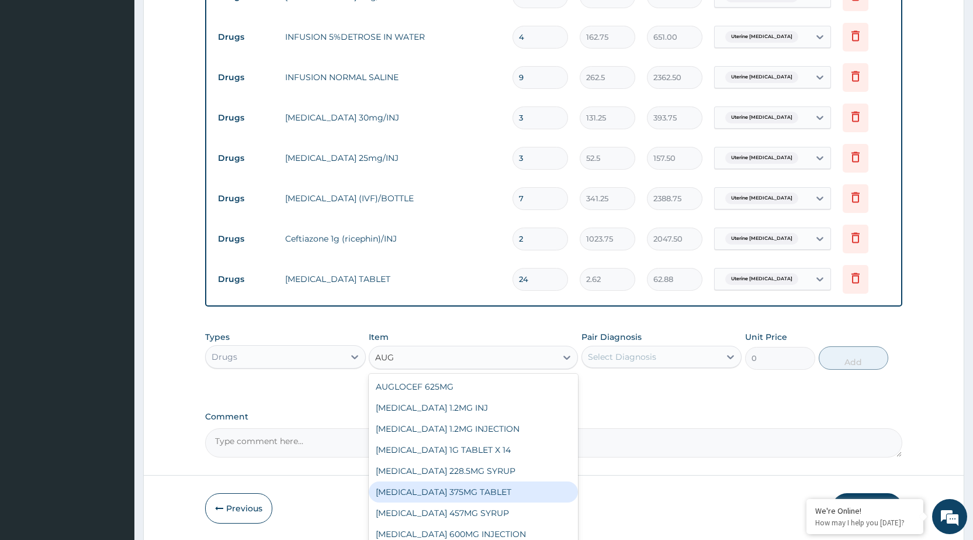
scroll to position [40, 0]
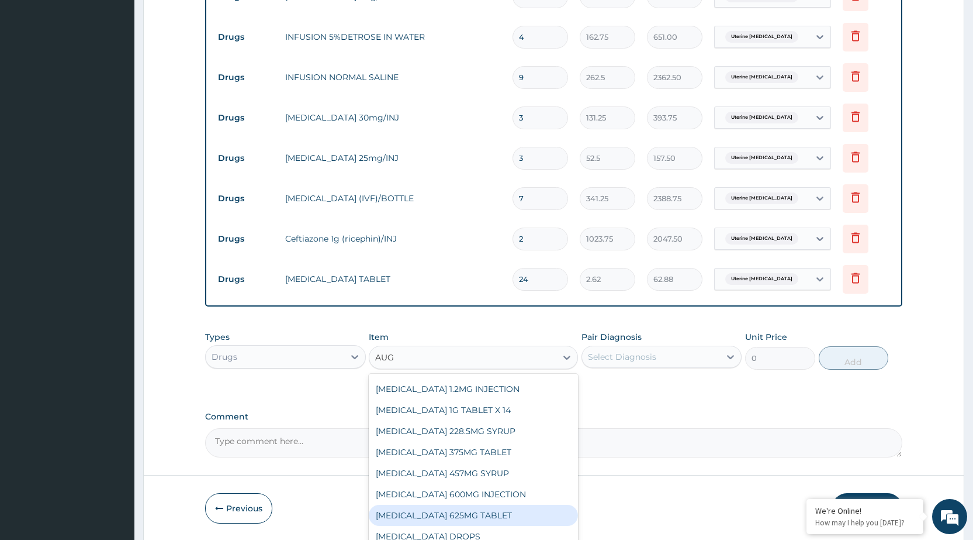
click at [433, 514] on div "AUGMENTIN 625MG TABLET" at bounding box center [473, 514] width 209 height 21
type input "152.25"
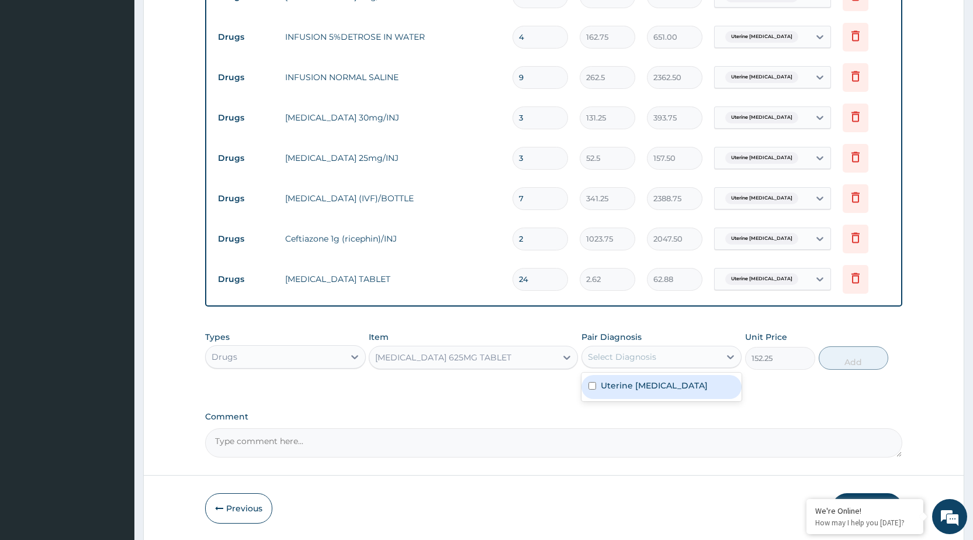
click at [636, 358] on div "Select Diagnosis" at bounding box center [622, 357] width 68 height 12
click at [628, 379] on label "Uterine adenomyosis" at bounding box center [654, 385] width 107 height 12
checkbox input "true"
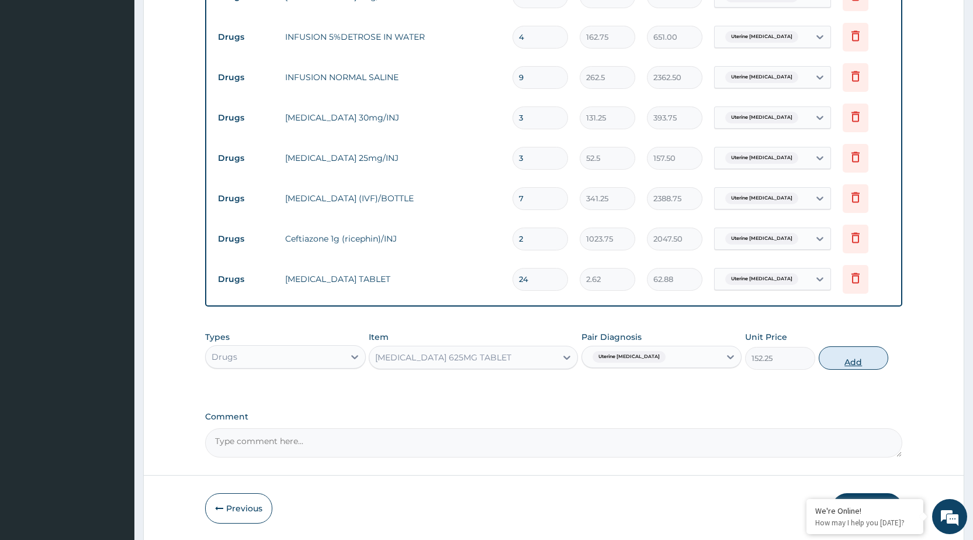
click at [832, 358] on button "Add" at bounding box center [854, 357] width 70 height 23
type input "0"
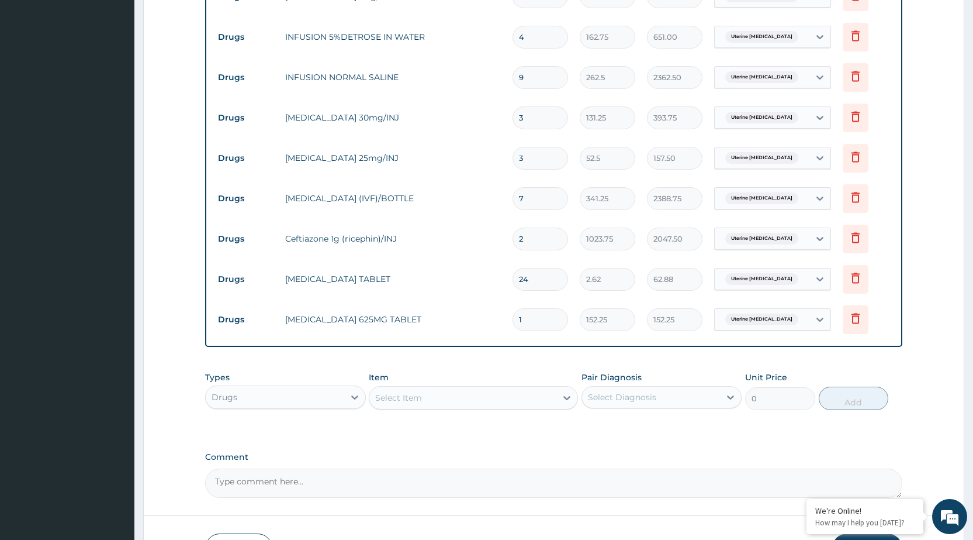
type input "14"
type input "2131.50"
type input "14"
click at [402, 398] on div "Select Item" at bounding box center [398, 398] width 47 height 12
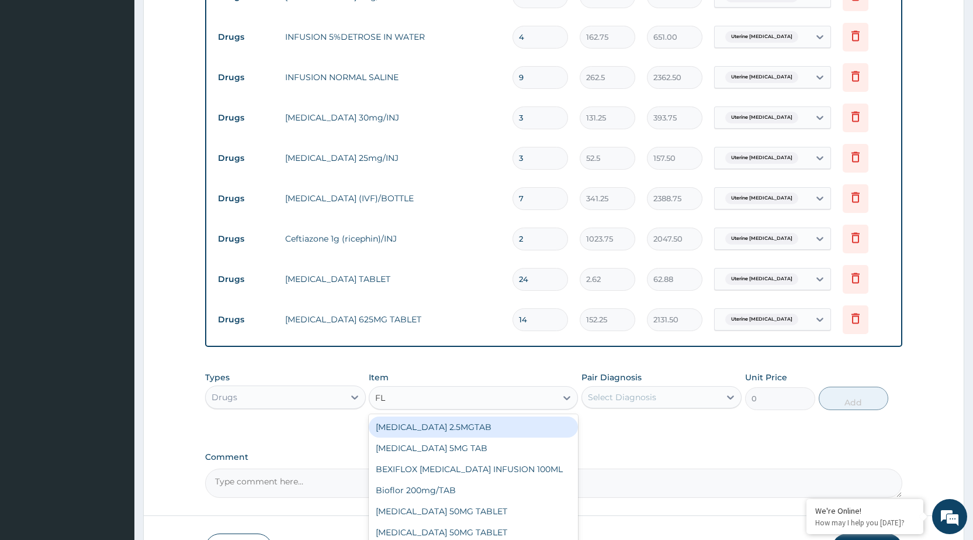
type input "FLA"
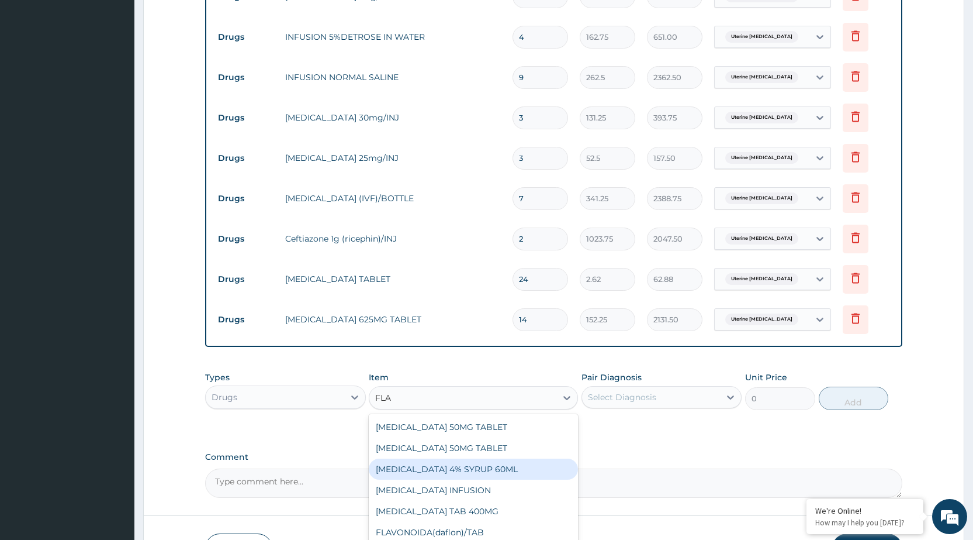
scroll to position [19, 0]
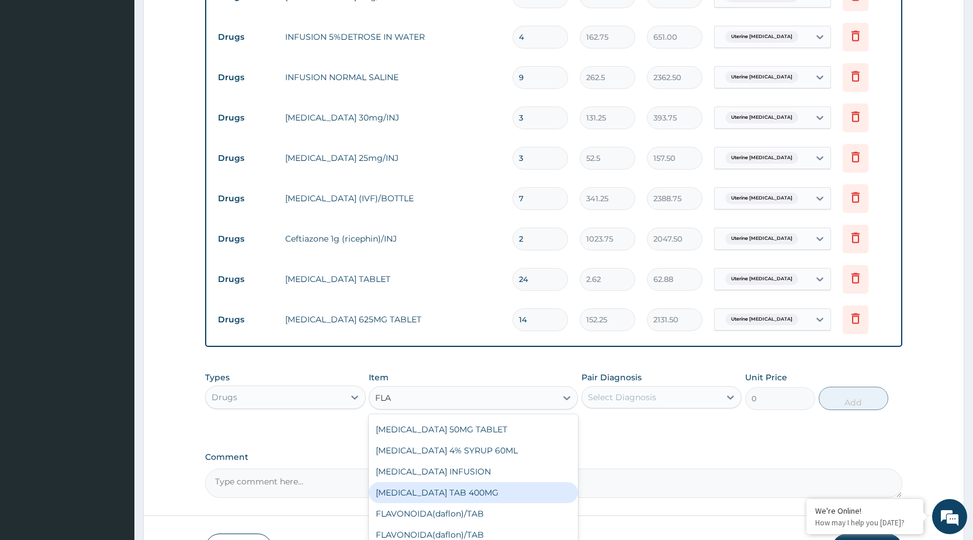
click at [403, 489] on div "FLAGYL TAB 400MG" at bounding box center [473, 492] width 209 height 21
type input "26.25"
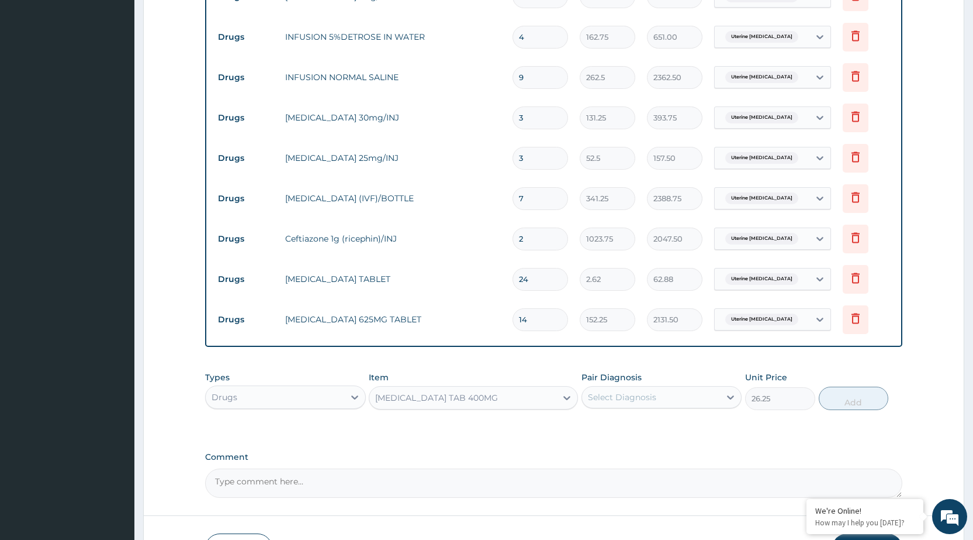
click at [602, 397] on div "Select Diagnosis" at bounding box center [622, 397] width 68 height 12
click at [606, 424] on label "Uterine adenomyosis" at bounding box center [654, 426] width 107 height 12
checkbox input "true"
click at [838, 401] on button "Add" at bounding box center [854, 397] width 70 height 23
type input "0"
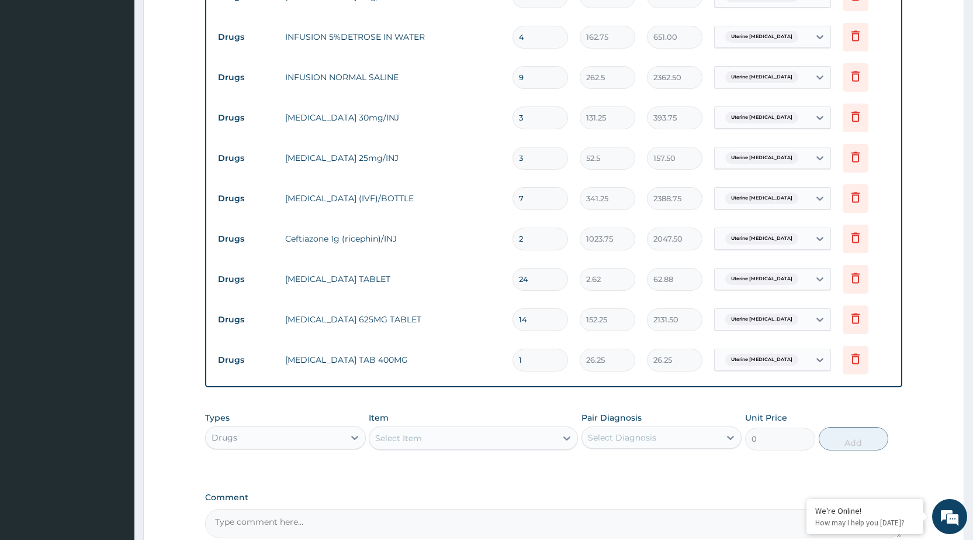
type input "15"
type input "393.75"
type input "15"
click at [387, 434] on div "Select Item" at bounding box center [398, 438] width 47 height 12
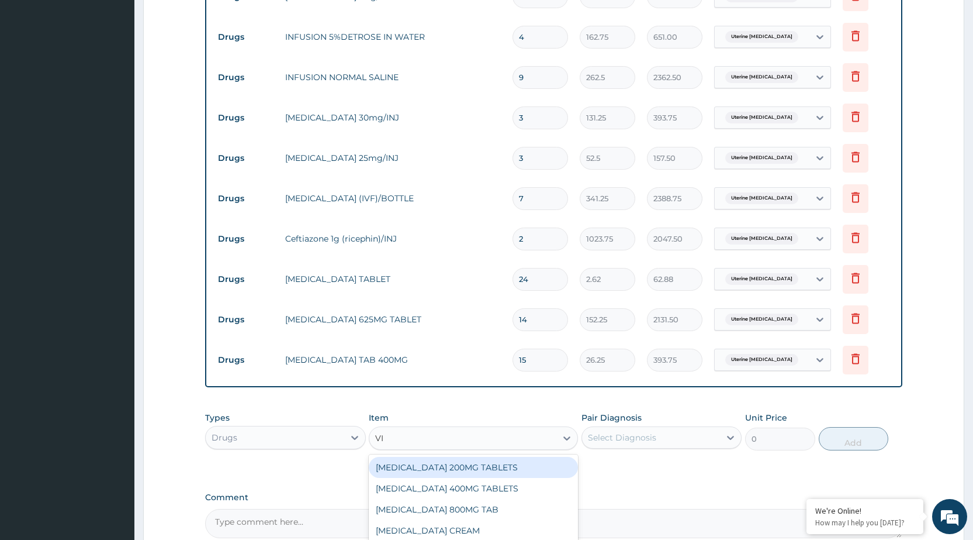
type input "VIT"
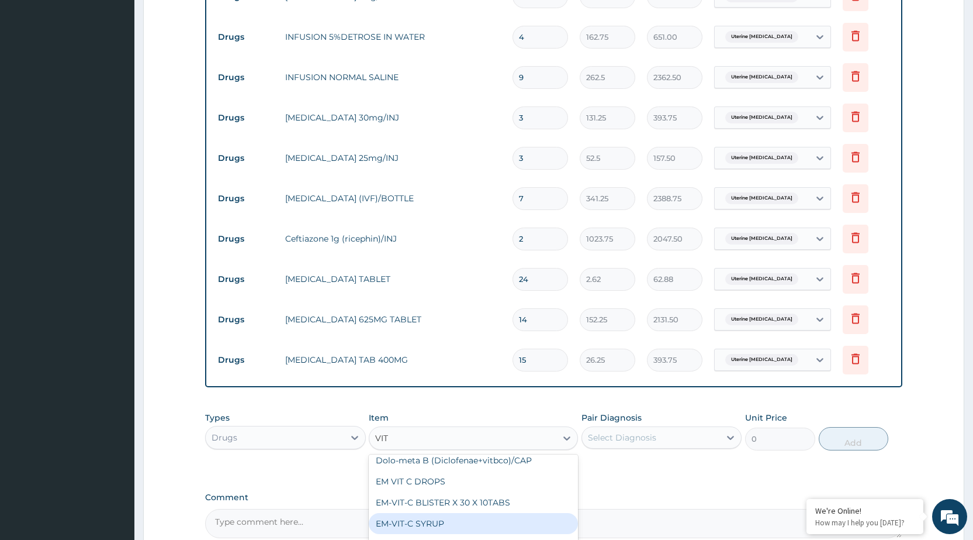
scroll to position [234, 0]
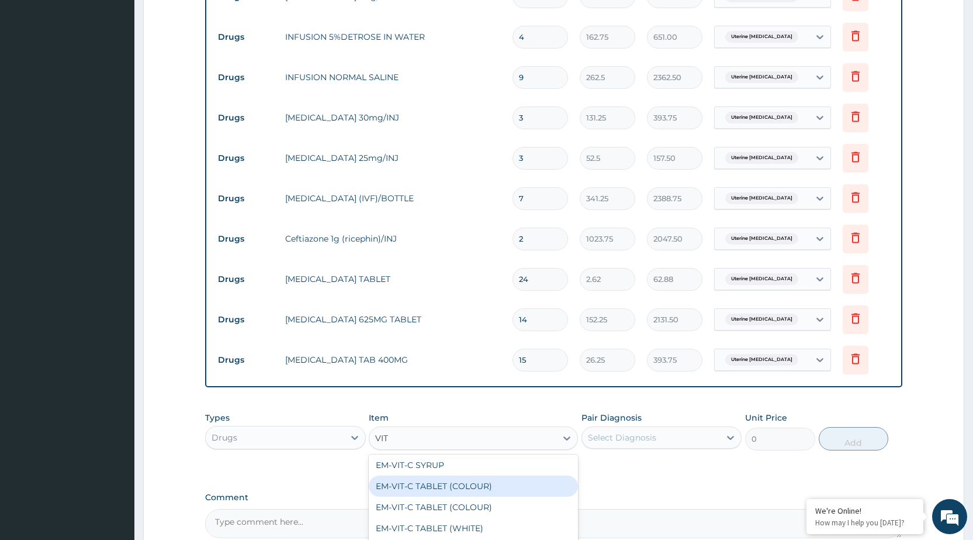
click at [418, 479] on div "EM-VIT-C TABLET (COLOUR)" at bounding box center [473, 485] width 209 height 21
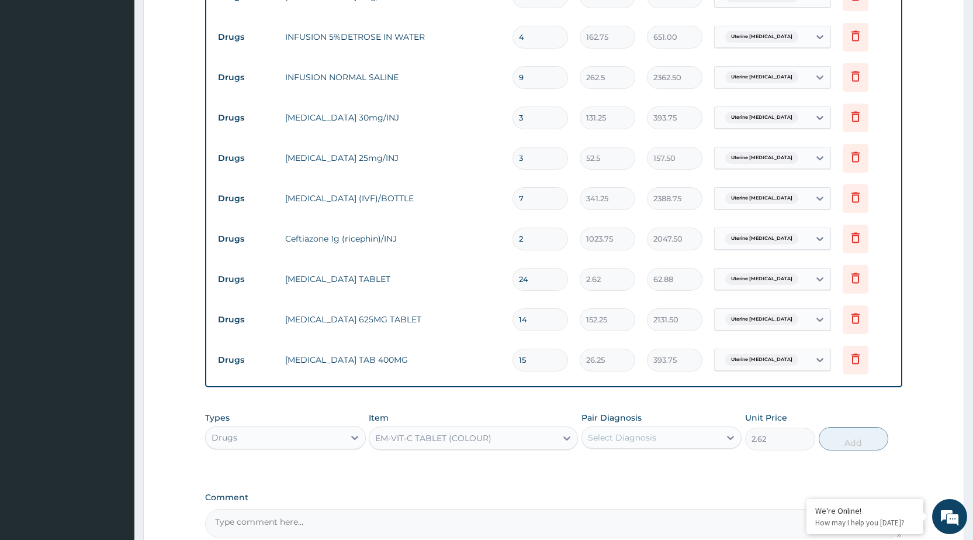
click at [419, 432] on div "EM-VIT-C TABLET (COLOUR)" at bounding box center [433, 438] width 116 height 12
click at [416, 429] on div "EM-VIT-C TABLET (COLOUR)" at bounding box center [462, 437] width 187 height 19
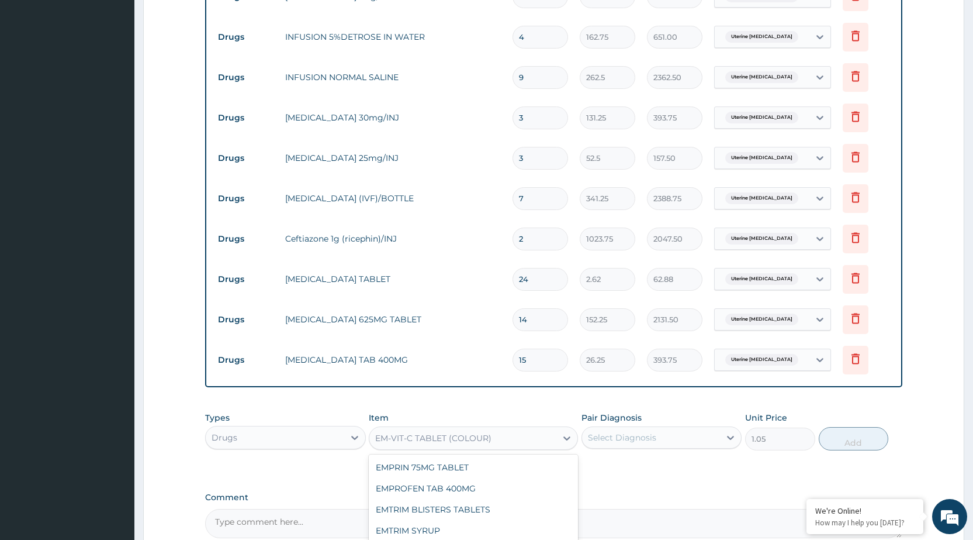
type input "2.62"
click at [647, 445] on div "Select Diagnosis" at bounding box center [651, 437] width 138 height 19
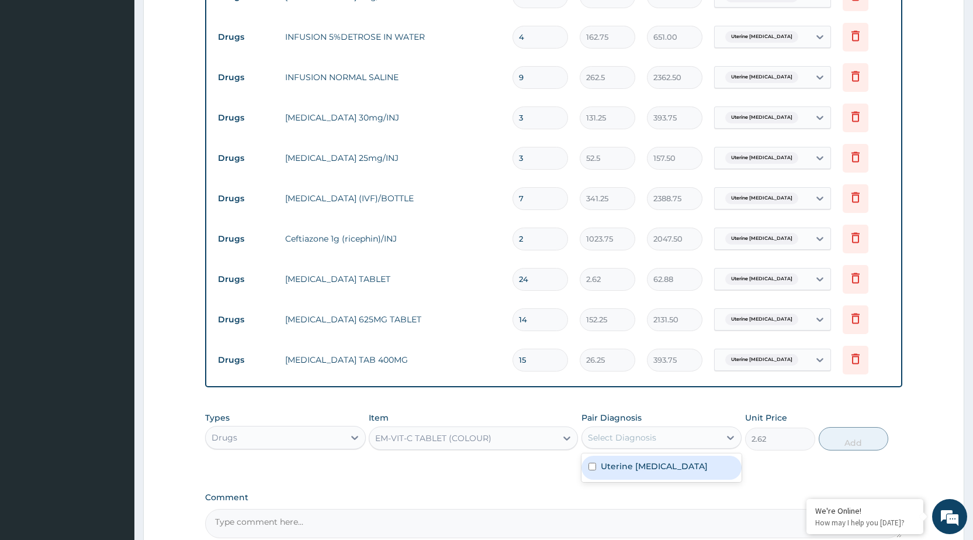
click at [637, 471] on label "Uterine adenomyosis" at bounding box center [654, 466] width 107 height 12
click at [662, 464] on label "Uterine adenomyosis" at bounding box center [654, 466] width 107 height 12
click at [631, 468] on label "Uterine adenomyosis" at bounding box center [654, 466] width 107 height 12
checkbox input "true"
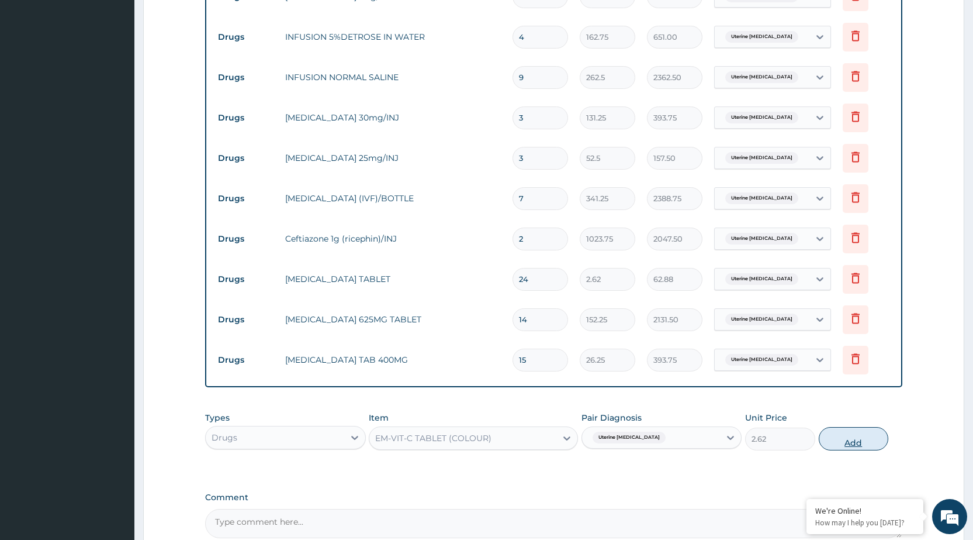
click at [836, 438] on button "Add" at bounding box center [854, 438] width 70 height 23
type input "0"
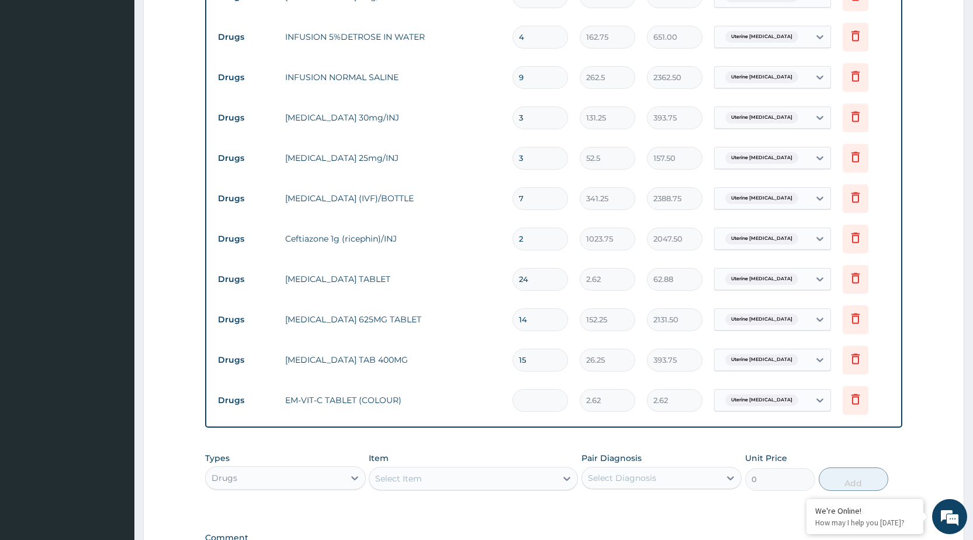
type input "0.00"
type input "6"
type input "15.72"
type input "64"
type input "167.68"
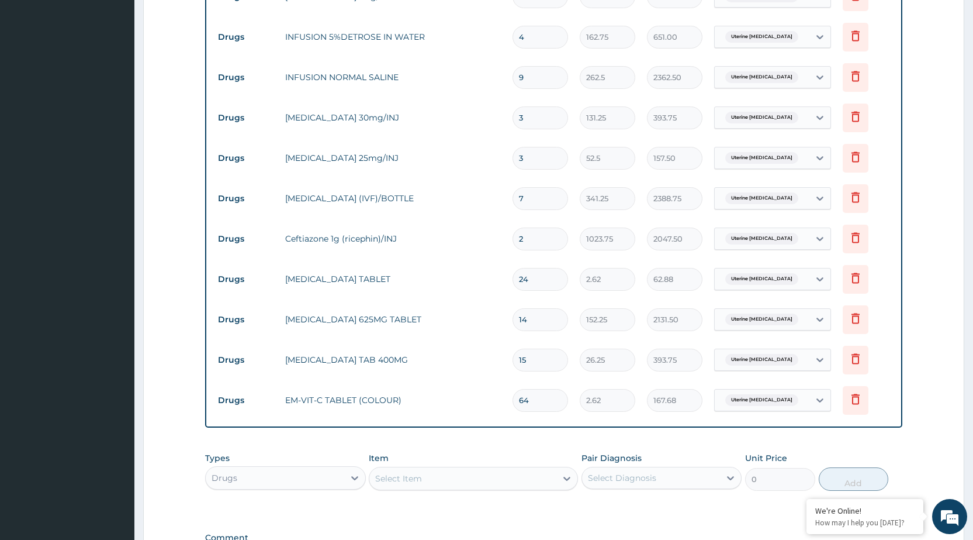
type input "64"
click at [377, 474] on div "Select Item" at bounding box center [398, 478] width 47 height 12
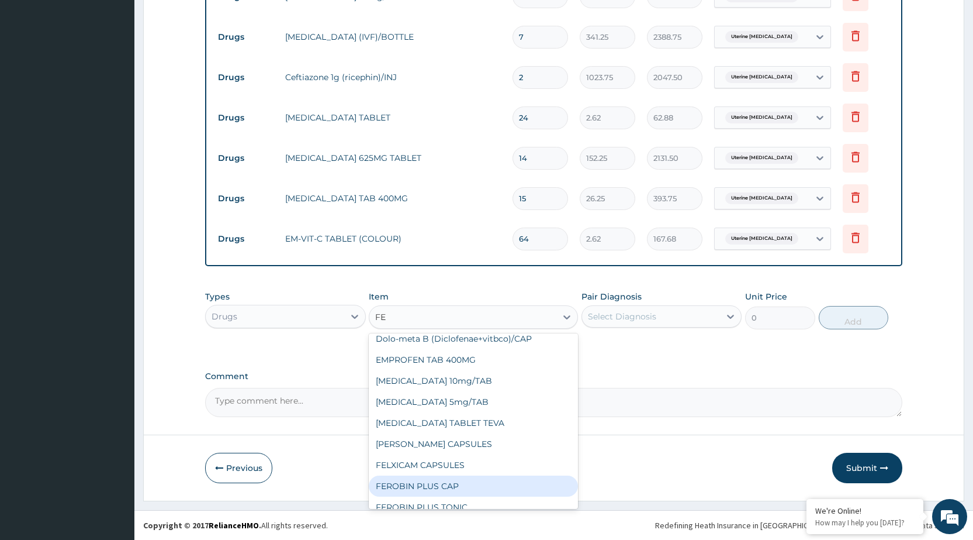
scroll to position [599, 0]
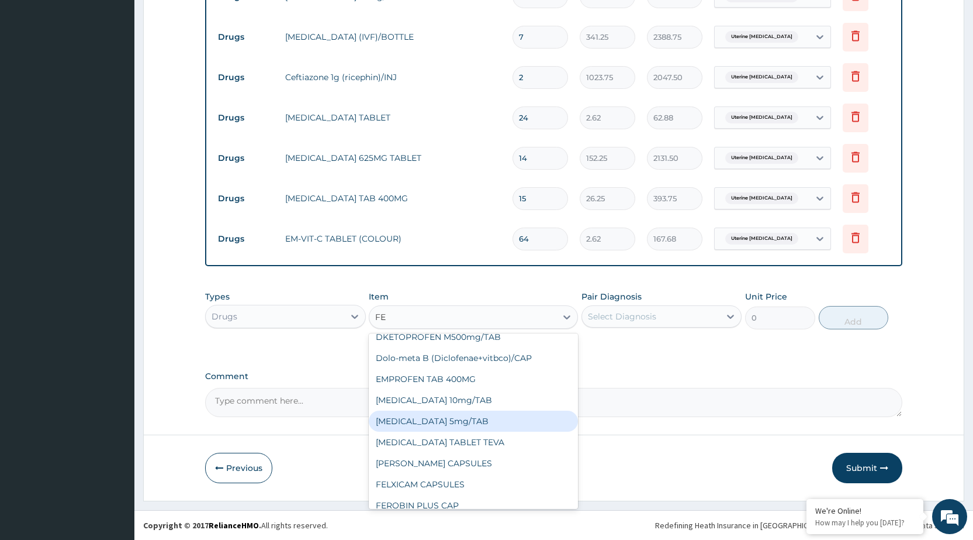
type input "F"
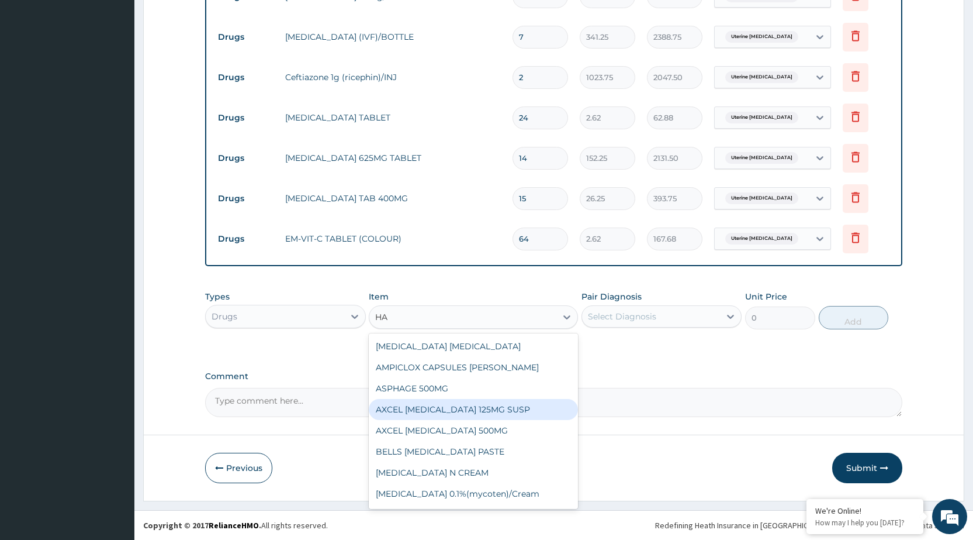
scroll to position [0, 0]
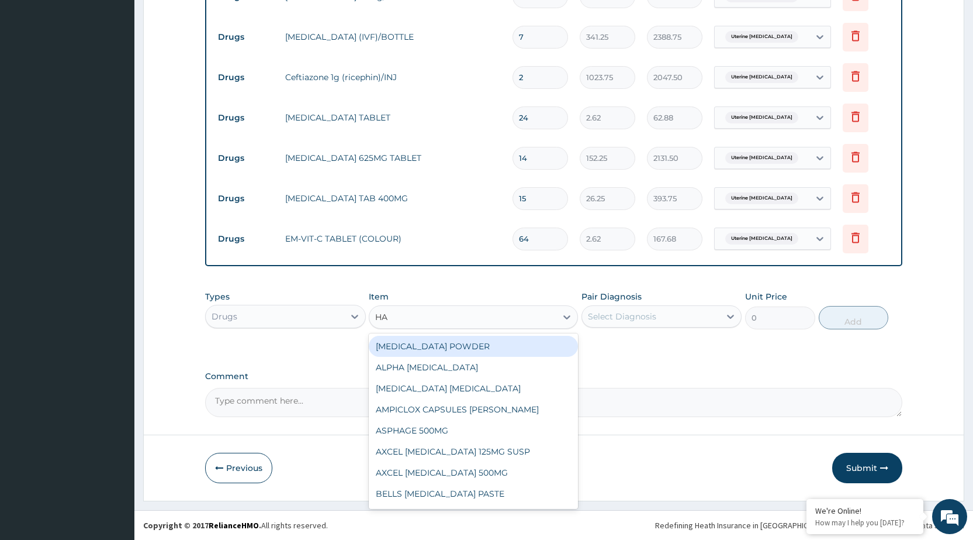
type input "H"
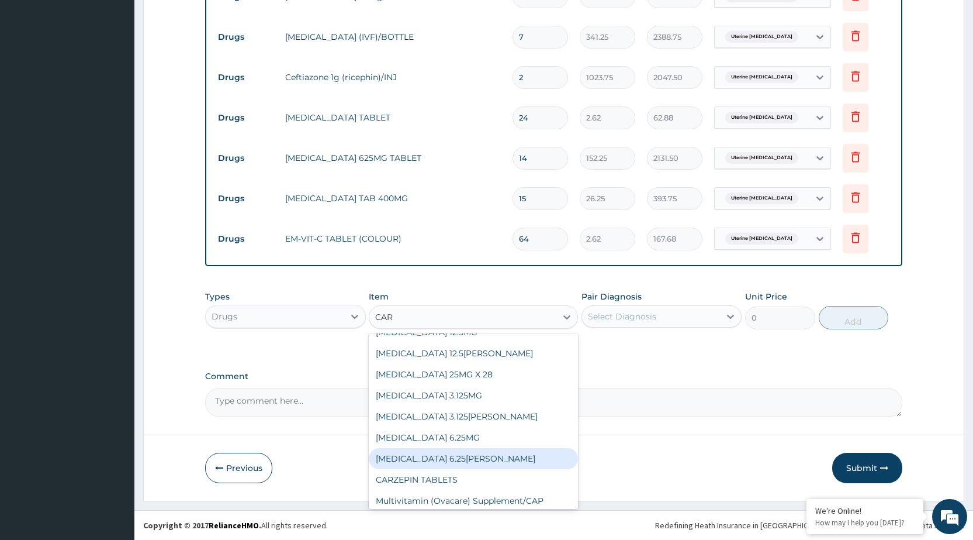
scroll to position [355, 0]
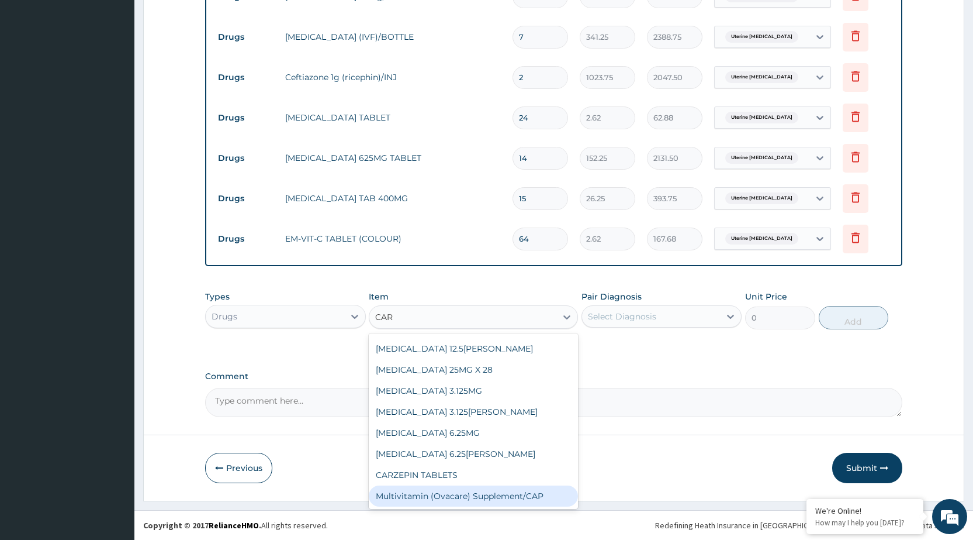
click at [400, 495] on div "Multivitamin (Ovacare) Supplement/CAP" at bounding box center [473, 495] width 209 height 21
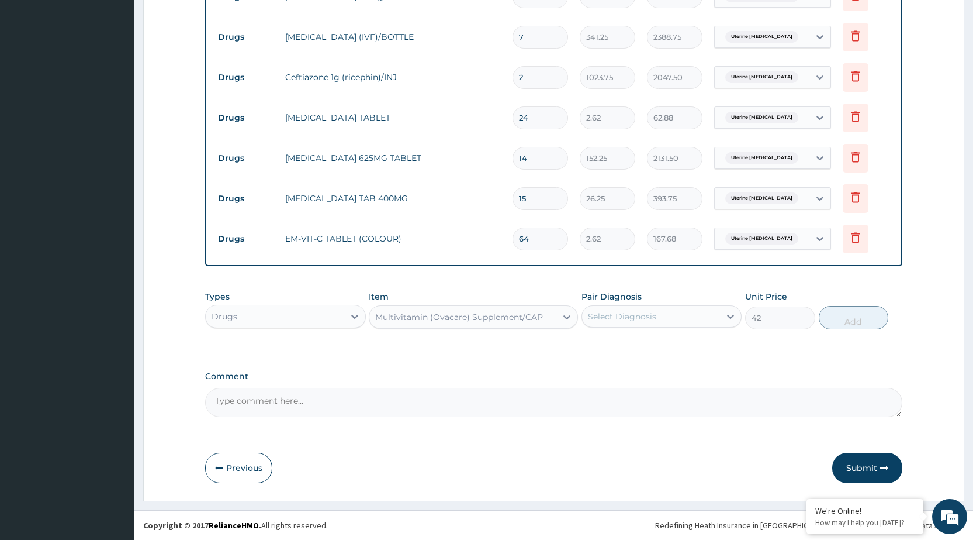
click at [403, 319] on div "Multivitamin (Ovacare) Supplement/CAP" at bounding box center [459, 317] width 168 height 12
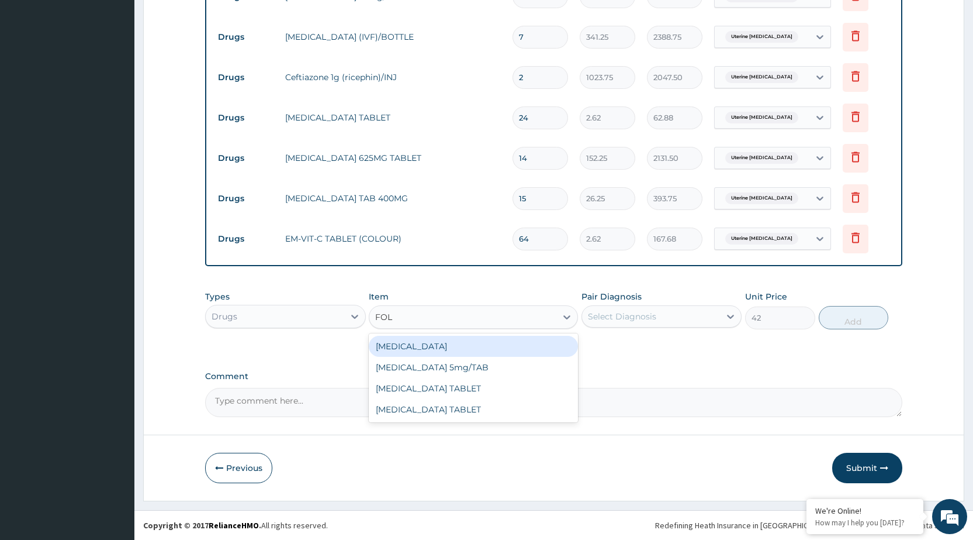
scroll to position [0, 0]
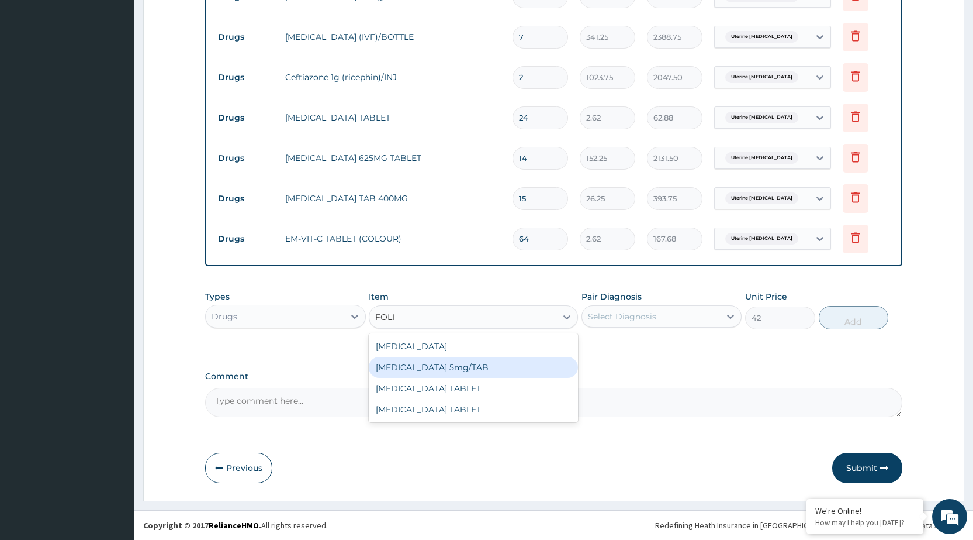
click at [406, 368] on div "FOLIC acid 5mg/TAB" at bounding box center [473, 367] width 209 height 21
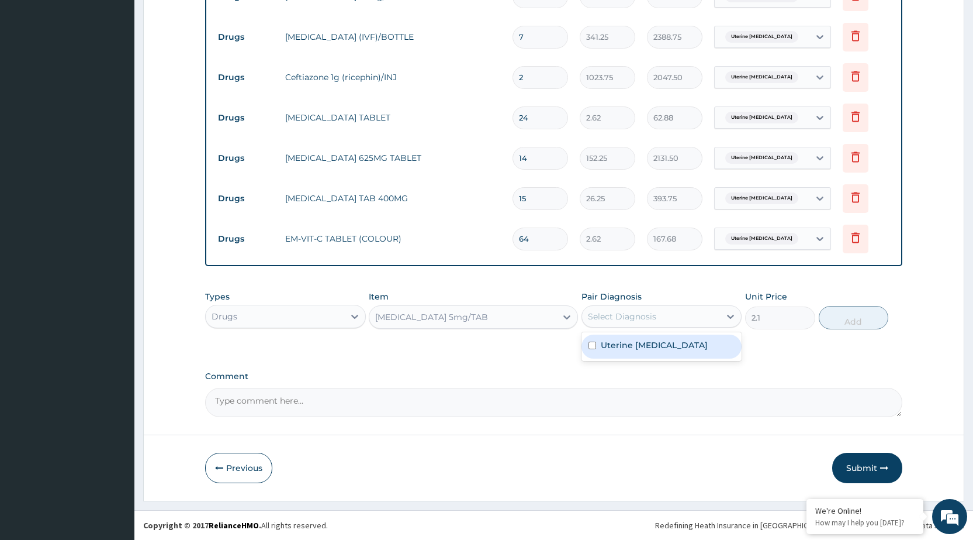
click at [608, 316] on div "Select Diagnosis" at bounding box center [622, 316] width 68 height 12
click at [606, 339] on label "Uterine adenomyosis" at bounding box center [654, 345] width 107 height 12
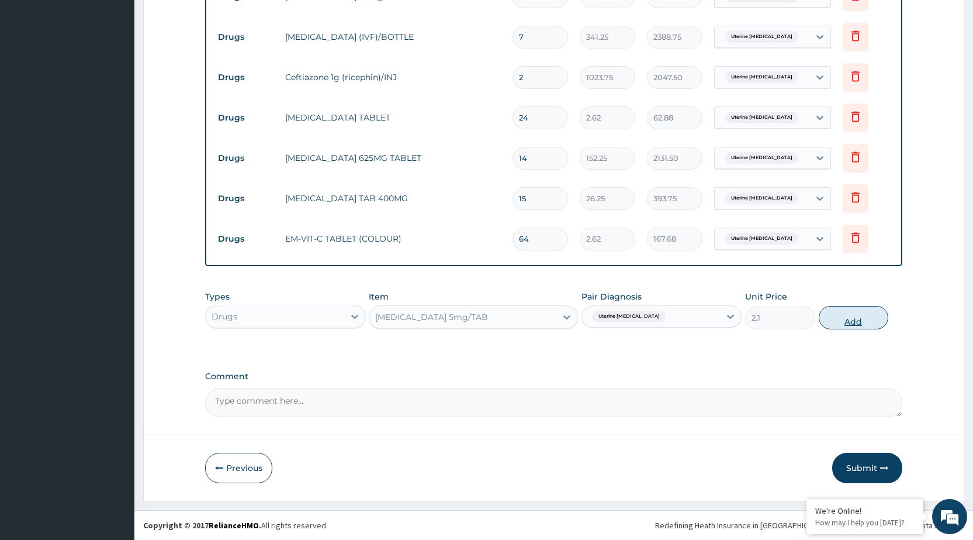
click at [845, 321] on button "Add" at bounding box center [854, 317] width 70 height 23
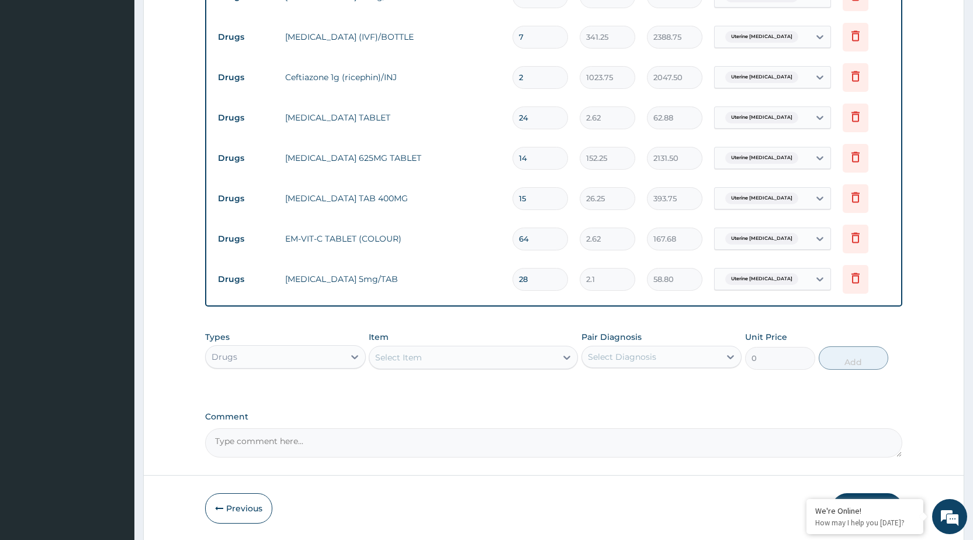
click at [396, 359] on div "Select Item" at bounding box center [398, 357] width 47 height 12
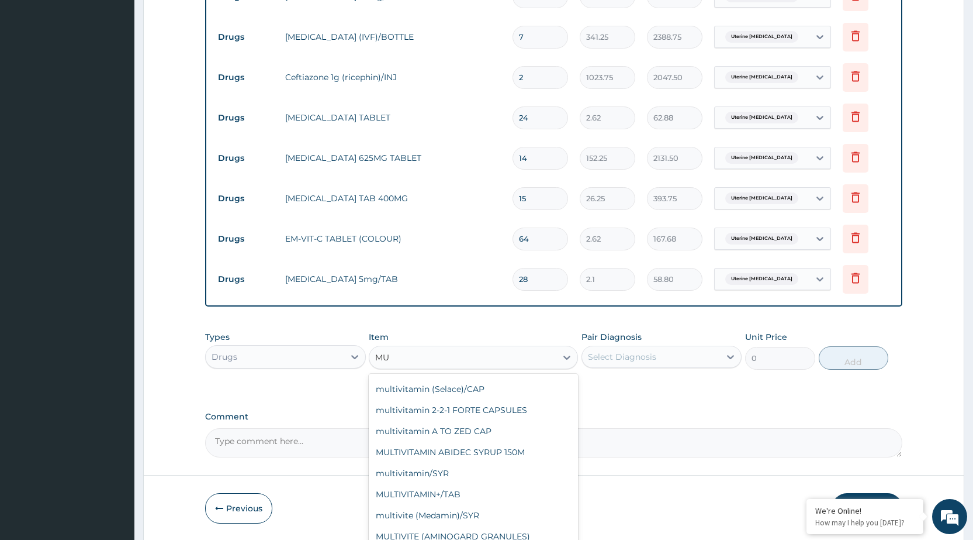
scroll to position [229, 0]
click at [430, 491] on div "MULTIVITAMIN+/TAB" at bounding box center [473, 493] width 209 height 21
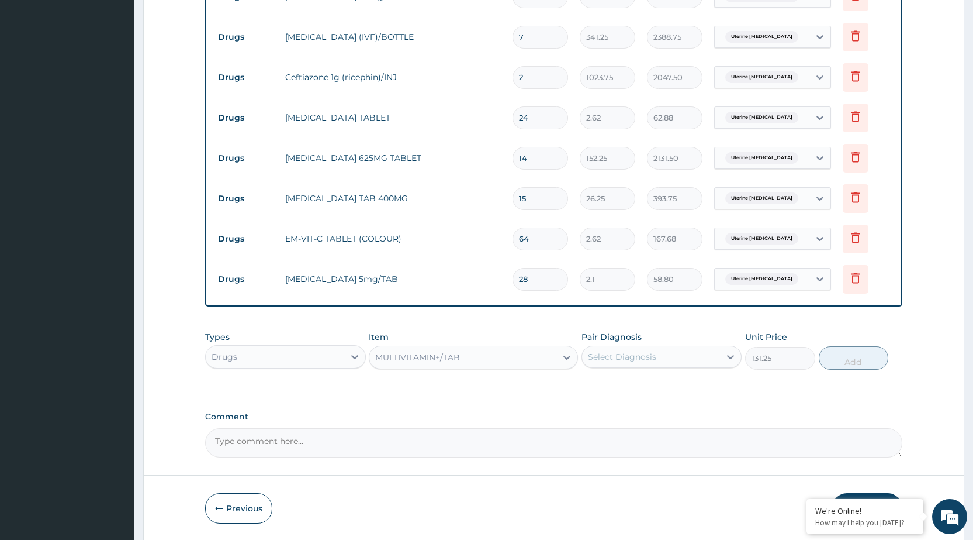
click at [621, 359] on div "Select Diagnosis" at bounding box center [622, 357] width 68 height 12
click at [615, 387] on label "Uterine adenomyosis" at bounding box center [654, 385] width 107 height 12
click at [841, 358] on button "Add" at bounding box center [854, 357] width 70 height 23
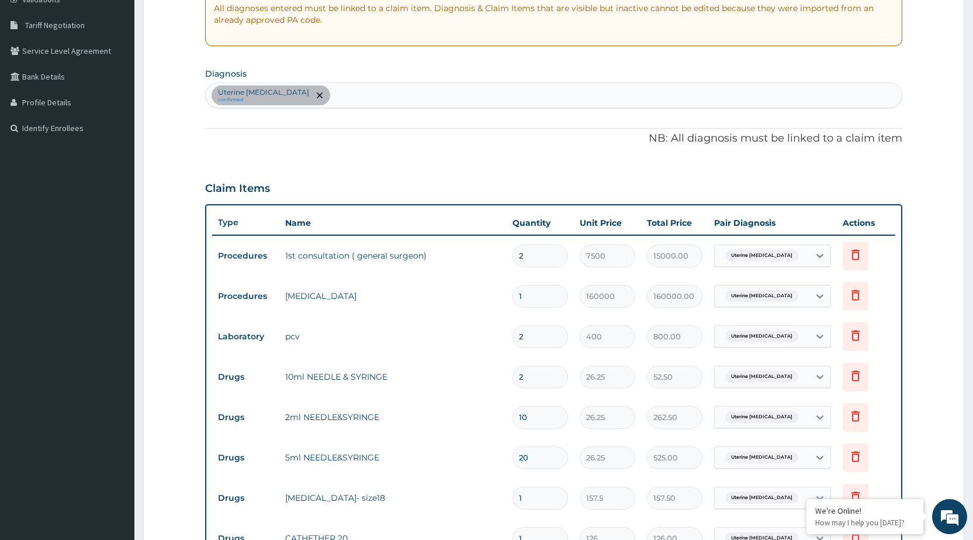
scroll to position [200, 0]
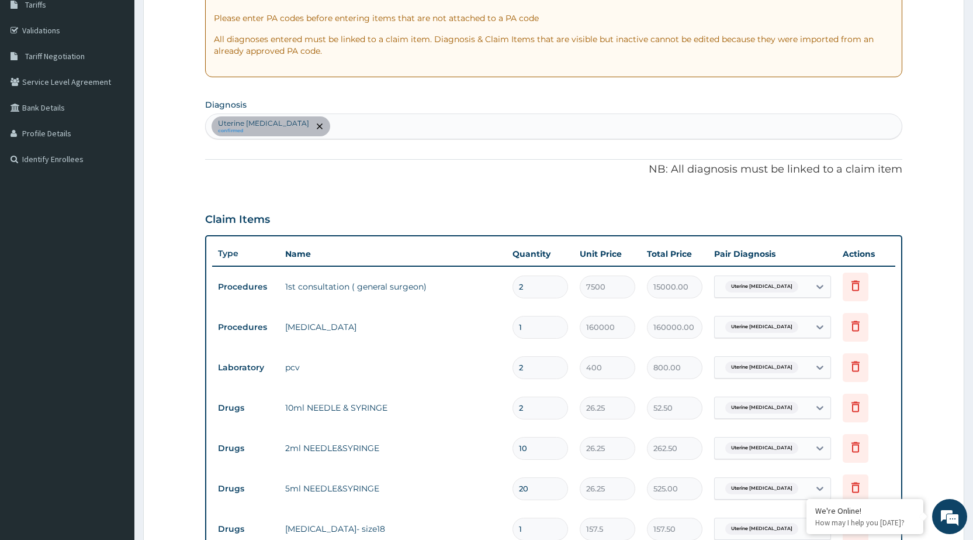
click at [525, 367] on input "2" at bounding box center [541, 367] width 56 height 23
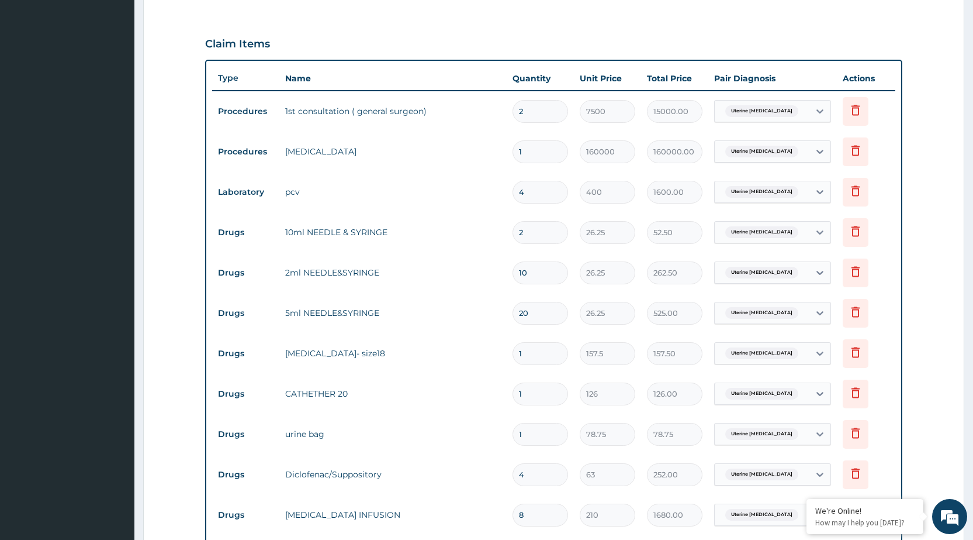
scroll to position [317, 0]
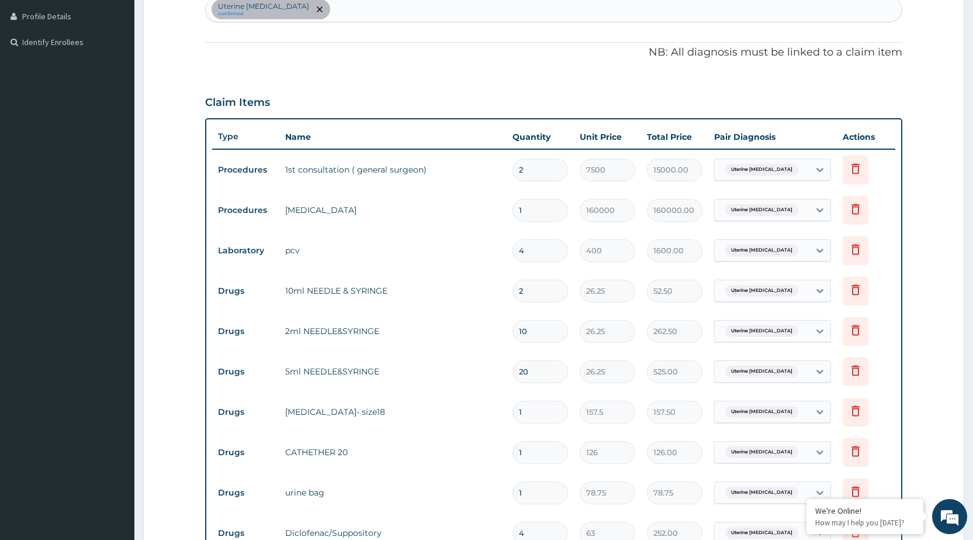
click at [524, 168] on input "2" at bounding box center [541, 169] width 56 height 23
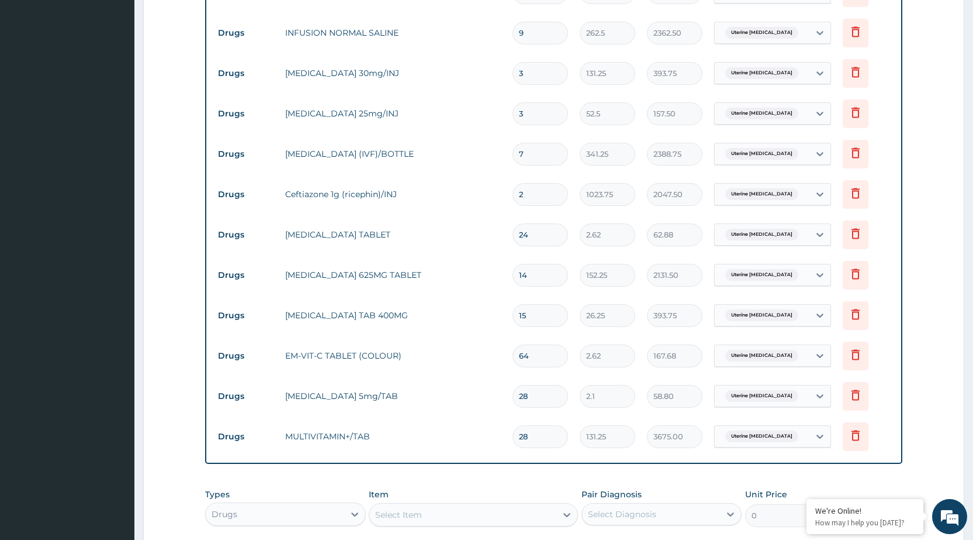
scroll to position [1216, 0]
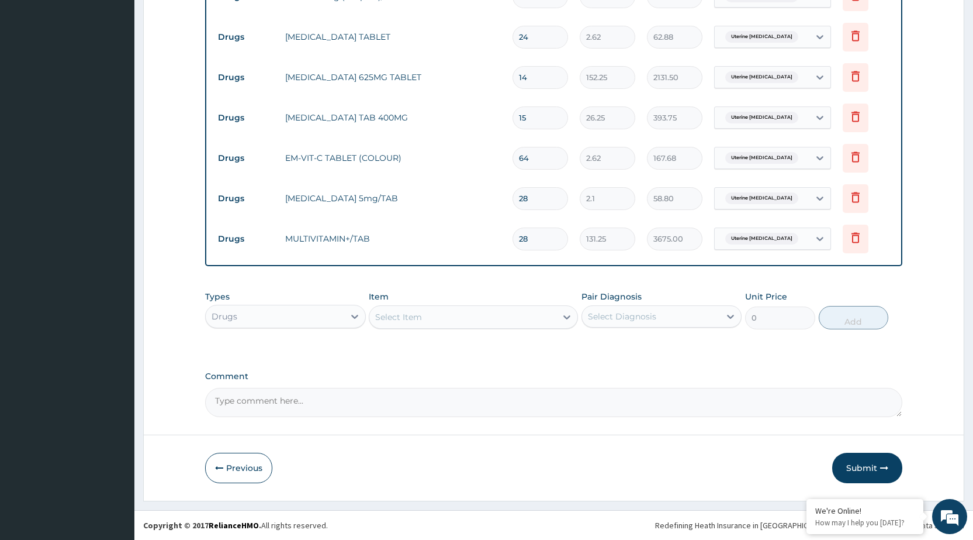
click at [236, 314] on div "Drugs" at bounding box center [225, 316] width 26 height 12
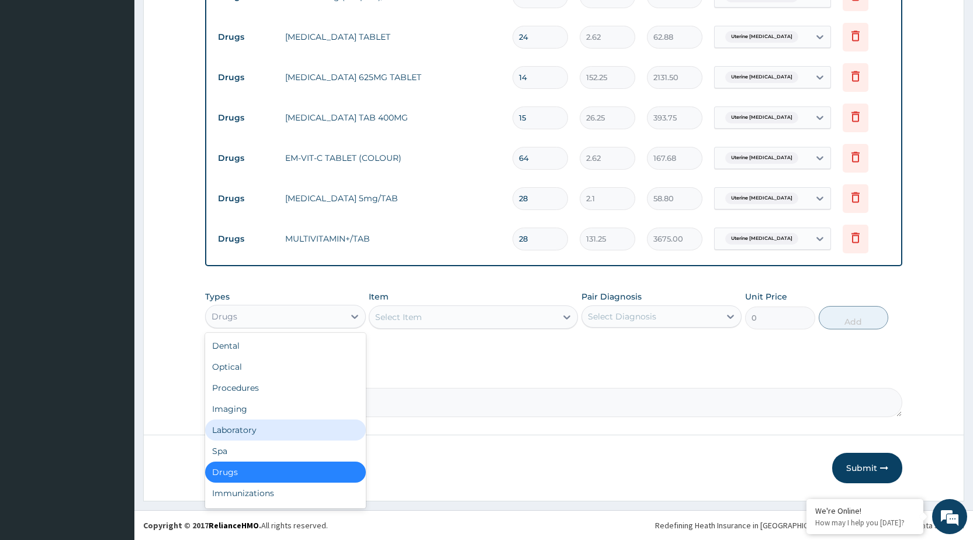
scroll to position [40, 0]
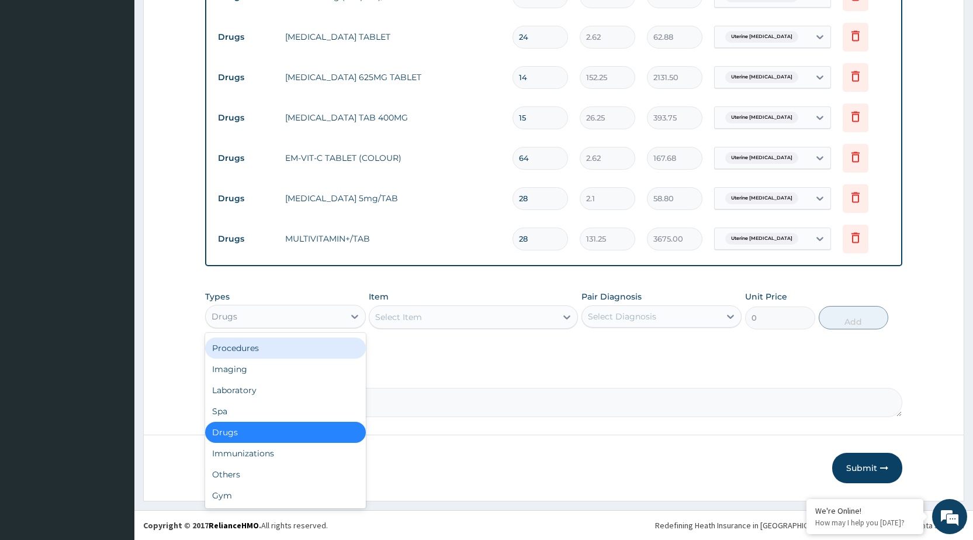
click at [249, 350] on div "Procedures" at bounding box center [285, 347] width 160 height 21
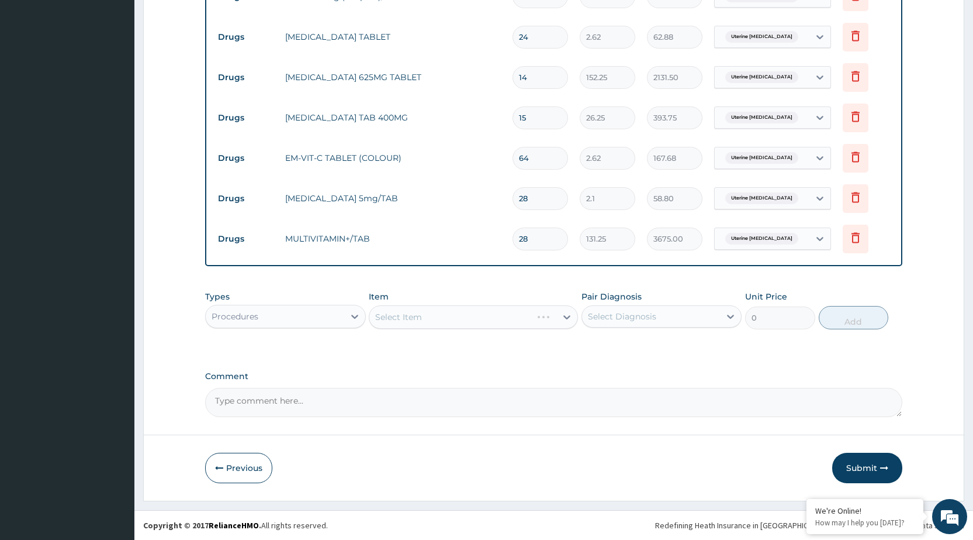
click at [392, 317] on div "Select Item" at bounding box center [473, 316] width 209 height 23
click at [400, 312] on div "Select Item" at bounding box center [473, 316] width 209 height 23
click at [389, 315] on div "Select Item" at bounding box center [398, 317] width 47 height 12
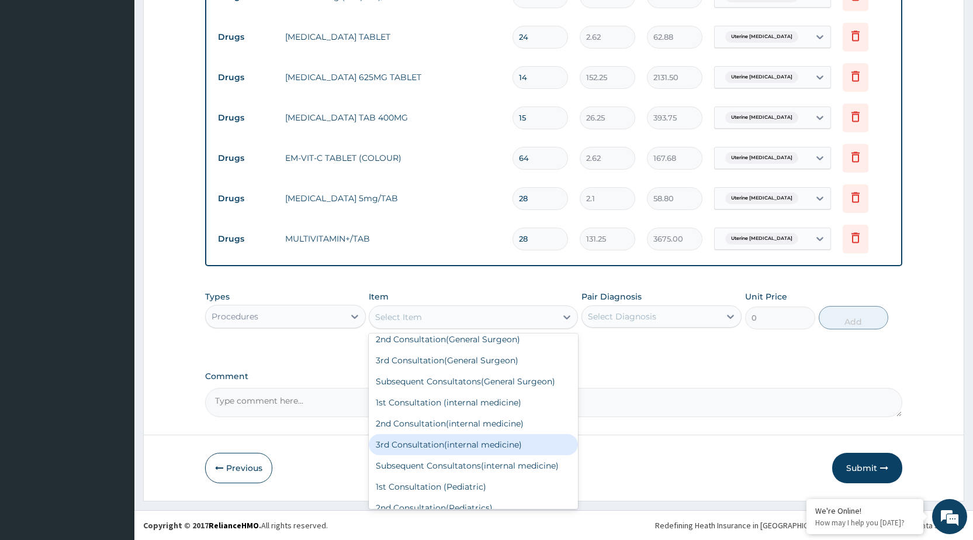
scroll to position [0, 0]
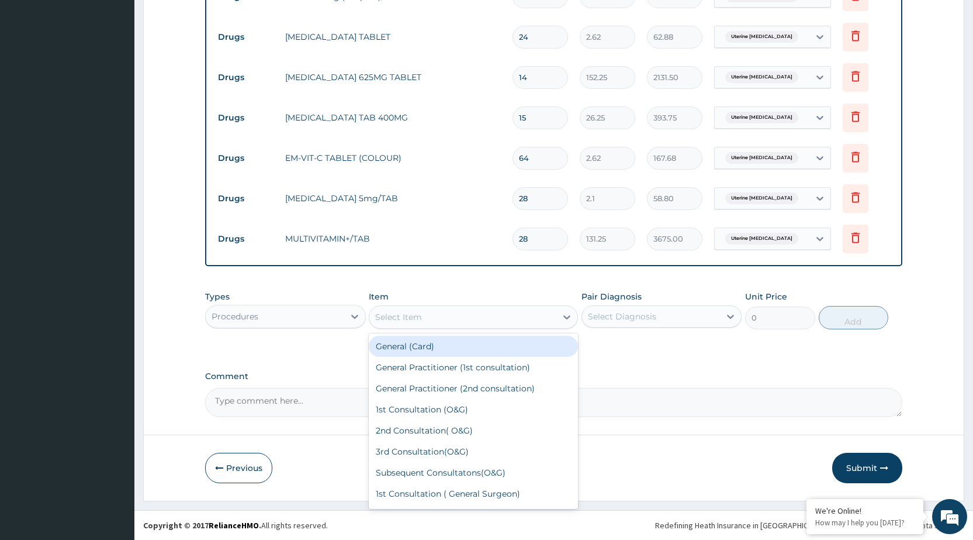
click at [435, 343] on div "General (Card)" at bounding box center [473, 346] width 209 height 21
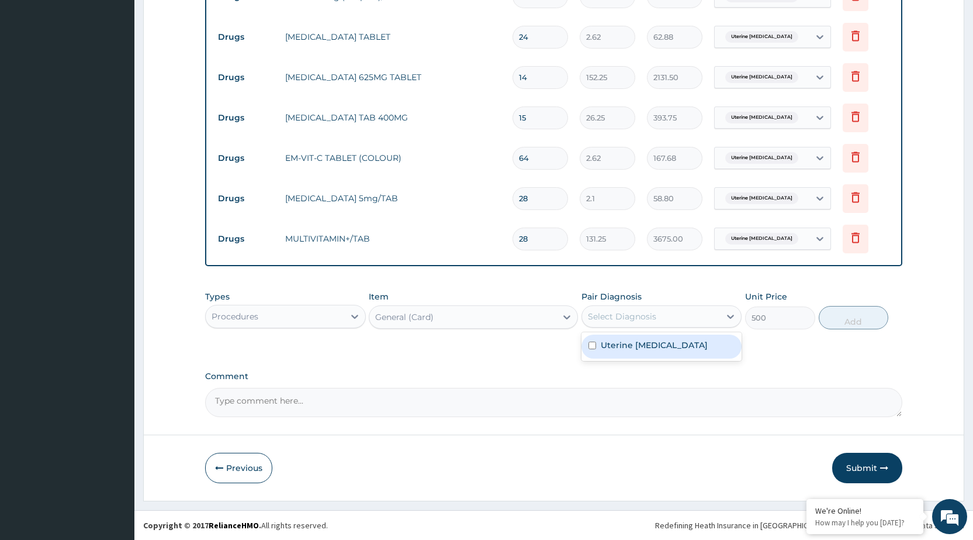
click at [651, 320] on div "Select Diagnosis" at bounding box center [651, 316] width 138 height 19
click at [642, 344] on label "Uterine adenomyosis" at bounding box center [654, 345] width 107 height 12
click at [842, 317] on button "Add" at bounding box center [854, 317] width 70 height 23
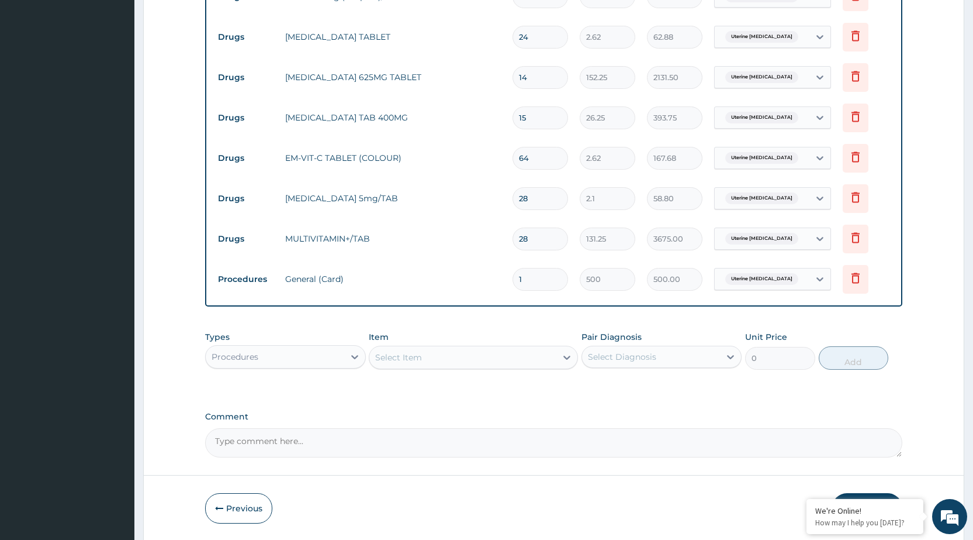
click at [397, 357] on div "Select Item" at bounding box center [398, 357] width 47 height 12
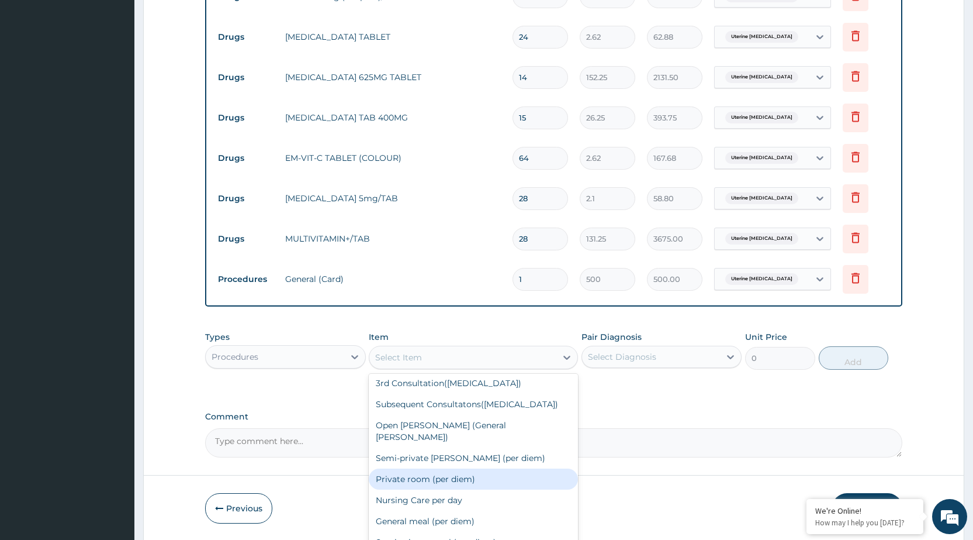
scroll to position [935, 0]
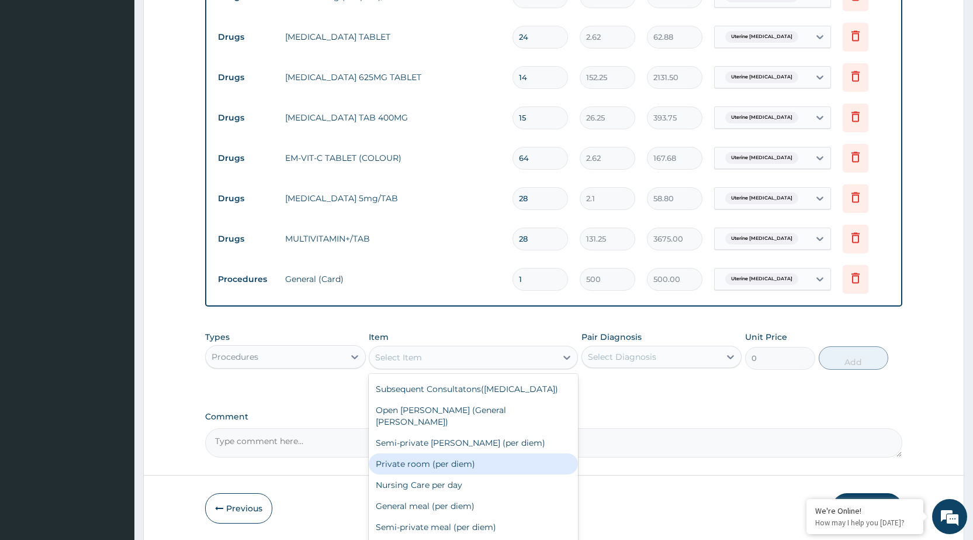
click at [440, 453] on div "Private room (per diem)" at bounding box center [473, 463] width 209 height 21
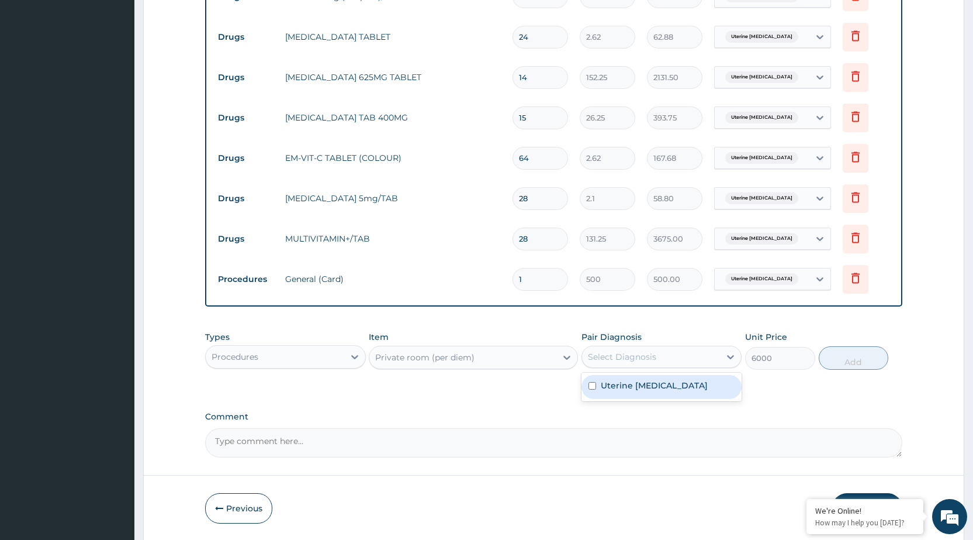
click at [620, 354] on div "Select Diagnosis" at bounding box center [622, 357] width 68 height 12
click at [620, 378] on div "Uterine adenomyosis" at bounding box center [662, 387] width 160 height 24
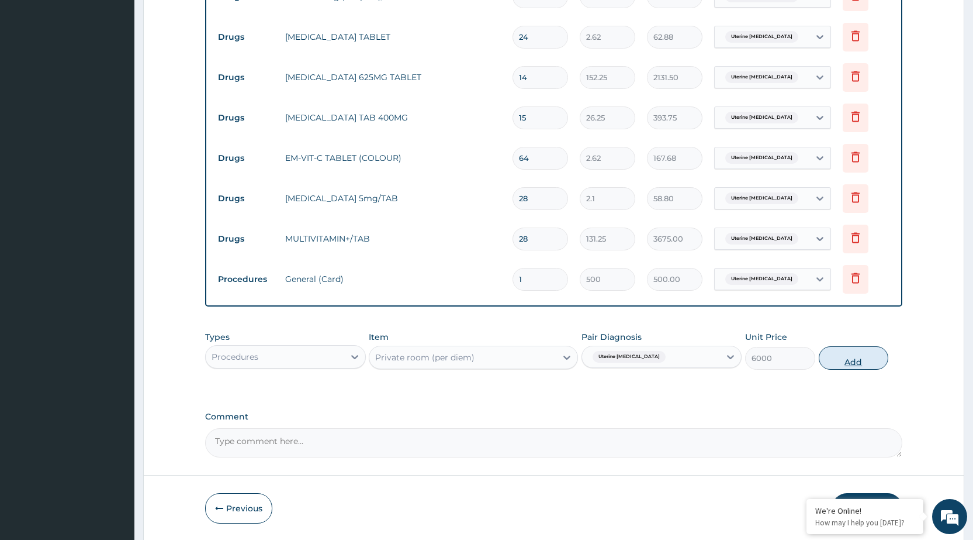
click at [845, 357] on button "Add" at bounding box center [854, 357] width 70 height 23
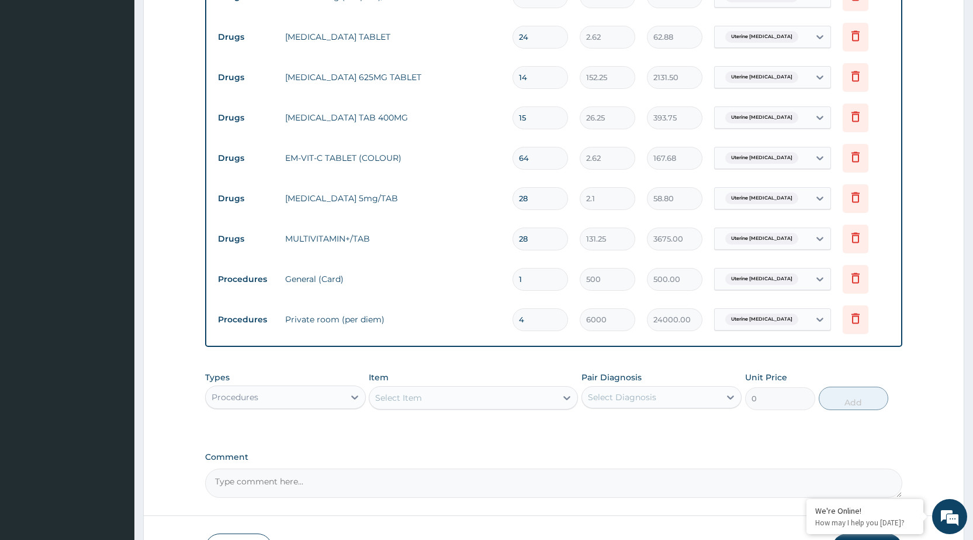
click at [403, 402] on div "Select Item" at bounding box center [398, 398] width 47 height 12
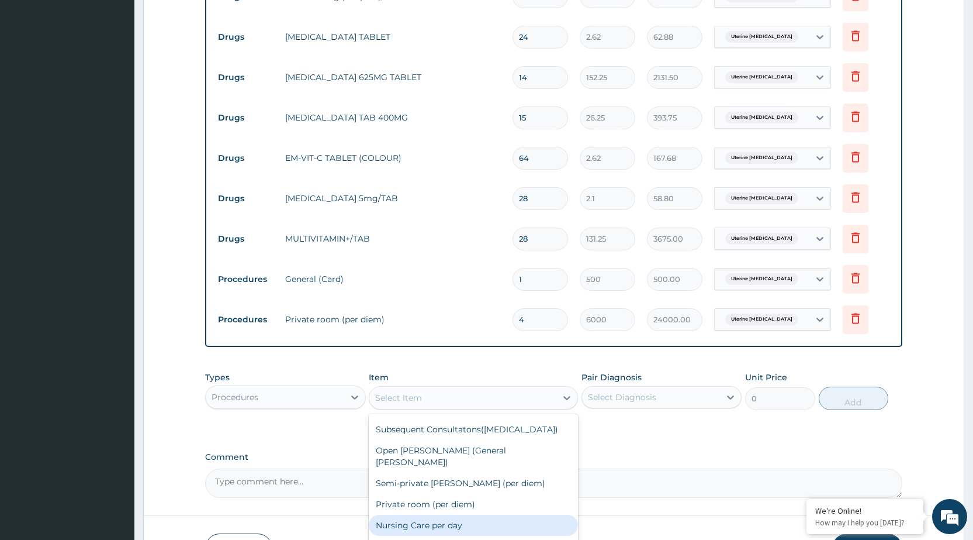
click at [430, 514] on div "Nursing Care per day" at bounding box center [473, 524] width 209 height 21
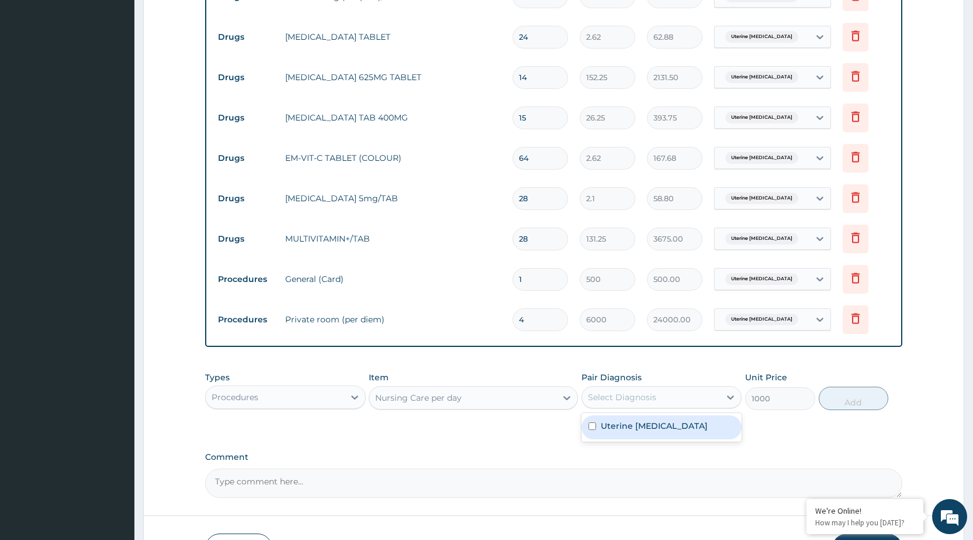
click at [632, 398] on div "Select Diagnosis" at bounding box center [622, 397] width 68 height 12
click at [614, 429] on label "Uterine adenomyosis" at bounding box center [654, 426] width 107 height 12
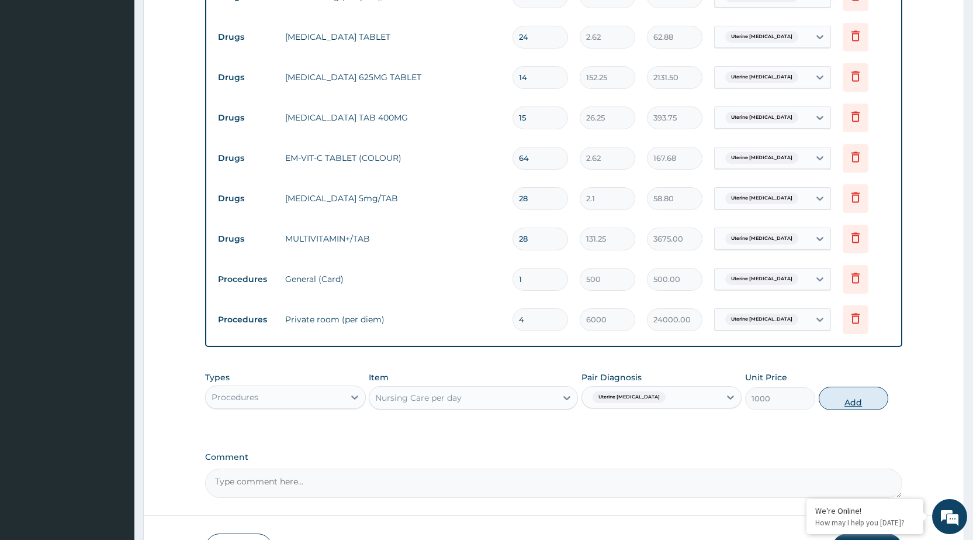
click at [846, 402] on button "Add" at bounding box center [854, 397] width 70 height 23
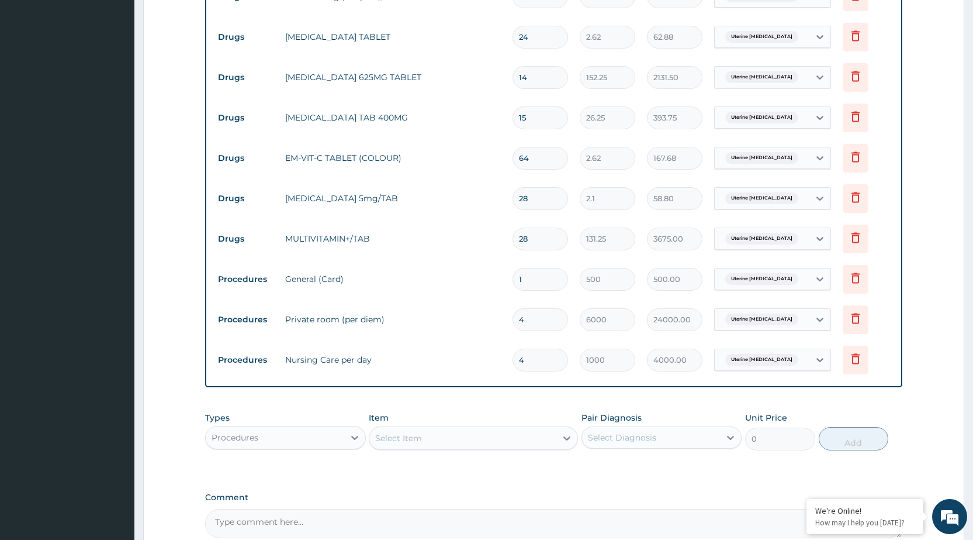
scroll to position [1337, 0]
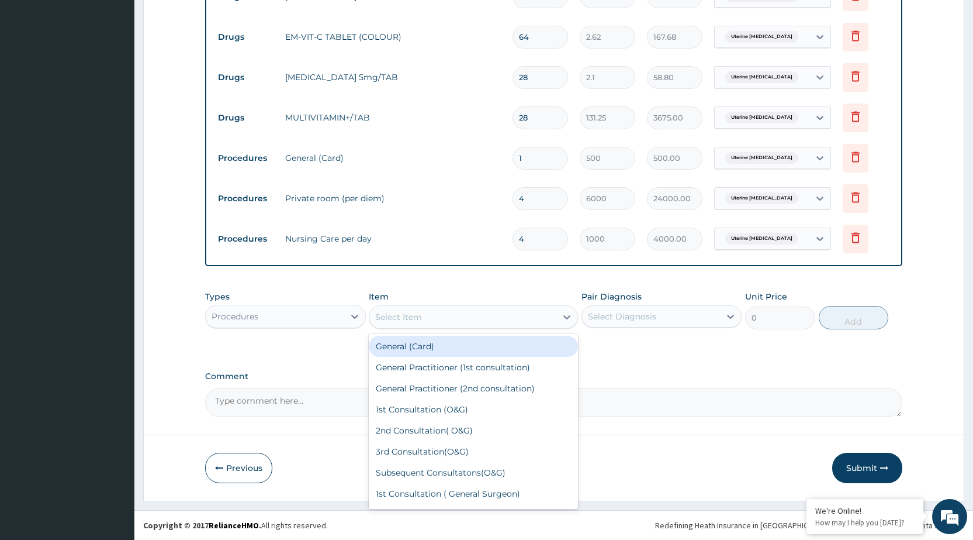
click at [408, 317] on div "Select Item" at bounding box center [398, 317] width 47 height 12
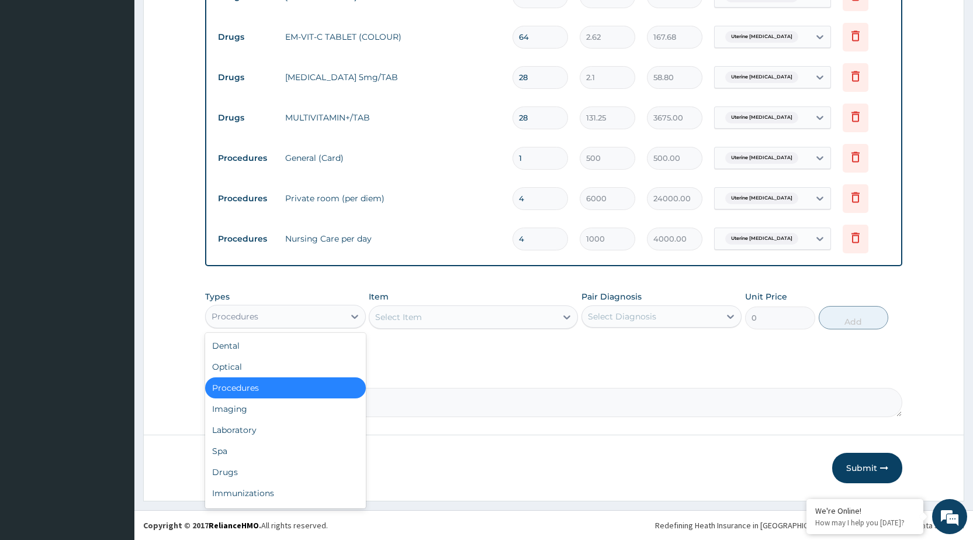
click at [282, 322] on div "Procedures" at bounding box center [275, 316] width 138 height 19
click at [458, 286] on div "Types option Procedures, selected. option Dental focused, 1 of 10. 10 results a…" at bounding box center [553, 310] width 697 height 50
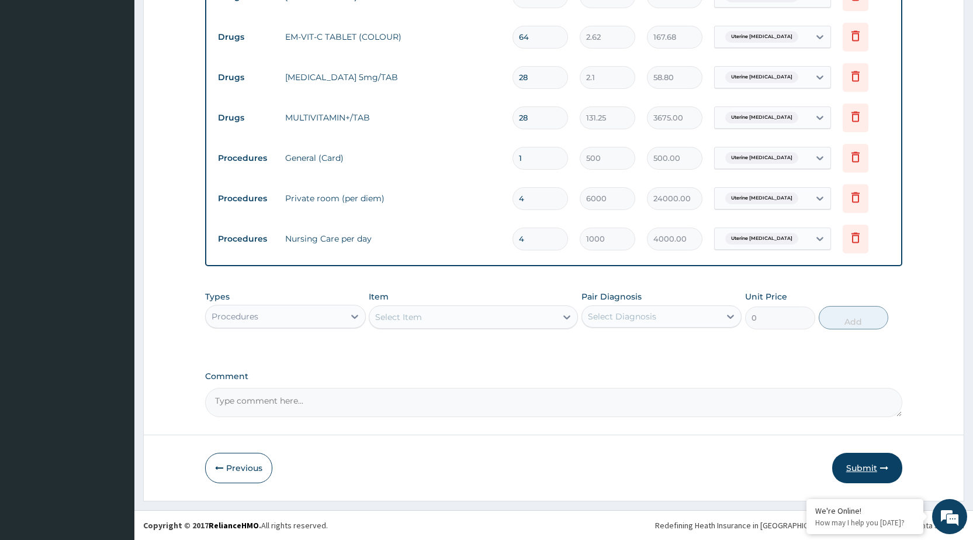
click at [865, 466] on button "Submit" at bounding box center [867, 467] width 70 height 30
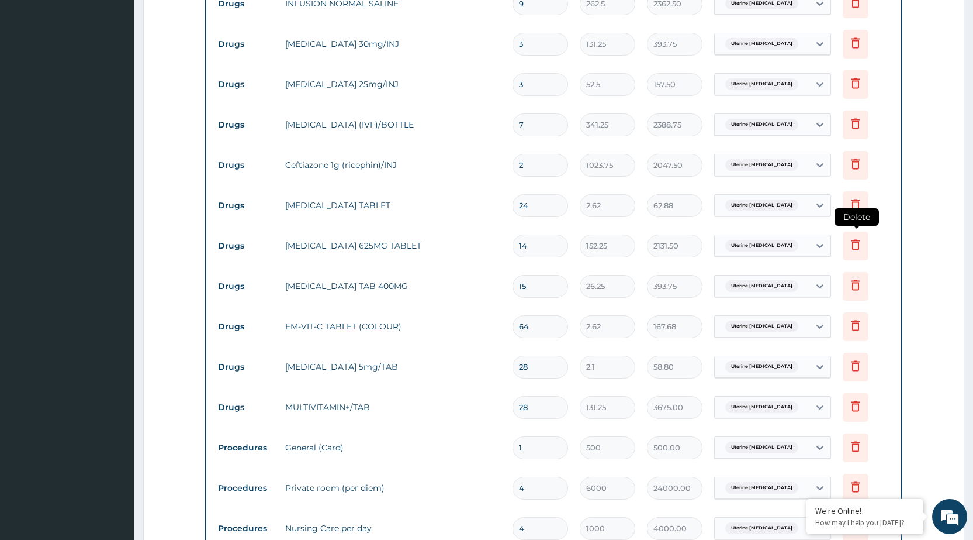
scroll to position [1045, 0]
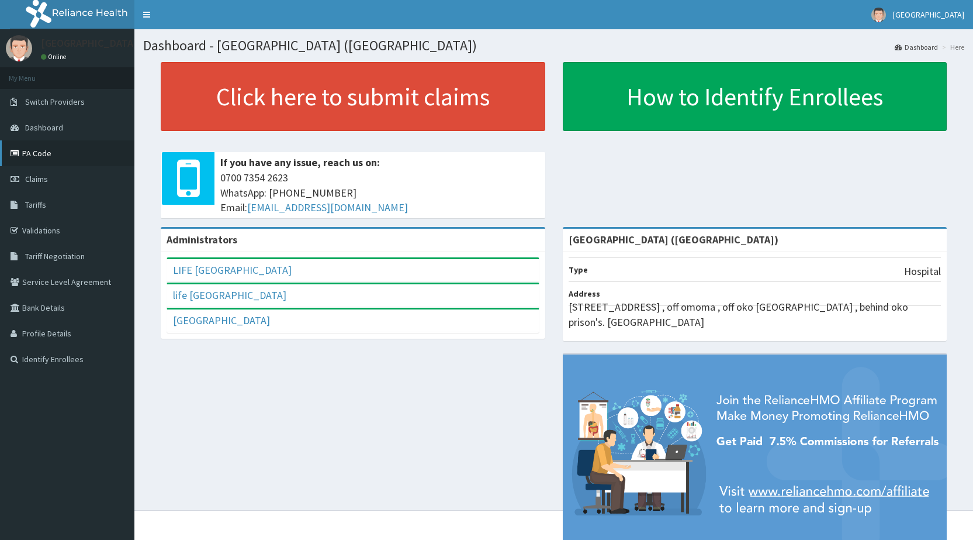
click at [34, 150] on link "PA Code" at bounding box center [67, 153] width 134 height 26
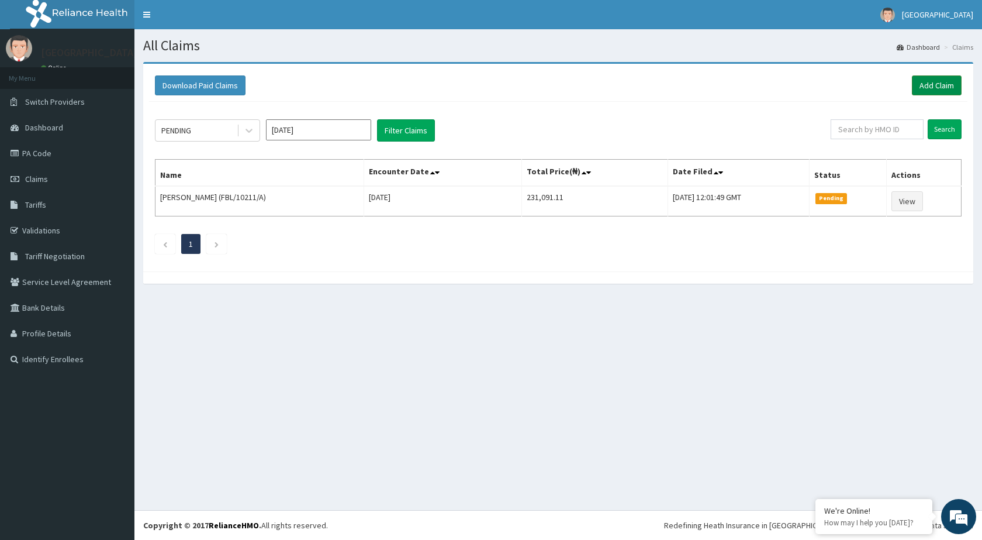
click at [937, 84] on link "Add Claim" at bounding box center [937, 85] width 50 height 20
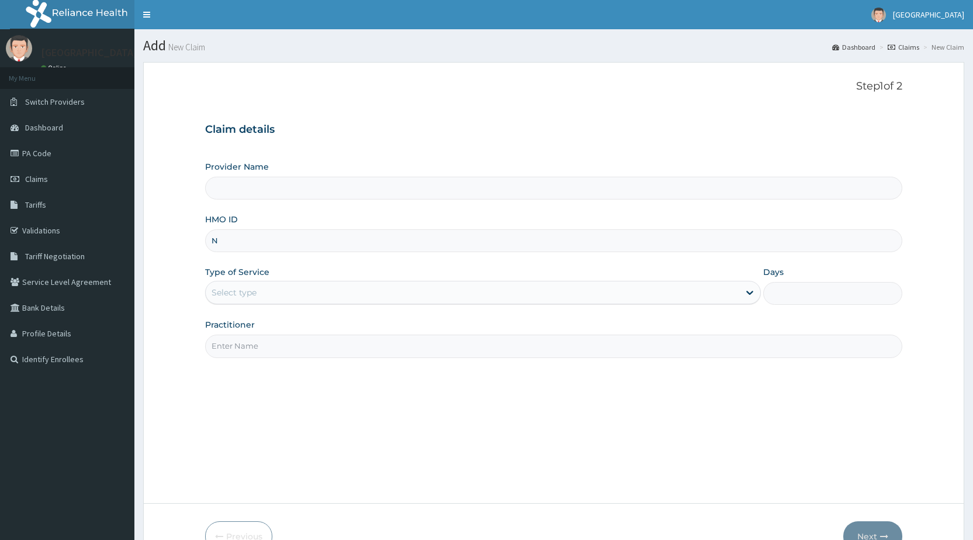
type input "NN"
type input "[GEOGRAPHIC_DATA] ([GEOGRAPHIC_DATA])"
type input "NNI/10017/A"
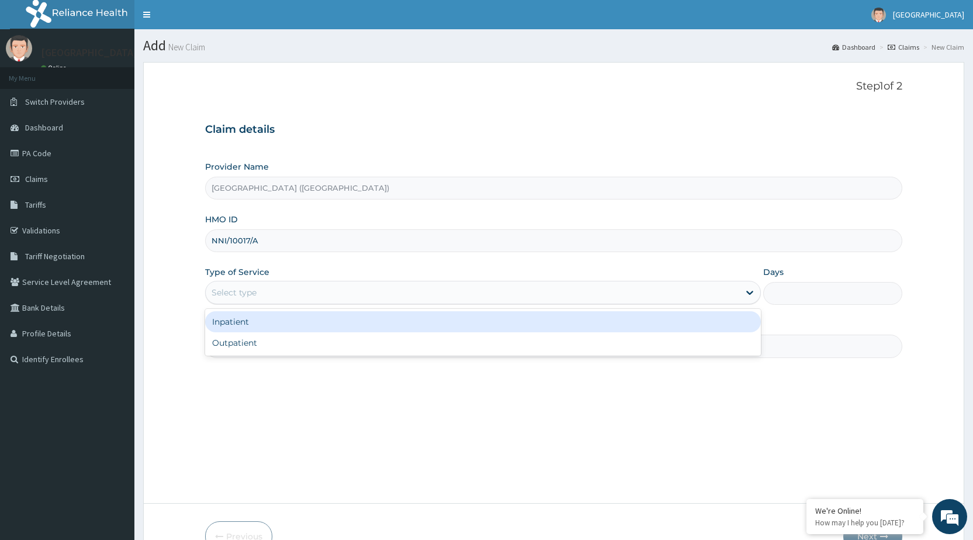
click at [231, 289] on div "Select type" at bounding box center [234, 292] width 45 height 12
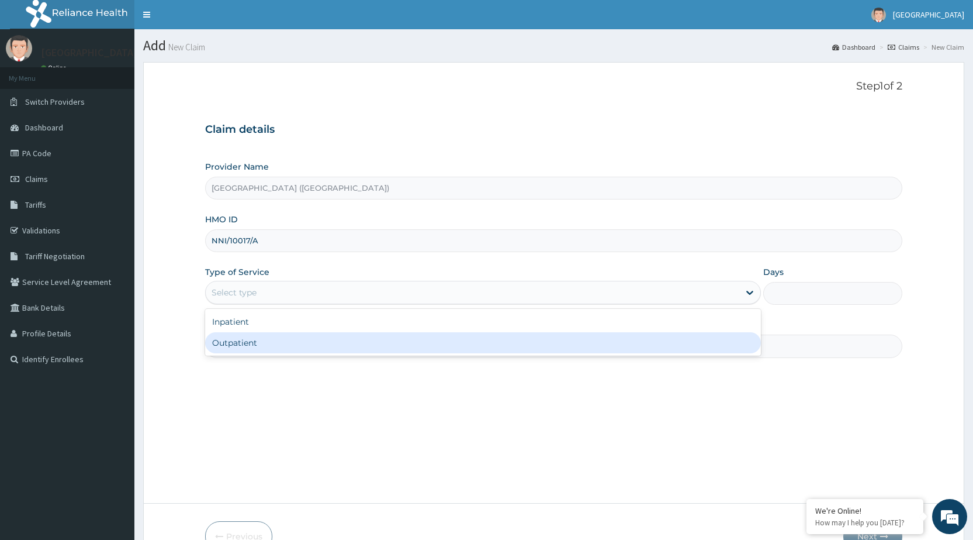
click at [246, 337] on div "Outpatient" at bounding box center [483, 342] width 556 height 21
type input "1"
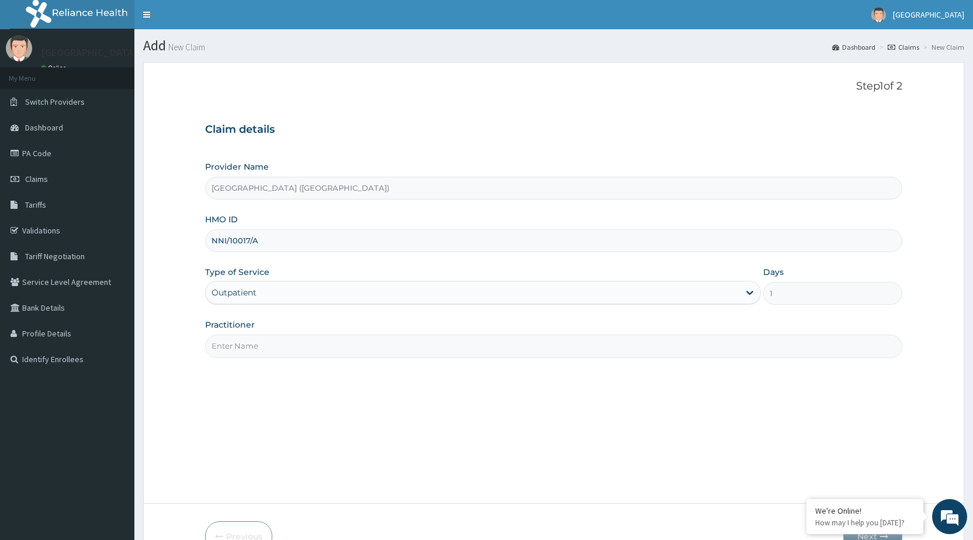
click at [247, 350] on input "Practitioner" at bounding box center [553, 345] width 697 height 23
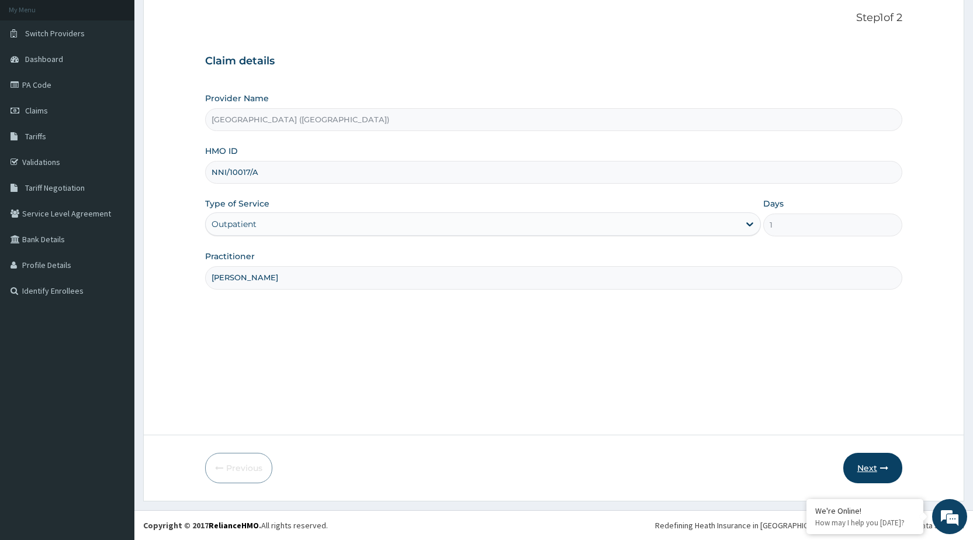
type input "DR OLUMIDE ADEWOLU"
click at [863, 465] on button "Next" at bounding box center [872, 467] width 59 height 30
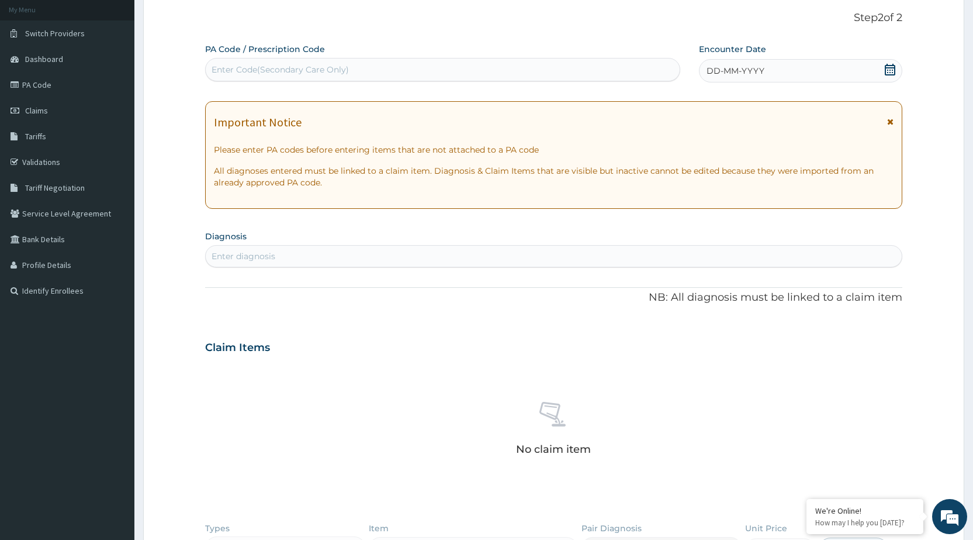
click at [236, 250] on div "Enter diagnosis" at bounding box center [244, 256] width 64 height 12
type input "I"
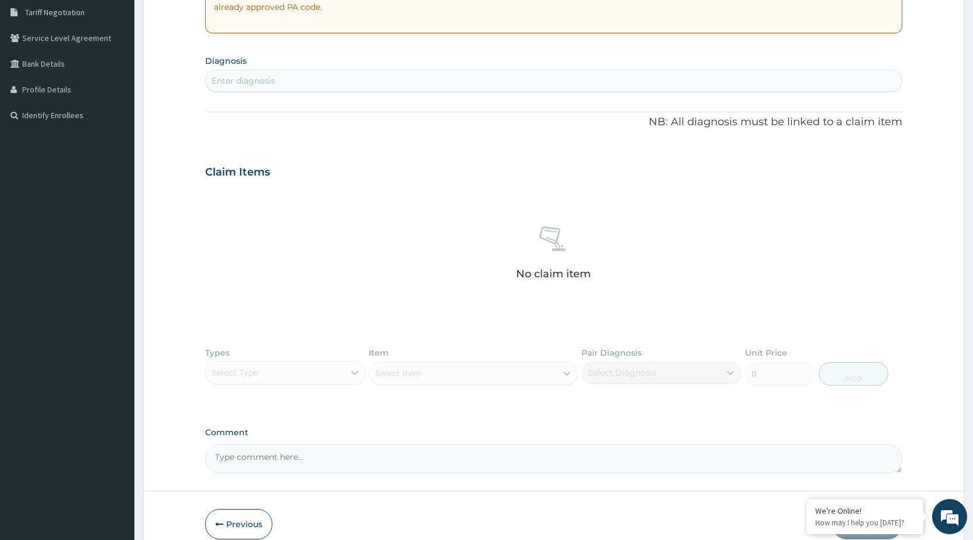
scroll to position [127, 0]
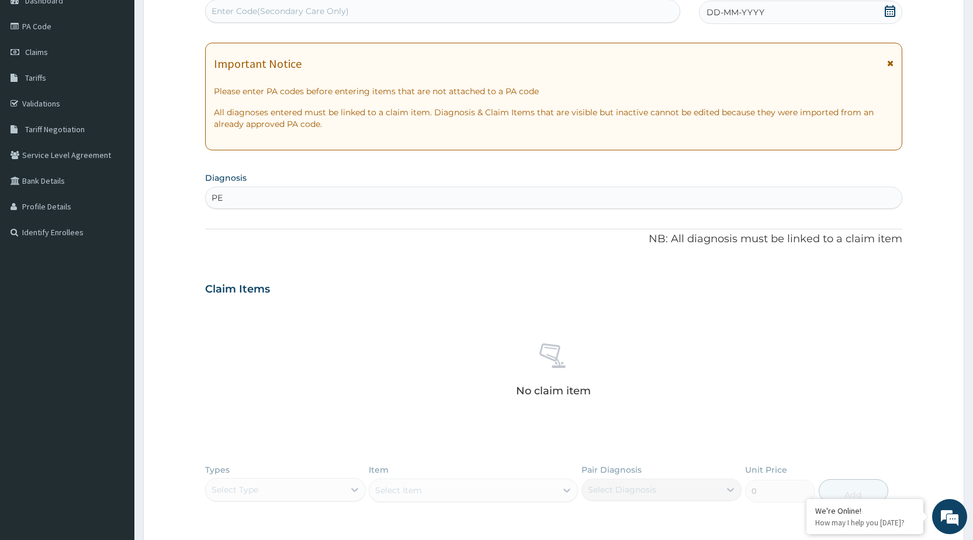
type input "P"
type input "C"
type input "c"
type input "d"
type input "e"
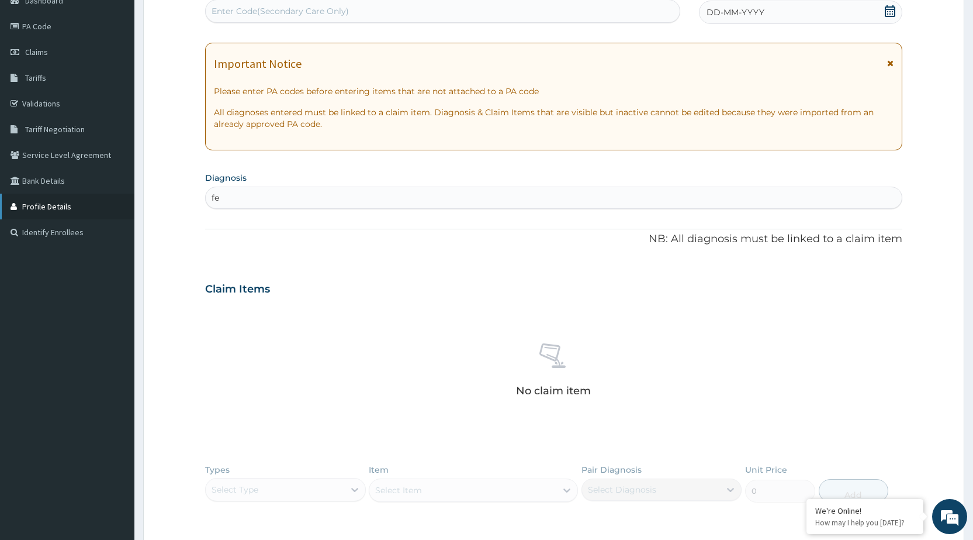
type input "f"
type input "d"
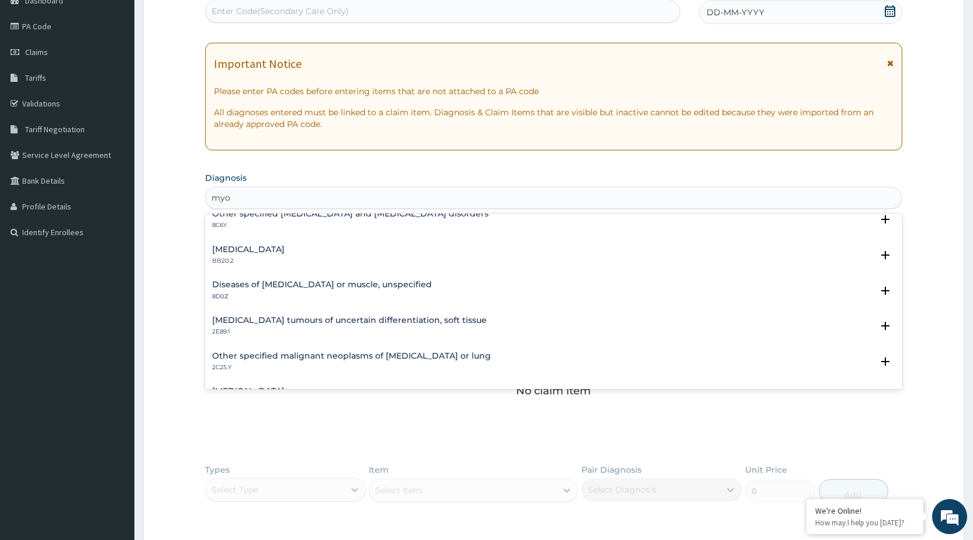
scroll to position [0, 0]
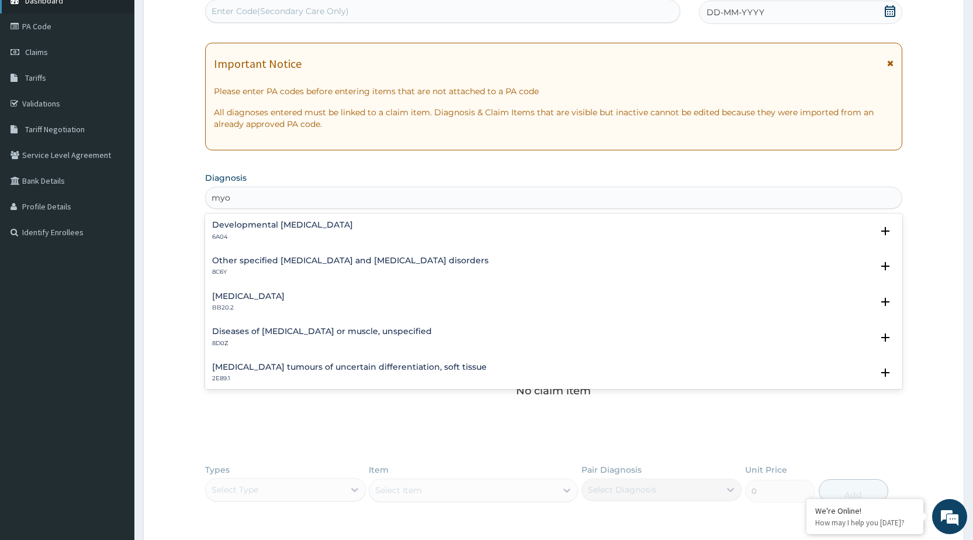
type input "myo"
